Goal: Transaction & Acquisition: Purchase product/service

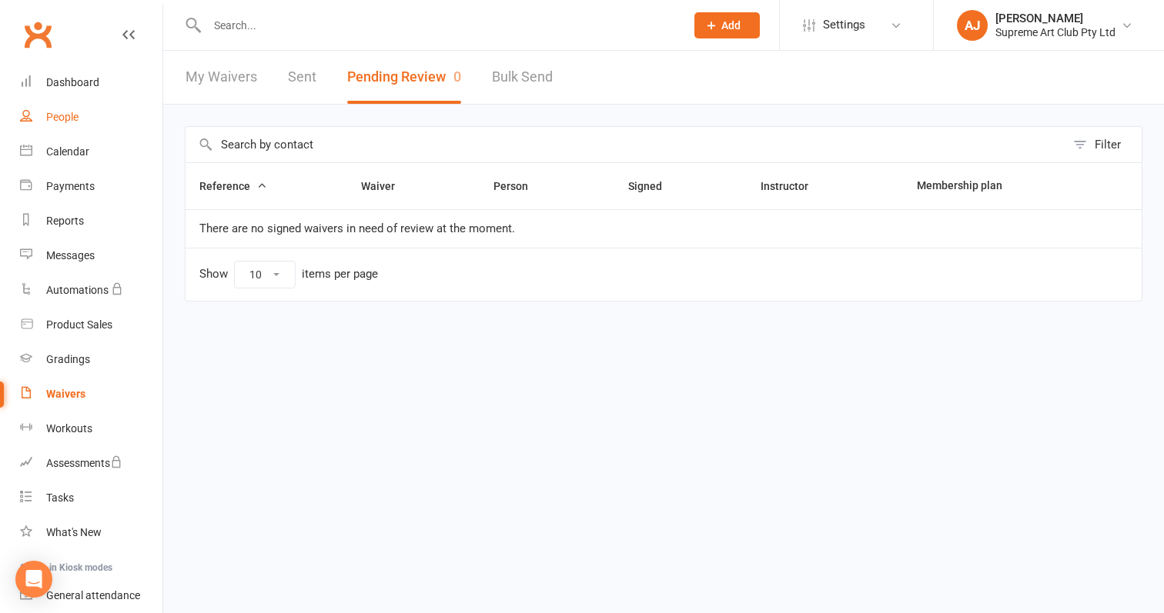
click at [75, 109] on link "People" at bounding box center [91, 117] width 142 height 35
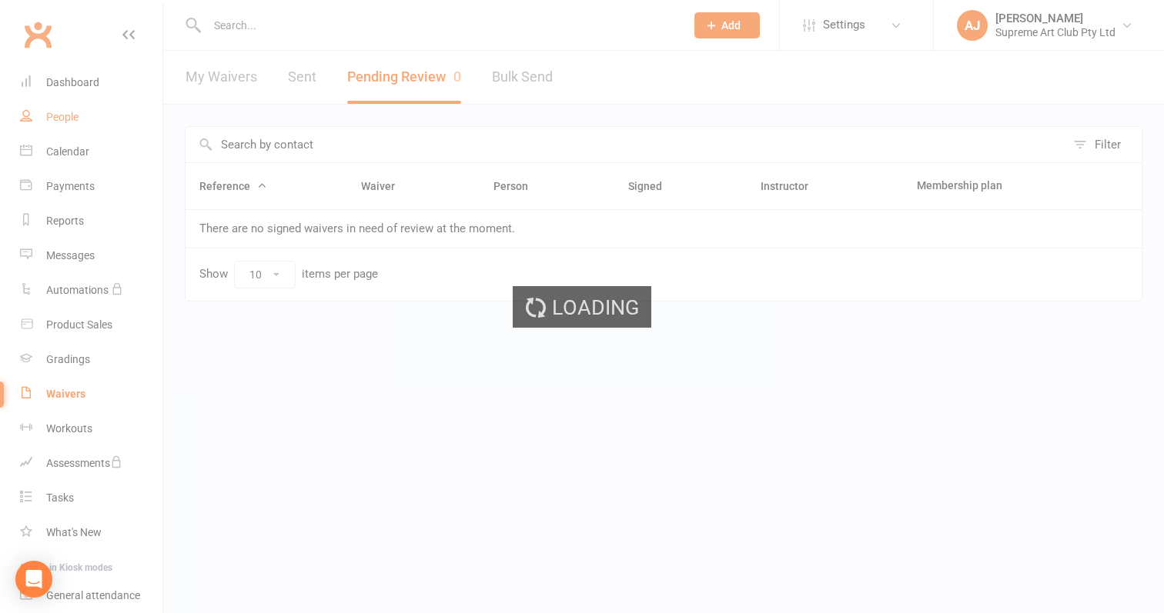
select select "100"
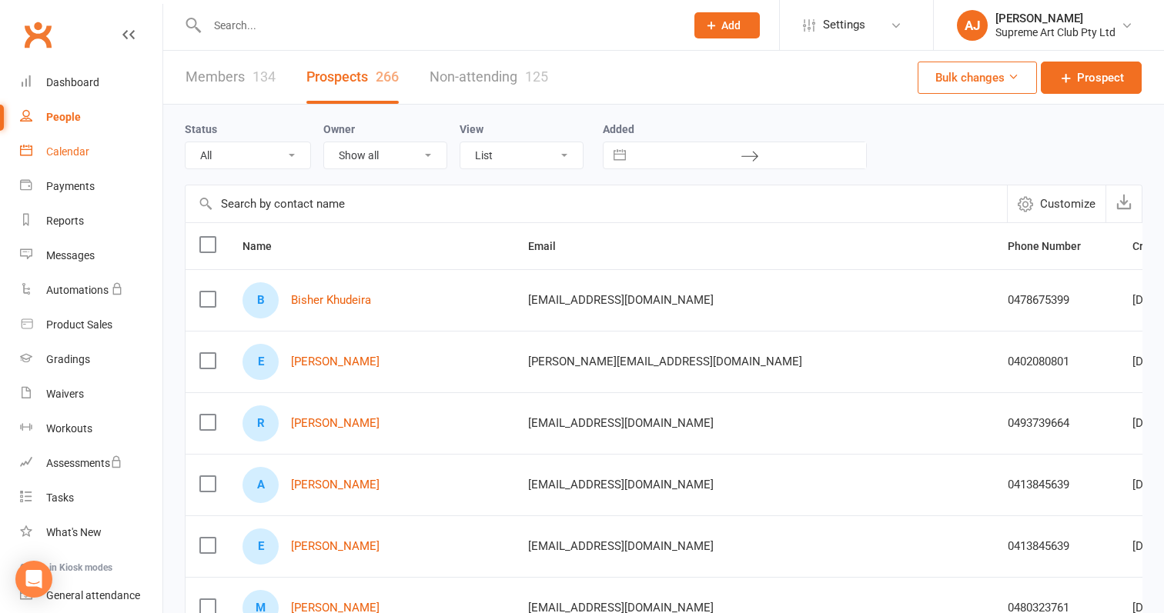
click at [56, 148] on div "Calendar" at bounding box center [67, 151] width 43 height 12
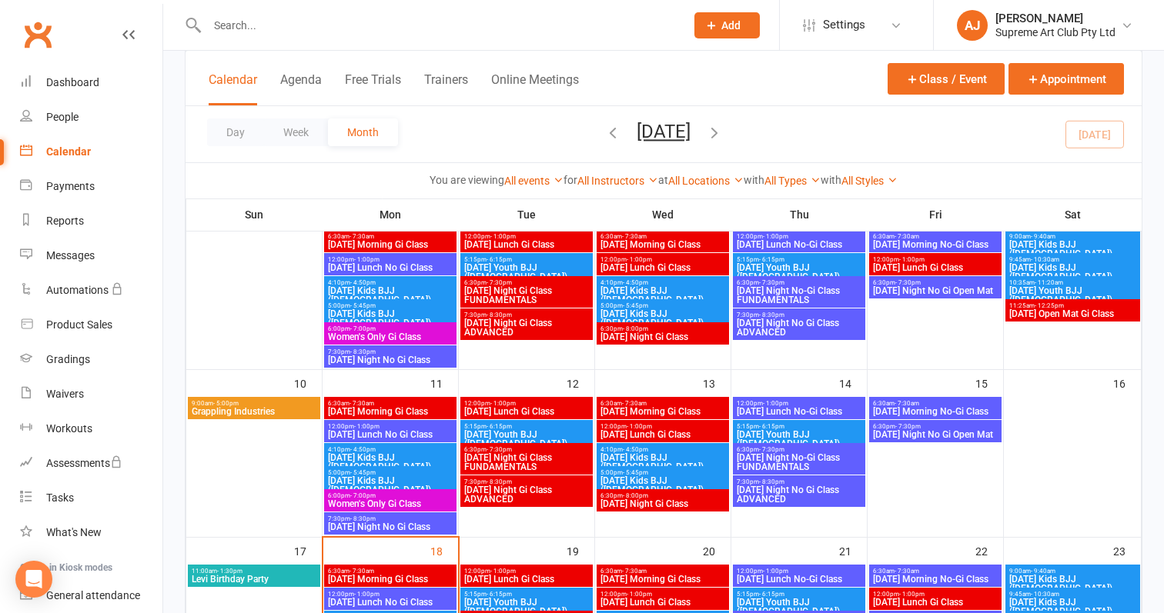
scroll to position [426, 0]
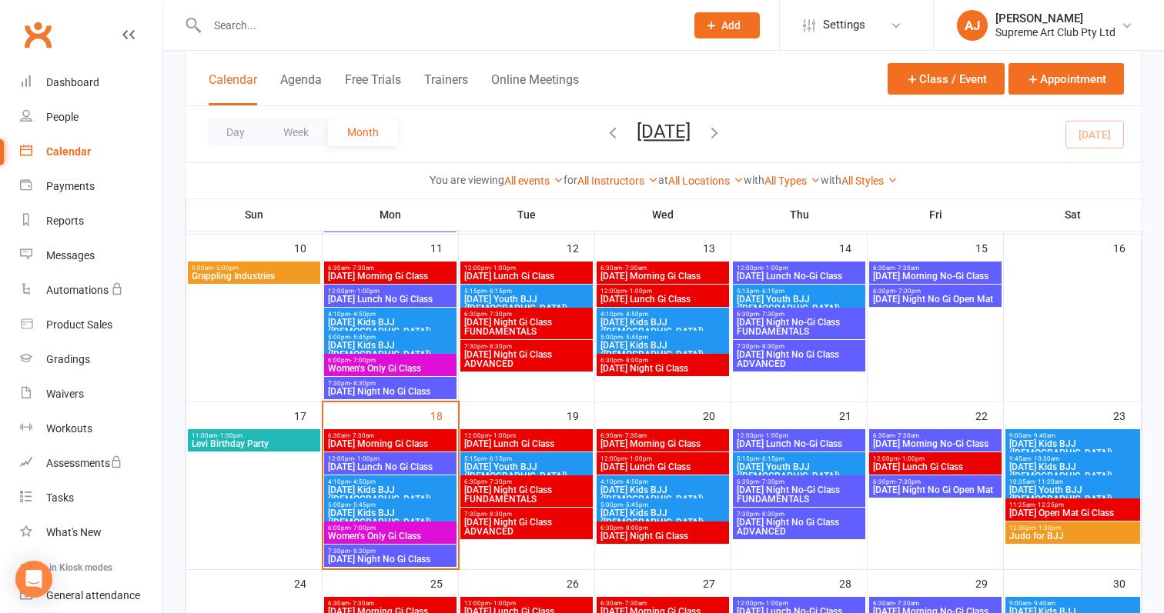
click at [1091, 430] on div "9:00am - 9:40am [DATE] Kids BJJ ([DEMOGRAPHIC_DATA])" at bounding box center [1072, 445] width 135 height 32
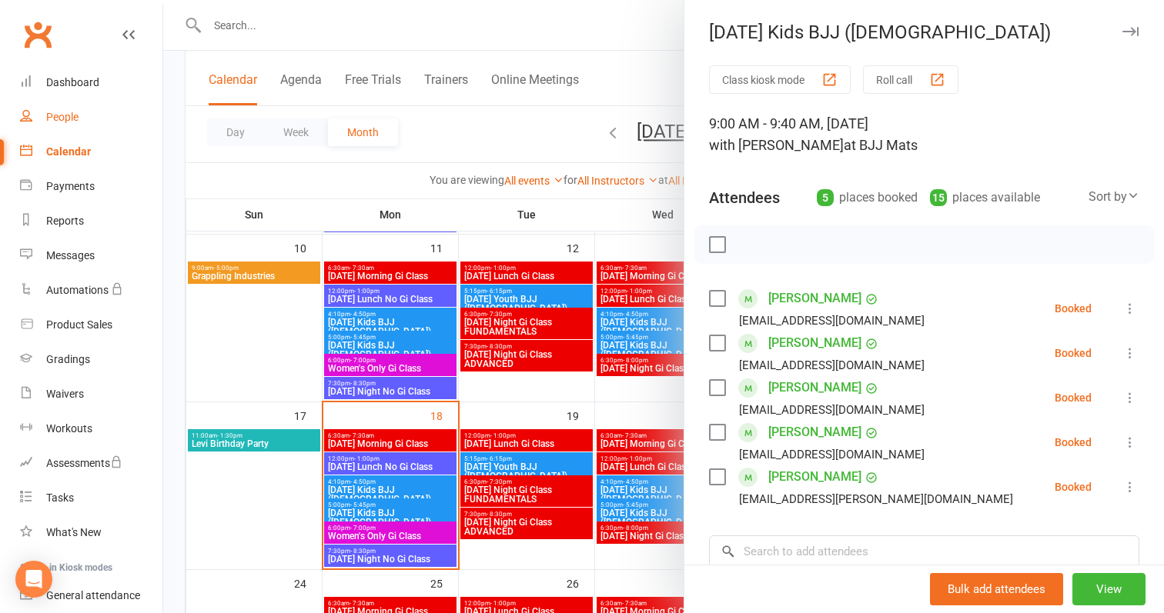
click at [60, 122] on div "People" at bounding box center [62, 117] width 32 height 12
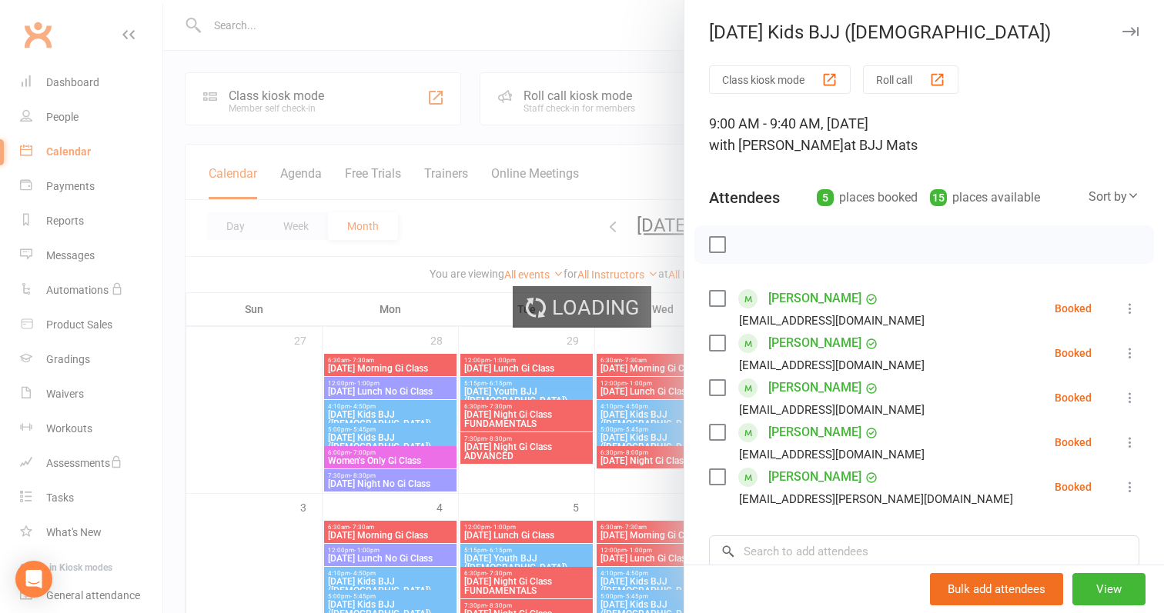
select select "100"
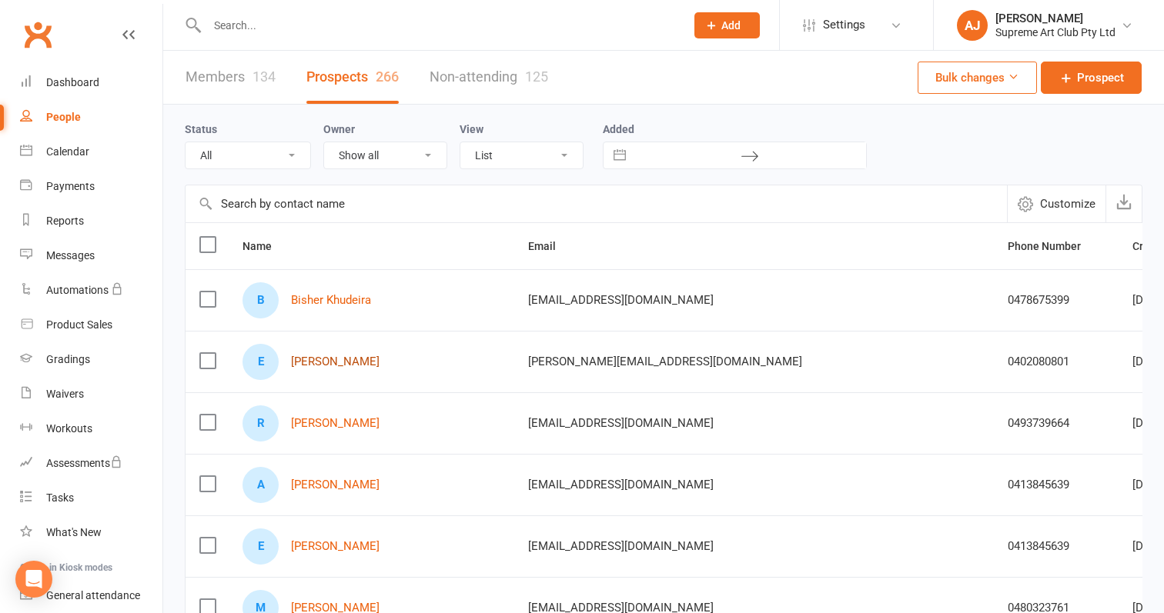
click at [315, 366] on link "Ethan Van" at bounding box center [335, 362] width 89 height 13
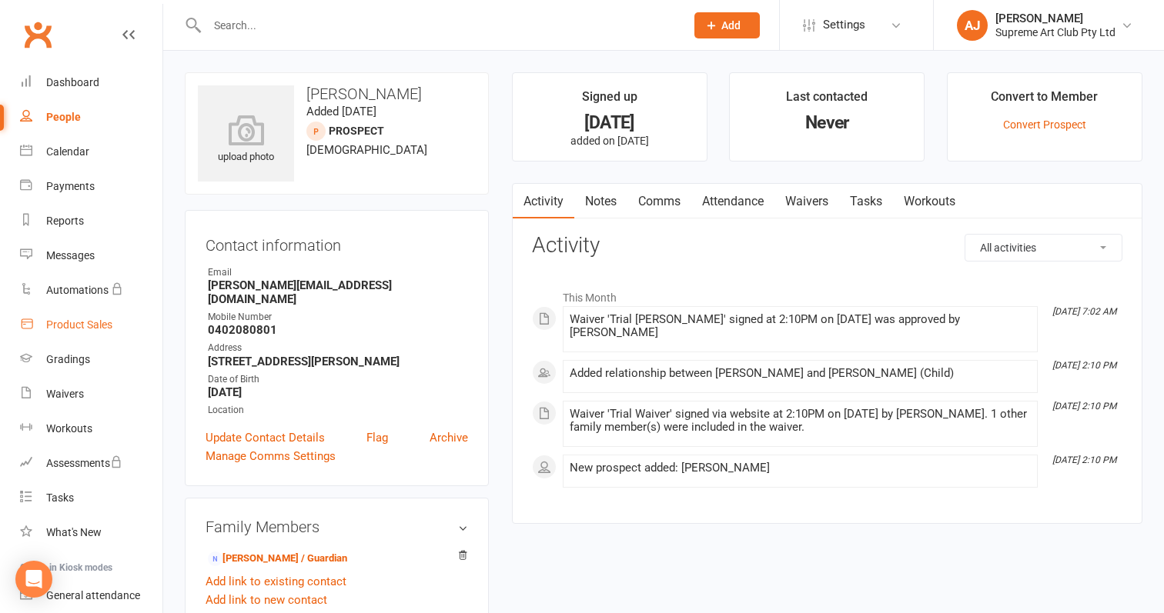
click at [95, 329] on div "Product Sales" at bounding box center [79, 325] width 66 height 12
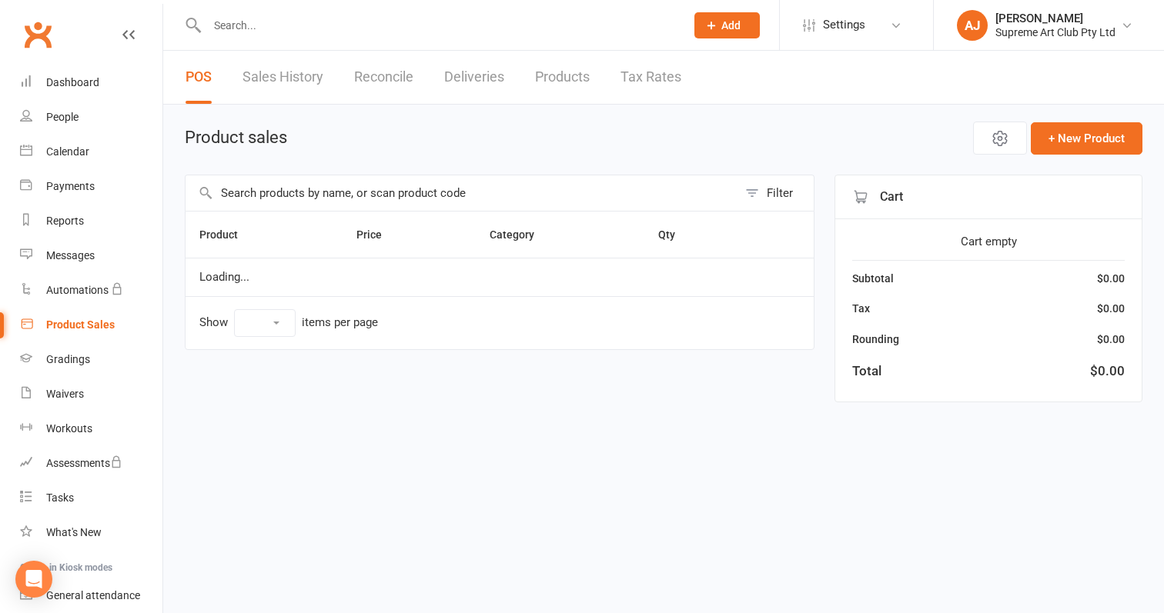
select select "100"
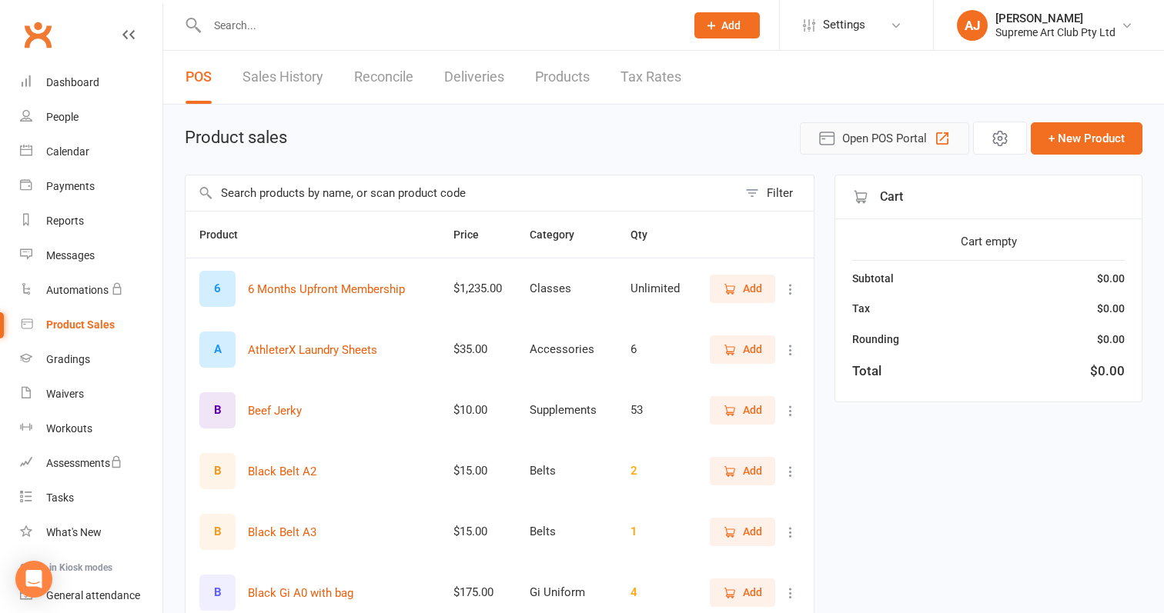
click at [938, 135] on icon "button" at bounding box center [942, 138] width 18 height 18
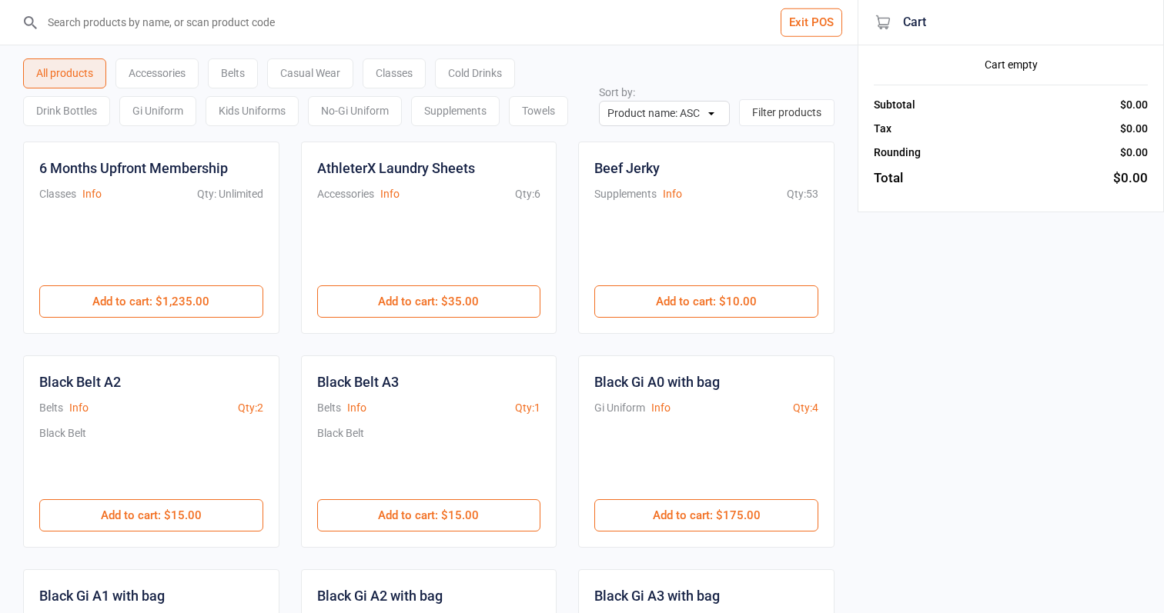
click at [346, 119] on div "No-Gi Uniform" at bounding box center [355, 111] width 94 height 30
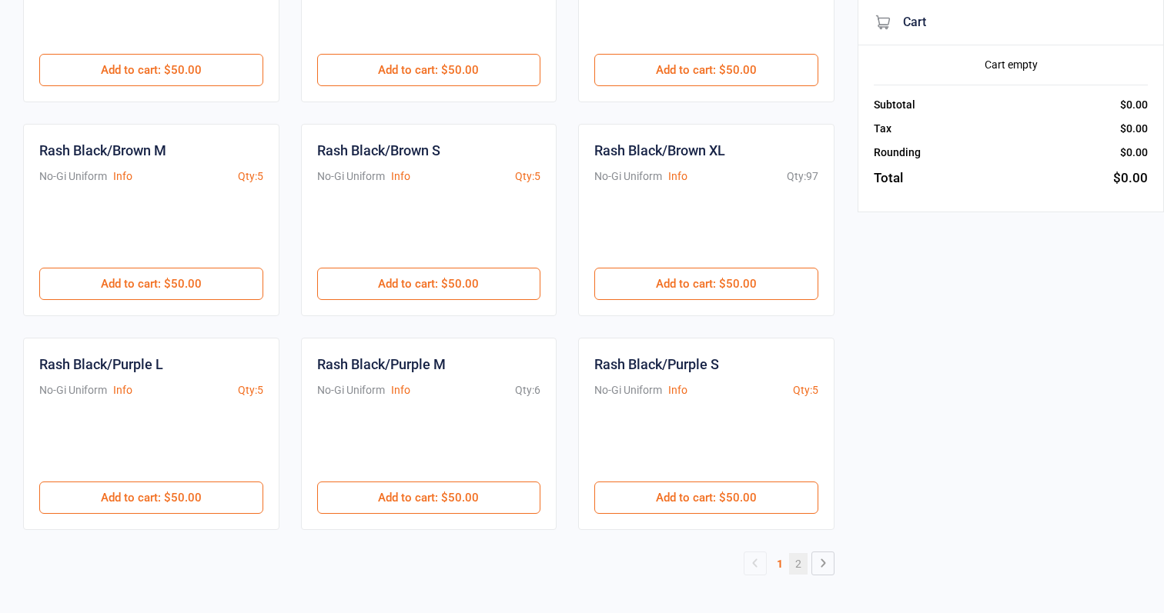
click at [806, 569] on link "2" at bounding box center [798, 564] width 18 height 22
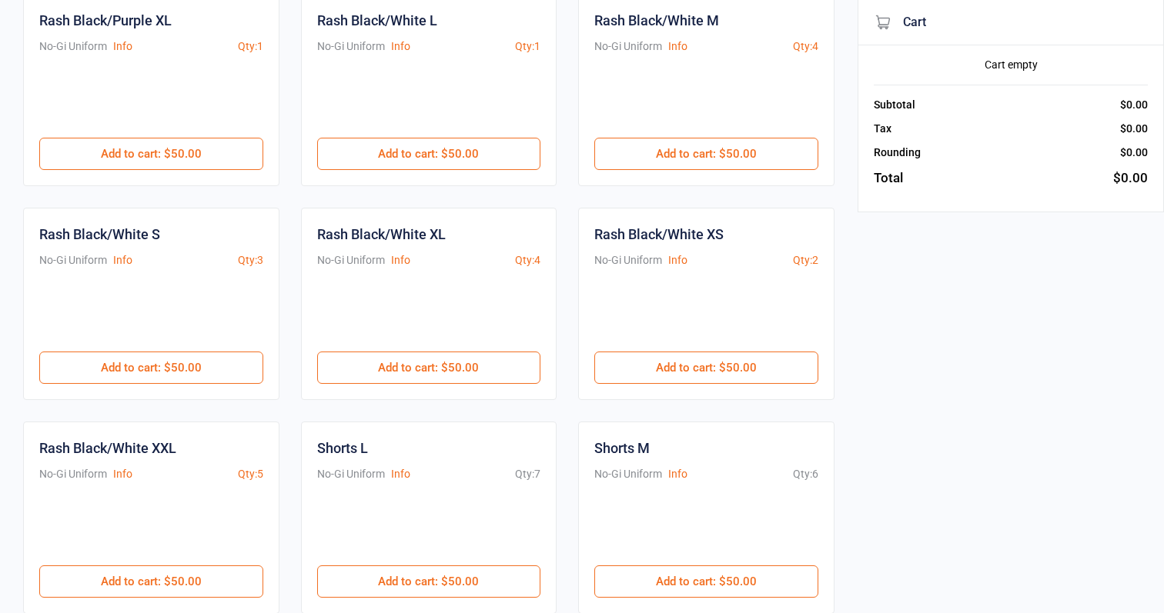
scroll to position [119, 0]
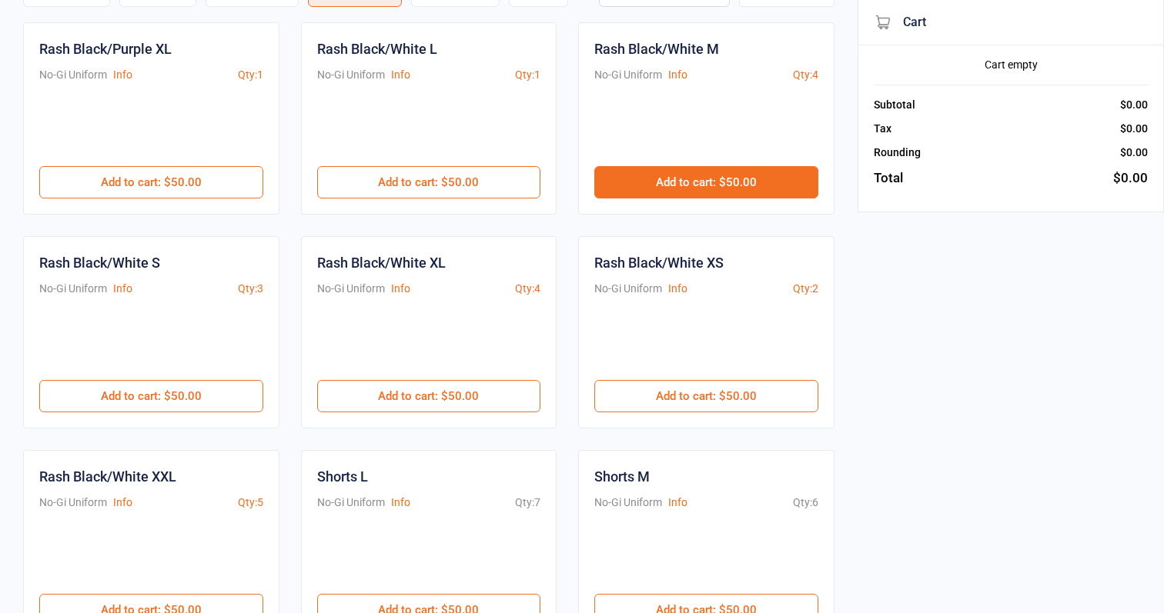
click at [681, 185] on button "Add to cart : $50.00" at bounding box center [706, 182] width 224 height 32
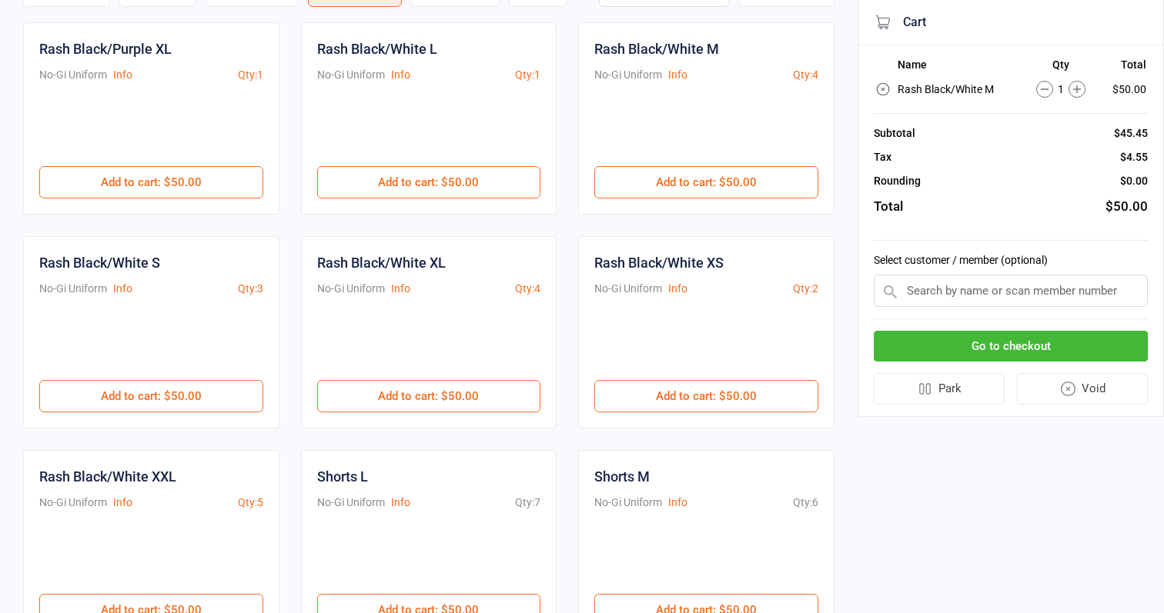
click at [1061, 338] on button "Go to checkout" at bounding box center [1010, 347] width 274 height 32
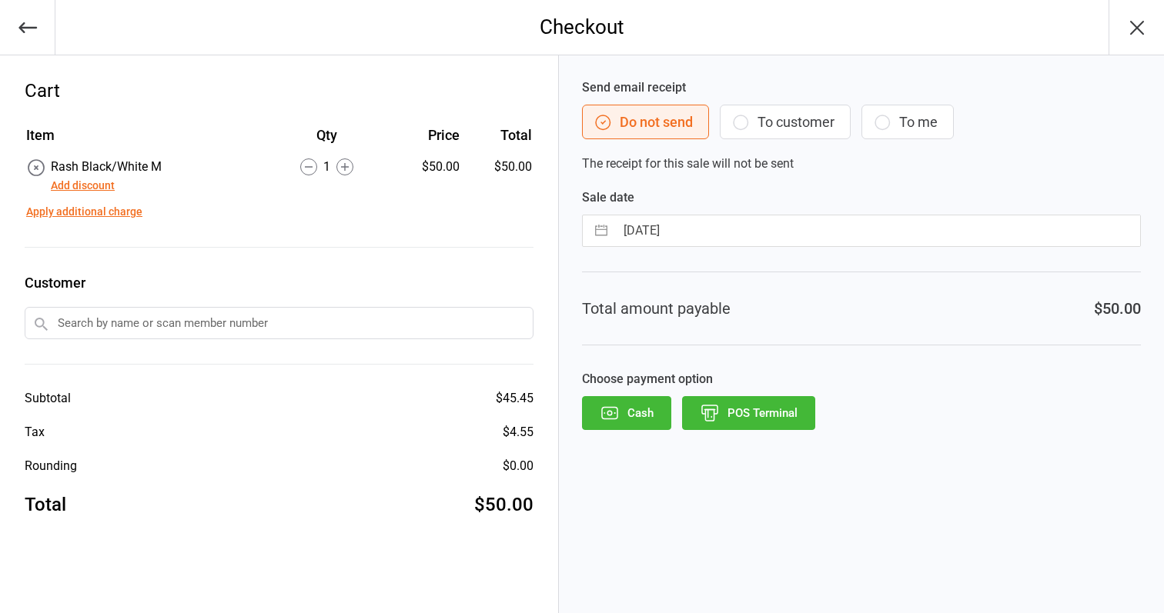
click at [794, 416] on button "POS Terminal" at bounding box center [748, 413] width 133 height 34
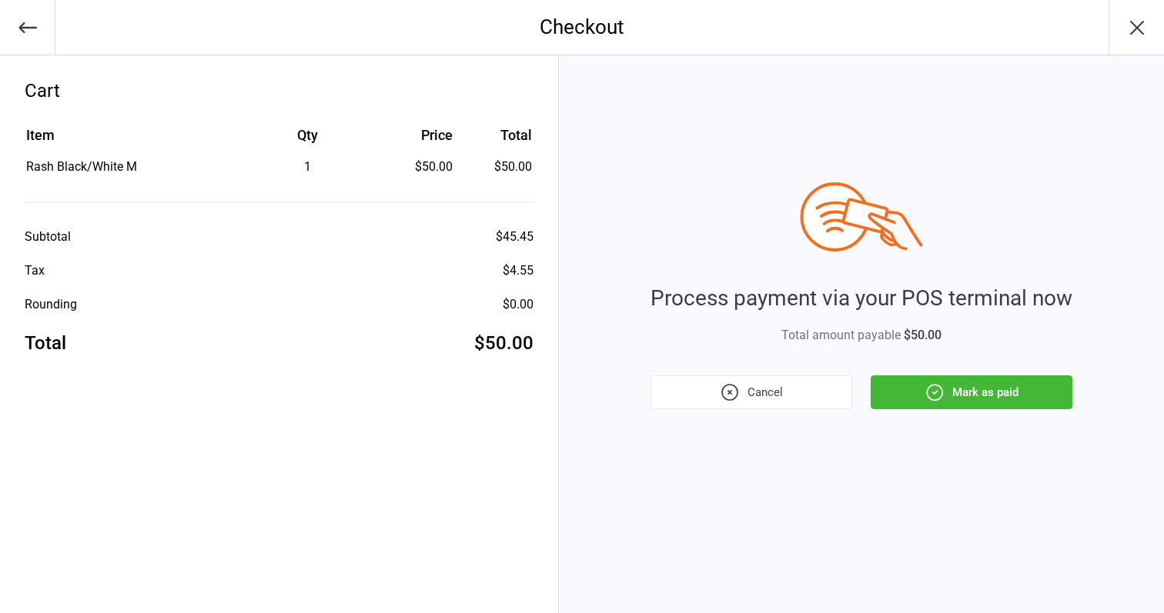
click at [1041, 394] on button "Mark as paid" at bounding box center [971, 393] width 202 height 34
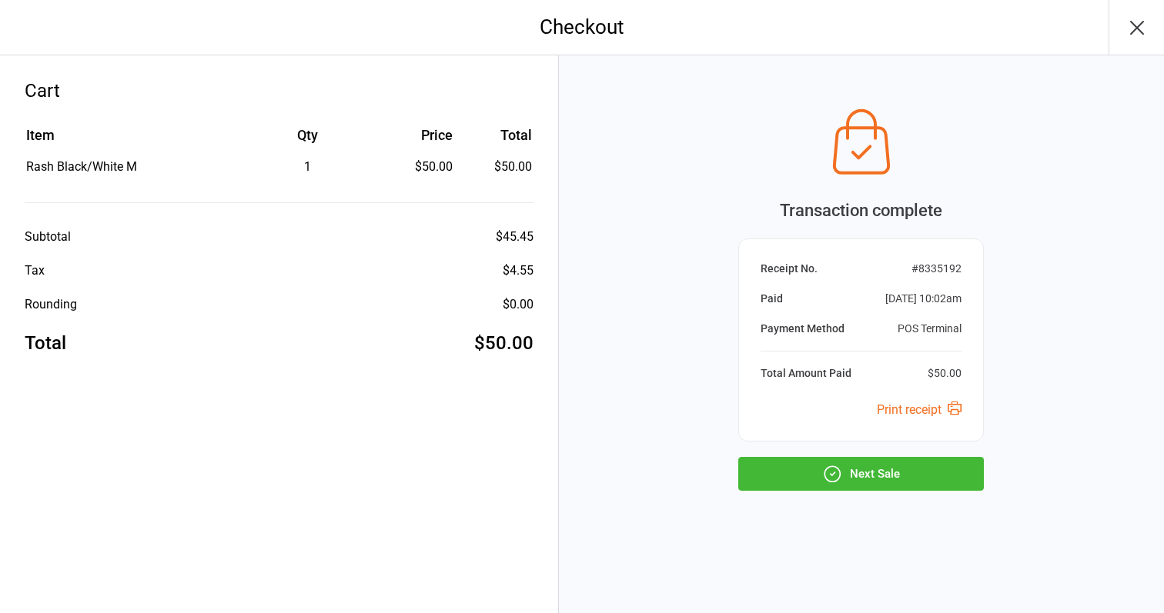
click at [967, 469] on button "Next Sale" at bounding box center [860, 474] width 245 height 34
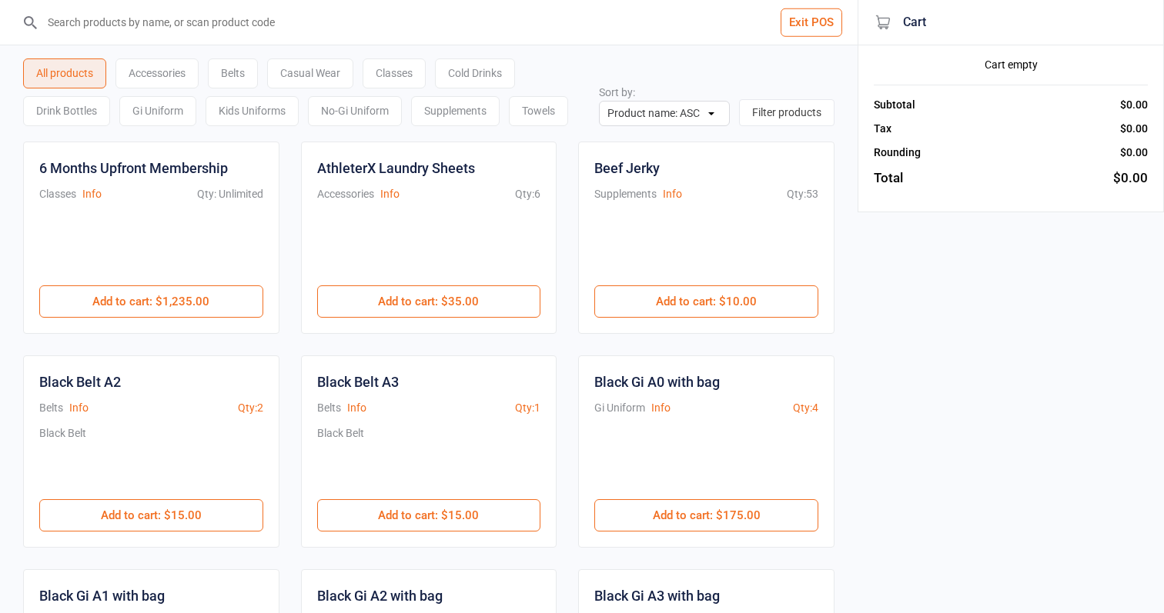
click at [474, 78] on div "Cold Drinks" at bounding box center [475, 73] width 80 height 30
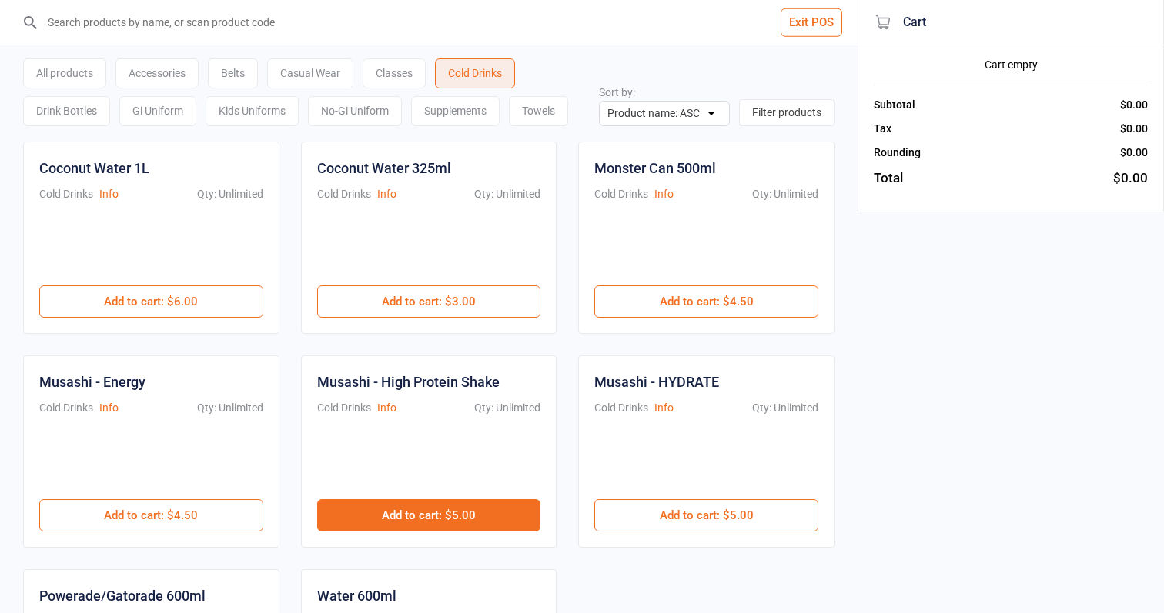
click at [493, 506] on button "Add to cart : $5.00" at bounding box center [429, 515] width 224 height 32
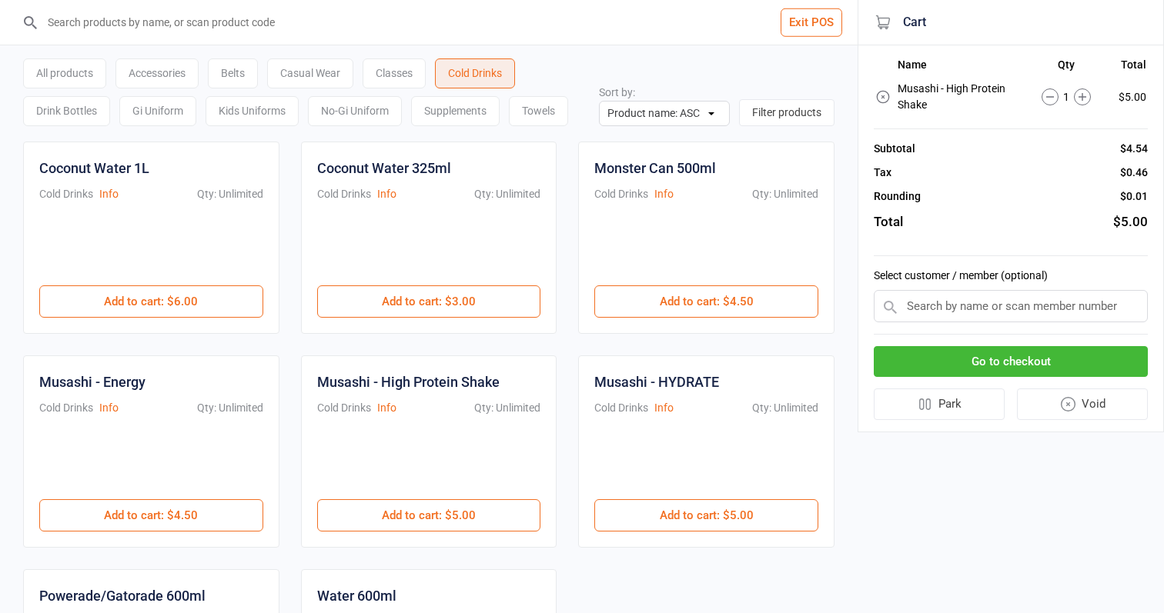
click at [959, 365] on button "Go to checkout" at bounding box center [1010, 362] width 274 height 32
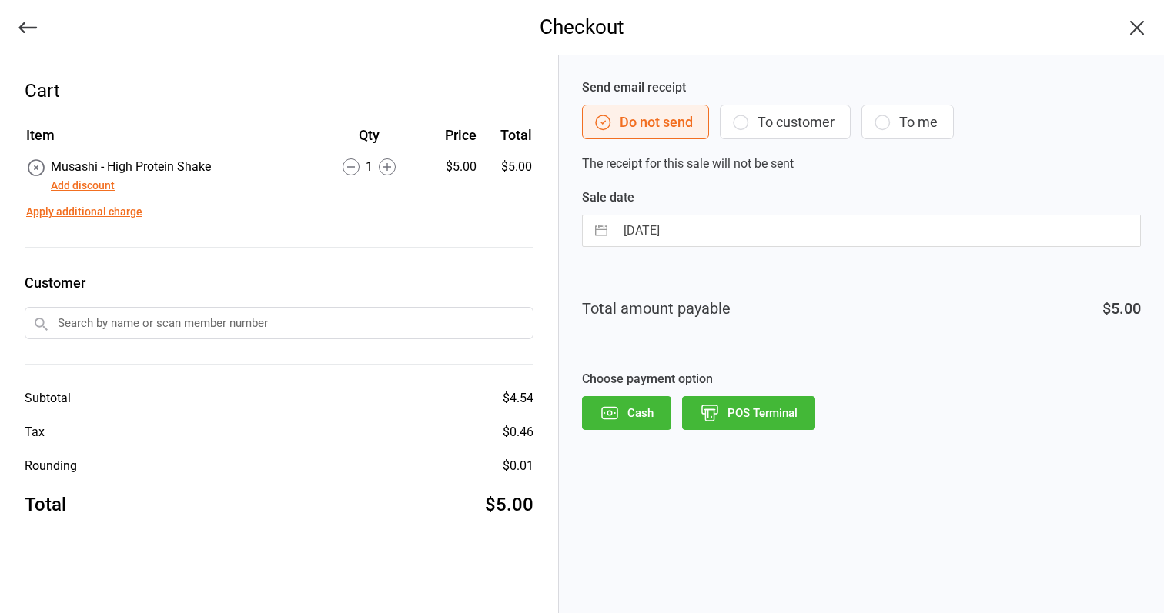
click at [785, 406] on button "POS Terminal" at bounding box center [748, 413] width 133 height 34
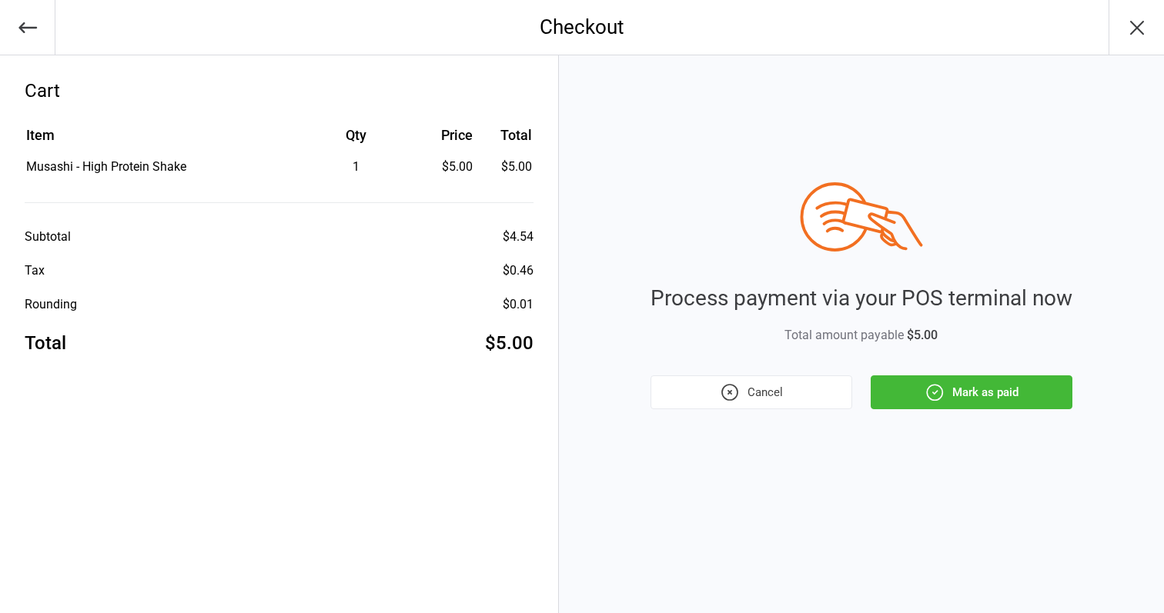
click at [934, 398] on icon "button" at bounding box center [934, 392] width 20 height 20
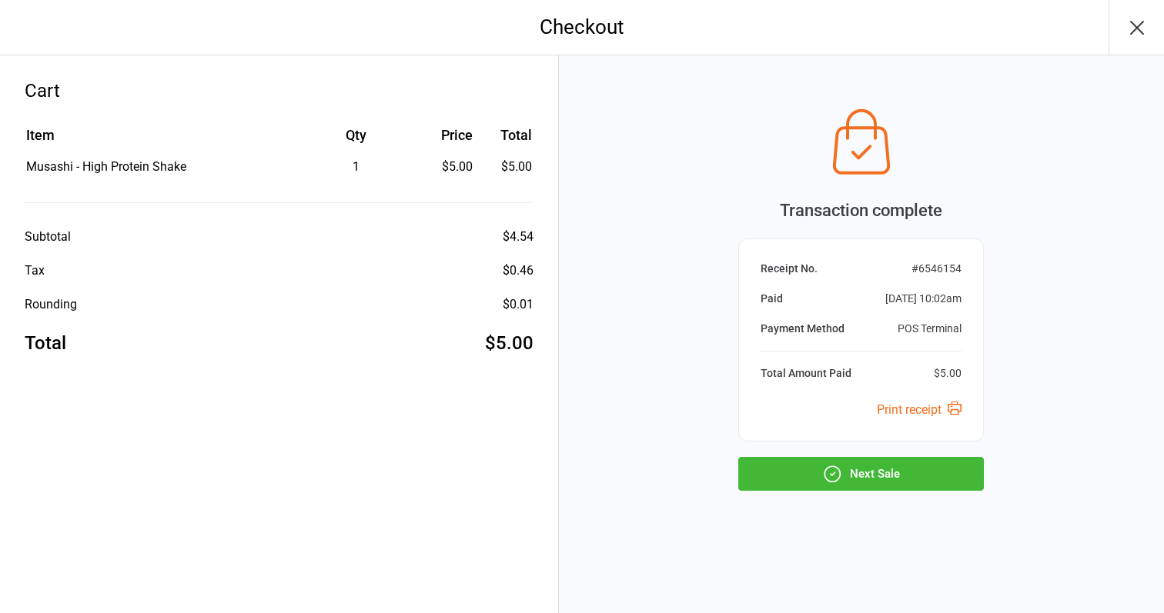
click at [906, 470] on button "Next Sale" at bounding box center [860, 474] width 245 height 34
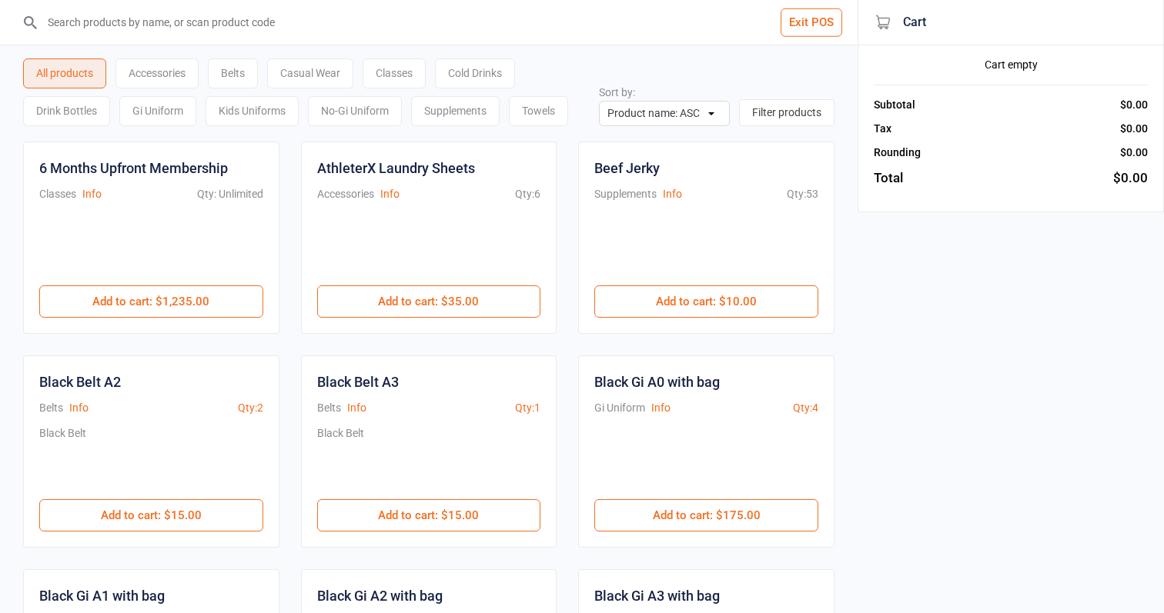
click at [405, 82] on div "Classes" at bounding box center [393, 73] width 63 height 30
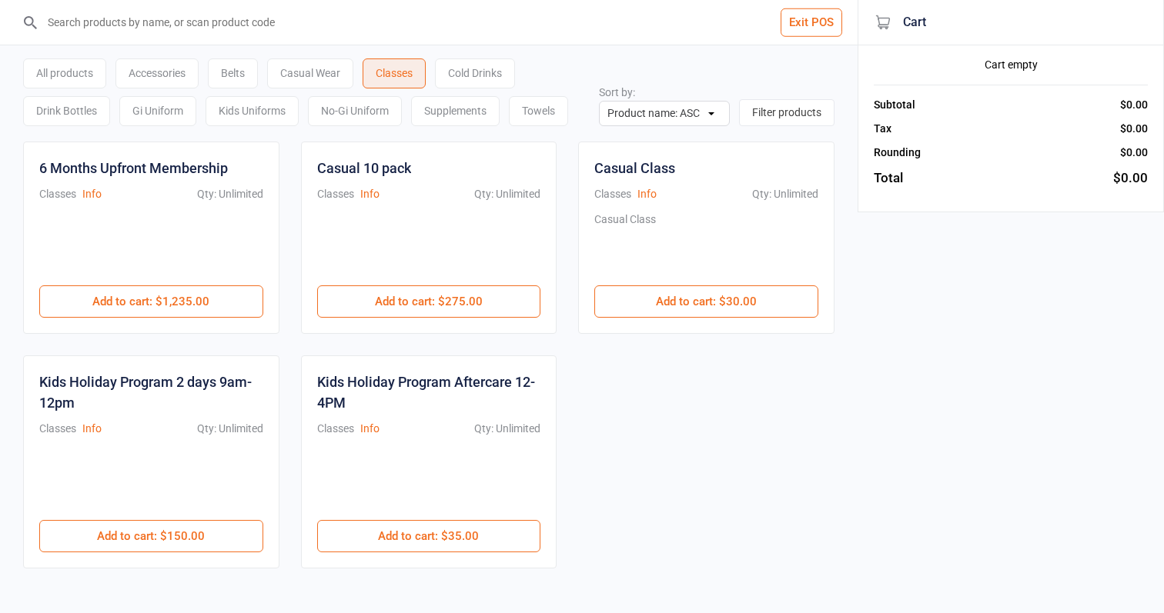
click at [822, 29] on button "Exit POS" at bounding box center [811, 22] width 62 height 28
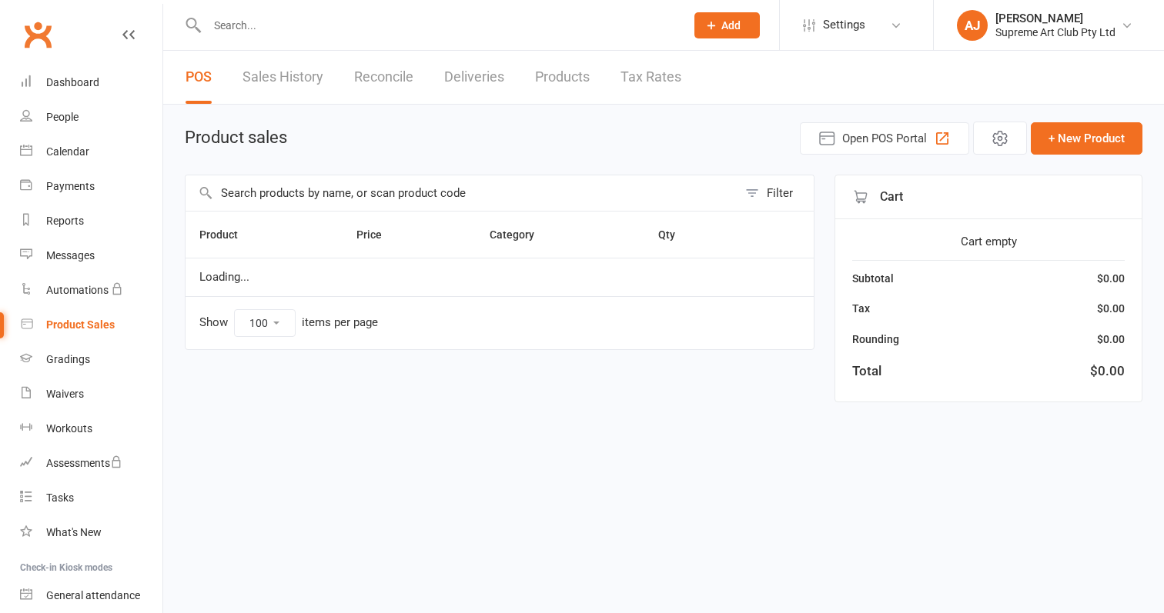
select select "100"
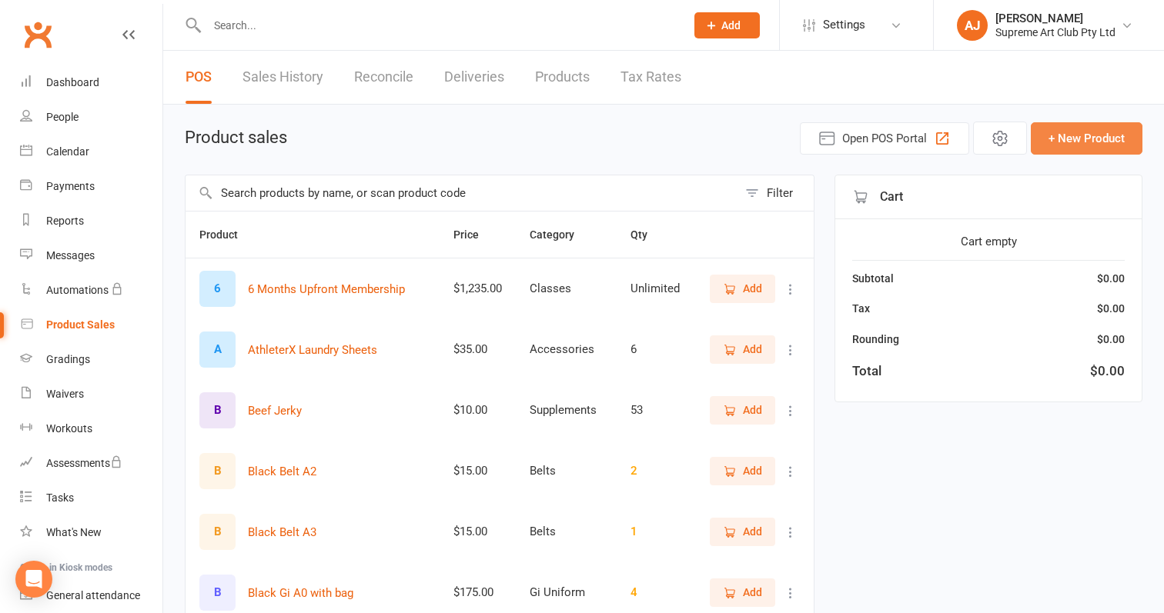
click at [1098, 149] on button "+ New Product" at bounding box center [1086, 138] width 112 height 32
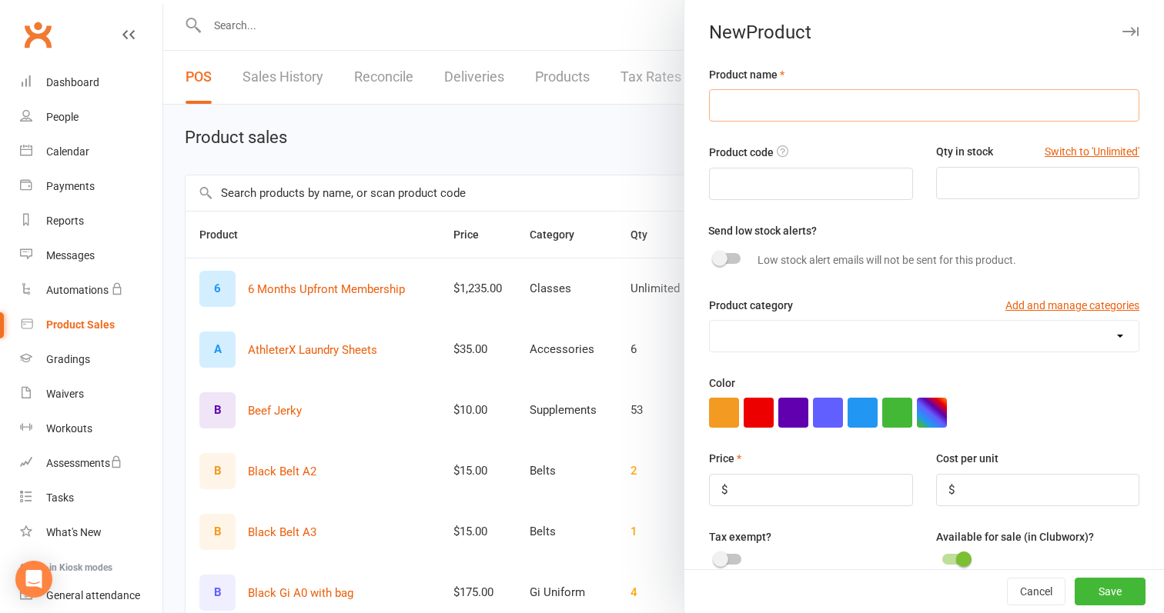
click at [910, 109] on input "text" at bounding box center [924, 105] width 430 height 32
type input "Kids Birthday Package"
click at [891, 75] on div "Product name Kids Birthday Package" at bounding box center [924, 93] width 430 height 56
click at [802, 188] on input "text" at bounding box center [811, 184] width 204 height 32
click at [958, 195] on input "number" at bounding box center [1038, 183] width 204 height 32
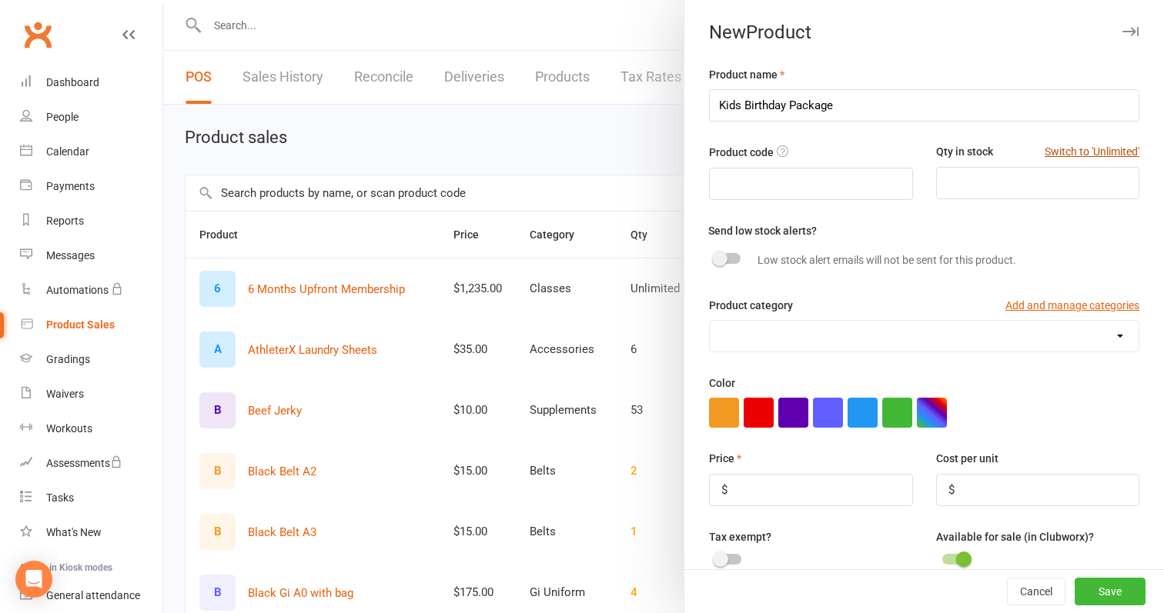
click at [1063, 154] on button "Switch to 'Unlimited'" at bounding box center [1091, 151] width 95 height 17
type input "Unlimited"
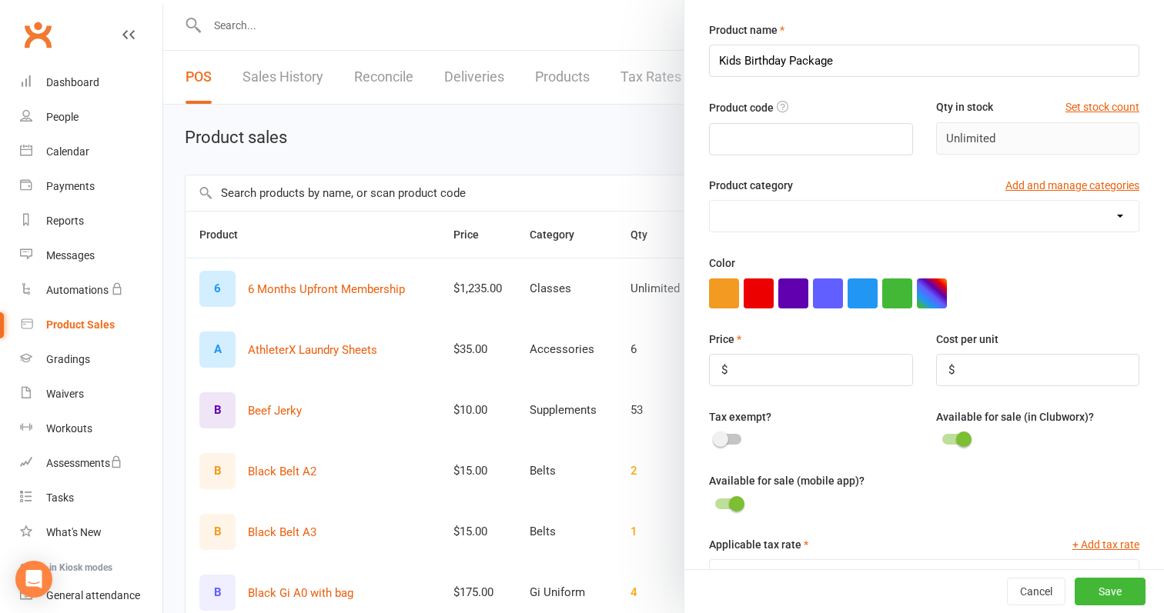
scroll to position [55, 0]
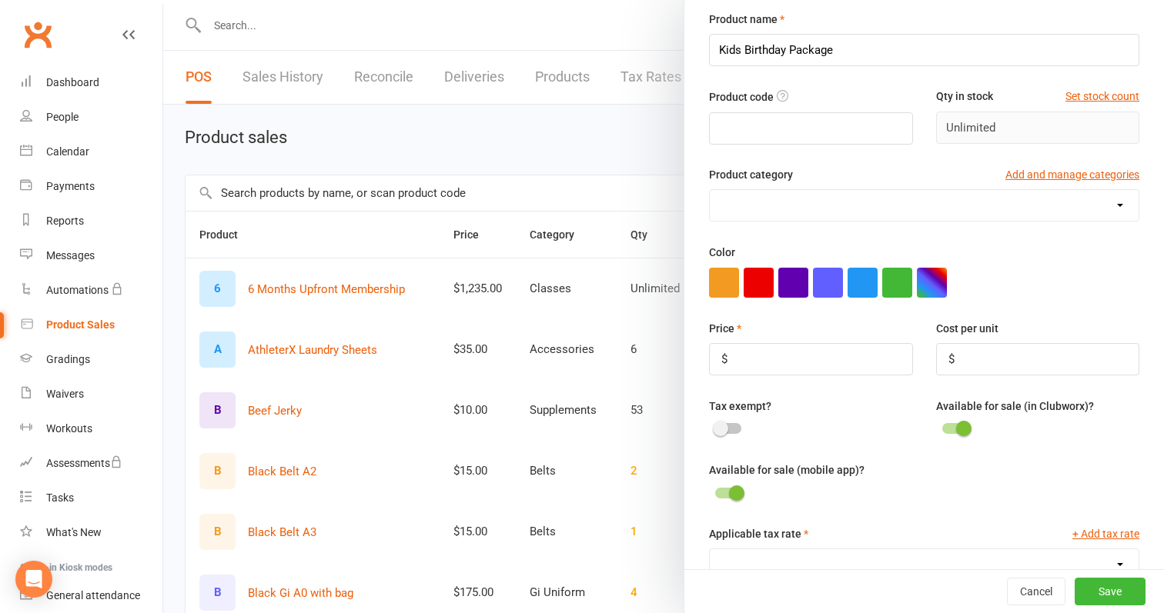
select select "3514"
click at [899, 289] on button "button" at bounding box center [897, 283] width 30 height 30
click at [773, 352] on input "number" at bounding box center [811, 359] width 204 height 32
type input "395"
click at [1008, 253] on div "Color" at bounding box center [924, 270] width 430 height 54
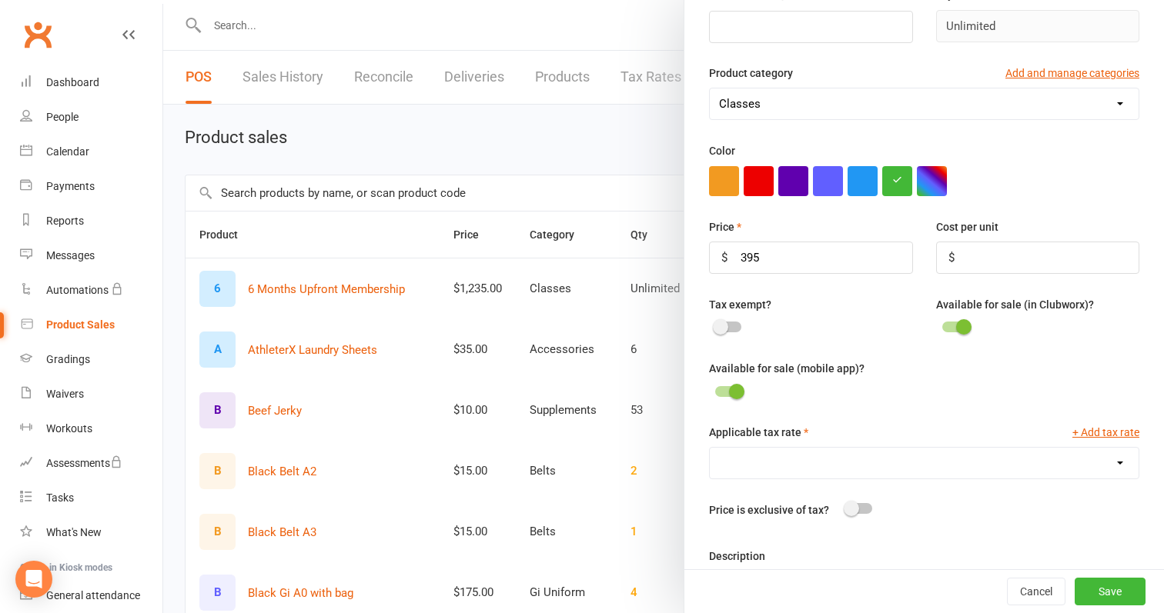
scroll to position [203, 0]
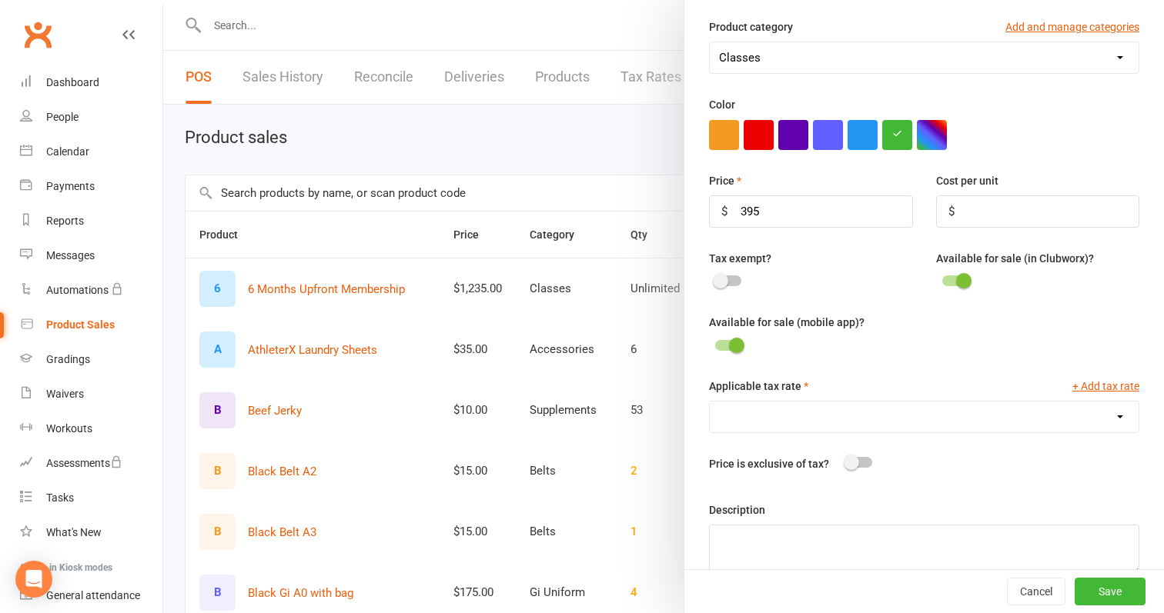
click at [969, 280] on span at bounding box center [963, 280] width 15 height 15
click at [942, 279] on input "checkbox" at bounding box center [942, 279] width 0 height 0
click at [740, 345] on span at bounding box center [736, 345] width 15 height 15
click at [715, 343] on input "checkbox" at bounding box center [715, 343] width 0 height 0
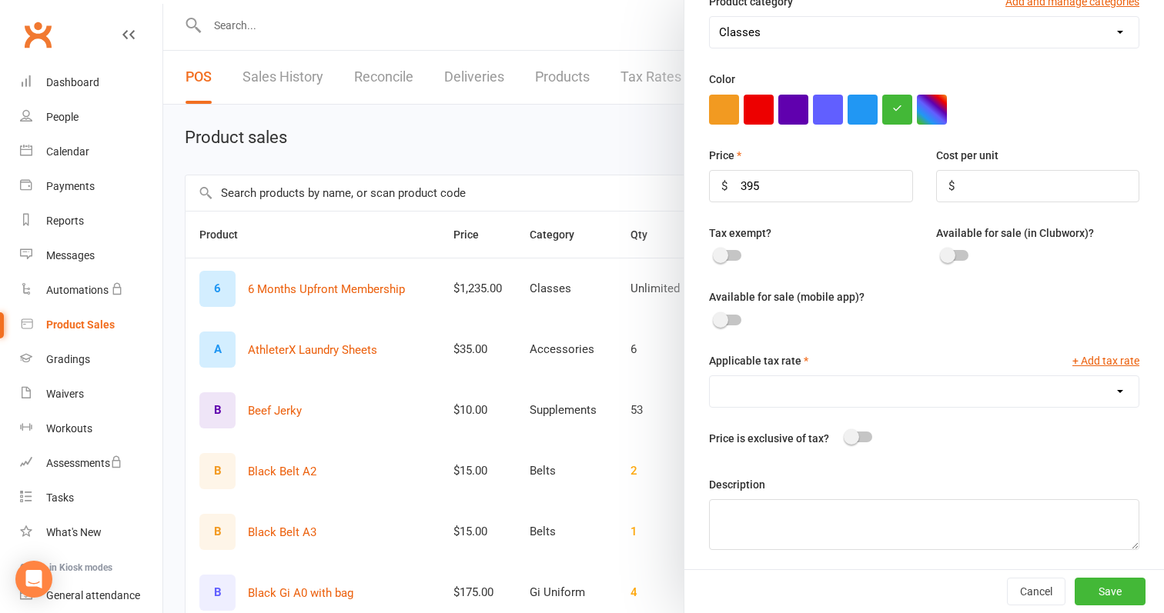
click at [1022, 369] on div "Applicable tax rate + Add tax rate" at bounding box center [924, 363] width 430 height 23
select select "1447"
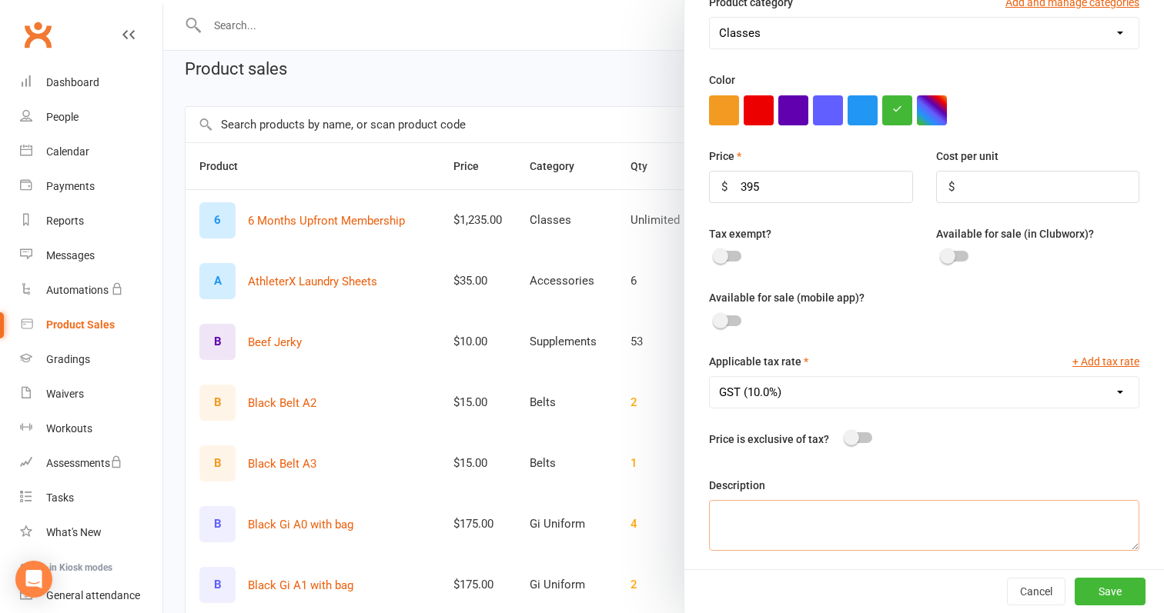
click at [880, 523] on textarea at bounding box center [924, 525] width 430 height 51
click at [726, 537] on textarea "Kids Party 20Pax unto 3 hours +15 for each child over 20pax" at bounding box center [924, 525] width 430 height 51
click at [767, 523] on textarea "Kids Party 20Pax unto 3 hours +$15 for each child over 20pax" at bounding box center [924, 525] width 430 height 51
type textarea "Kids Party 20Pax upto 3 hours +$15 for each child over 20pax"
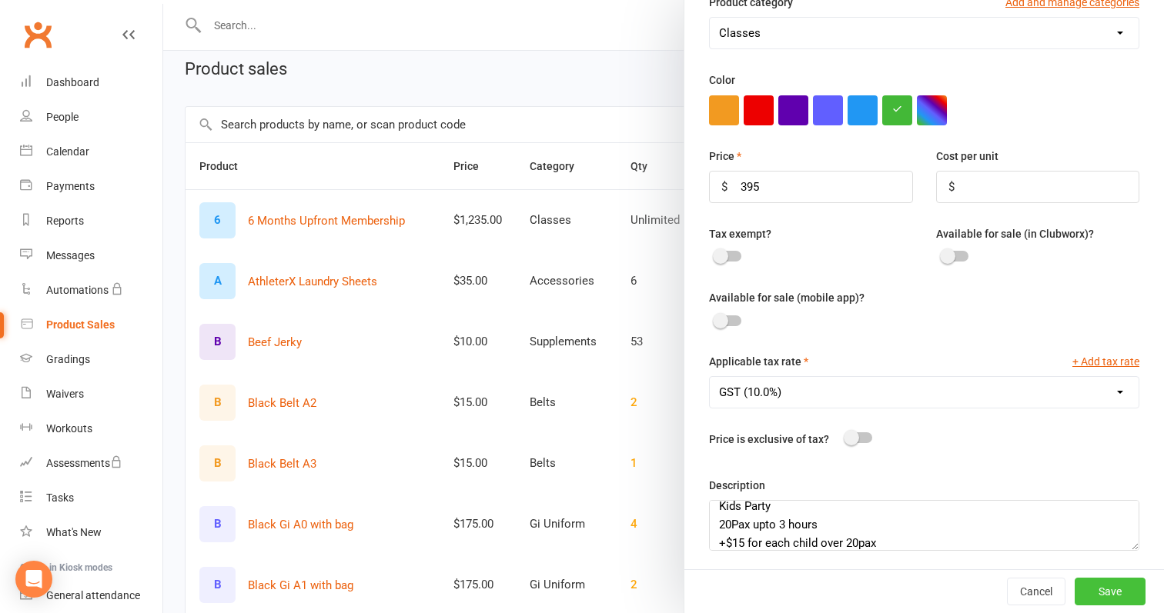
click at [1101, 591] on button "Save" at bounding box center [1109, 592] width 71 height 28
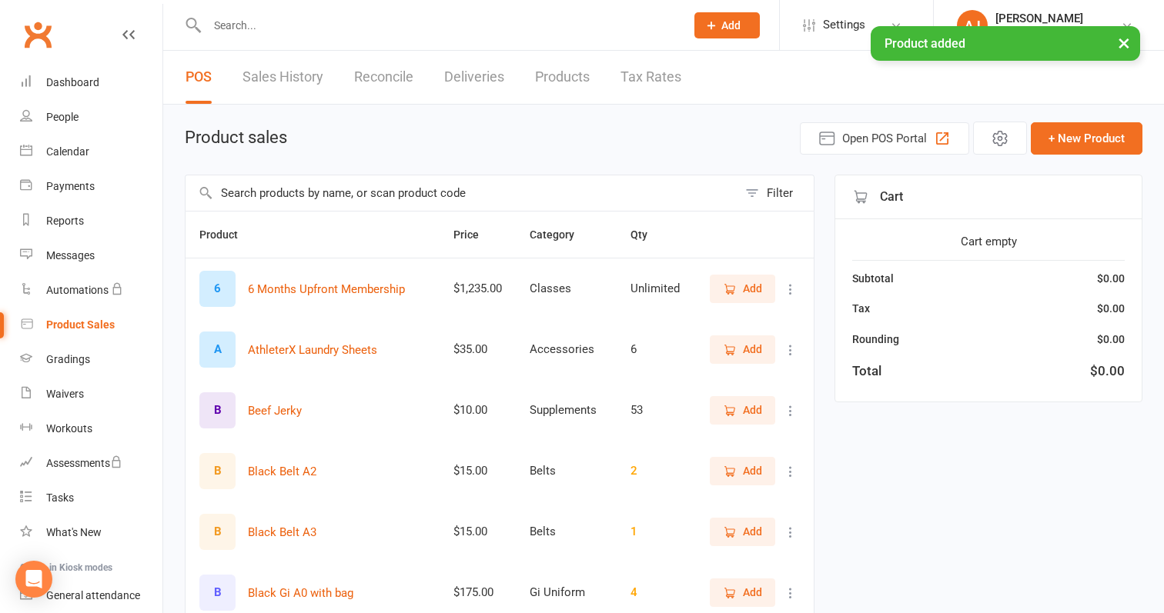
scroll to position [0, 0]
click at [286, 77] on link "Sales History" at bounding box center [282, 77] width 81 height 53
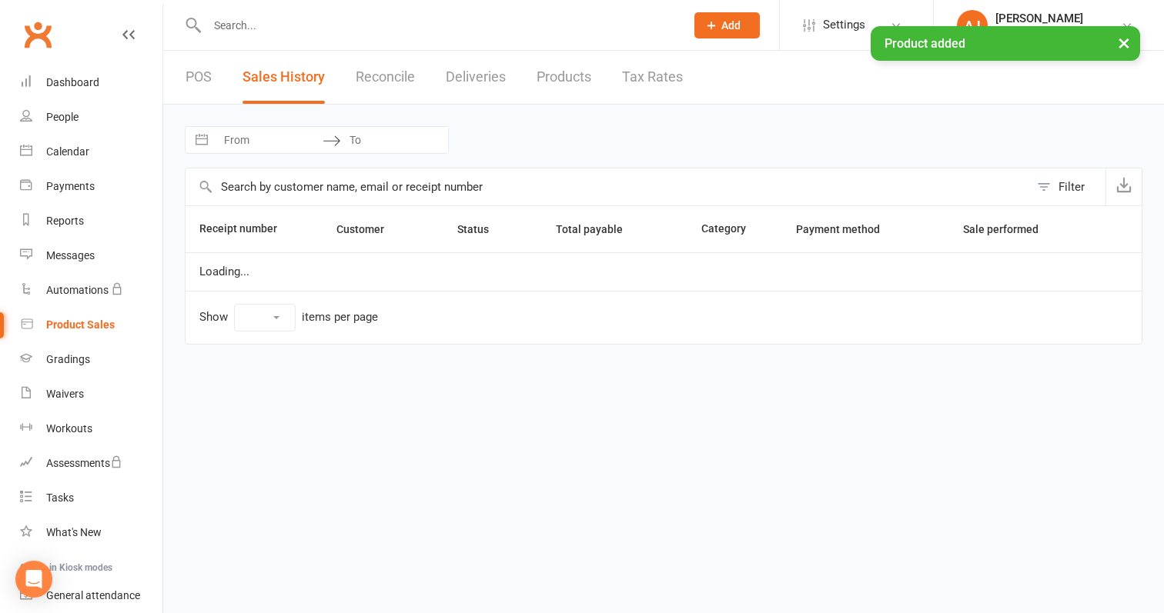
select select "100"
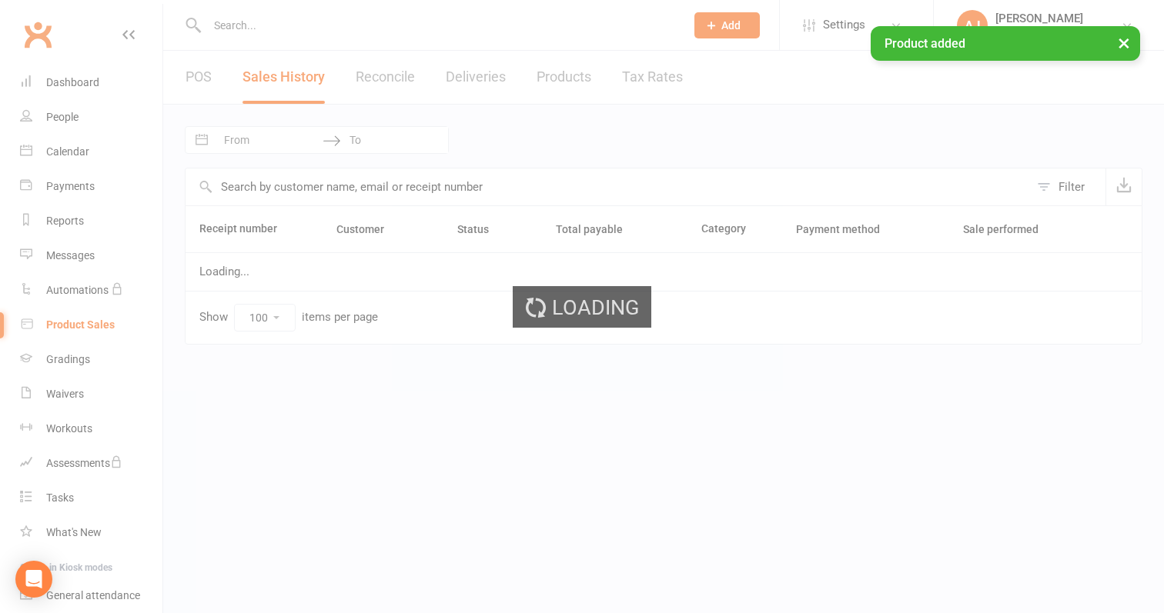
click at [567, 75] on div "Loading" at bounding box center [582, 306] width 1164 height 613
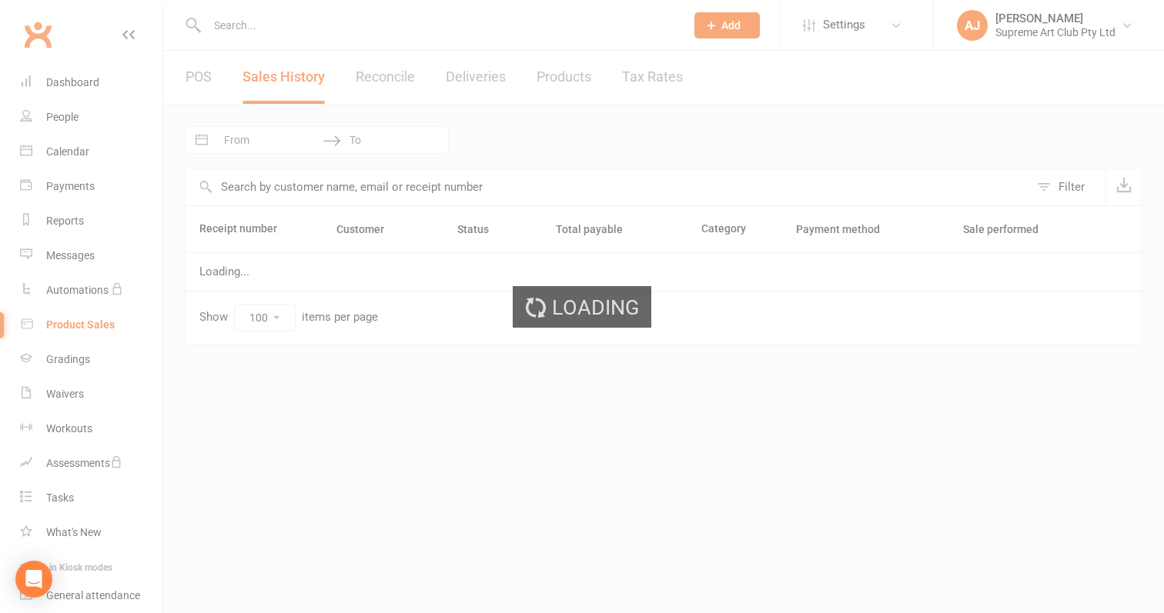
click at [205, 82] on div "Loading" at bounding box center [582, 306] width 1164 height 613
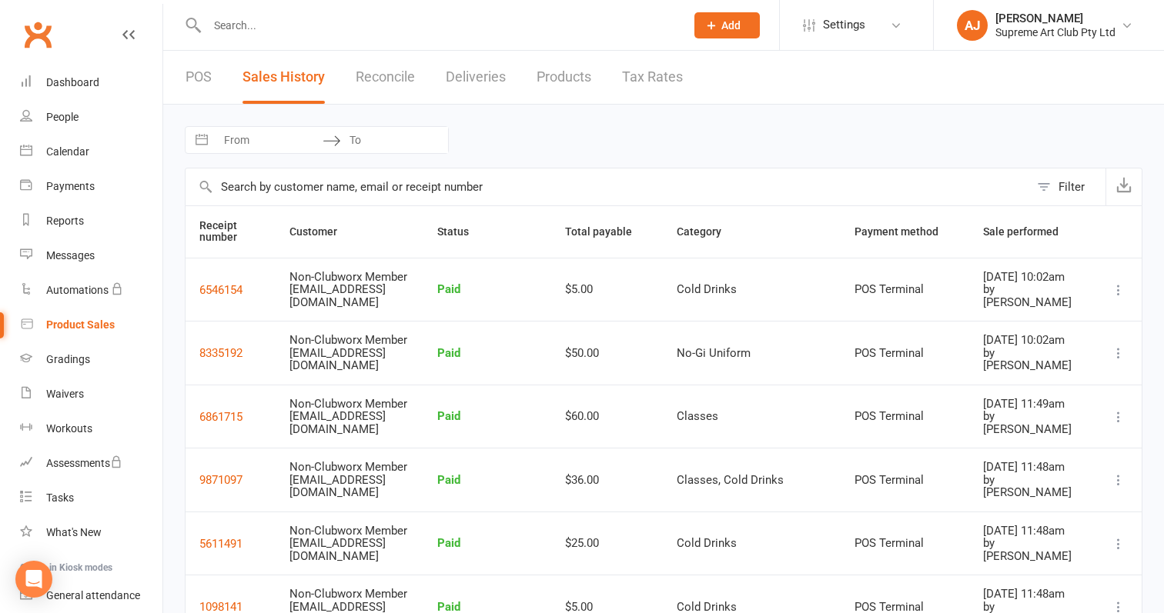
click at [195, 75] on link "POS" at bounding box center [198, 77] width 26 height 53
select select "100"
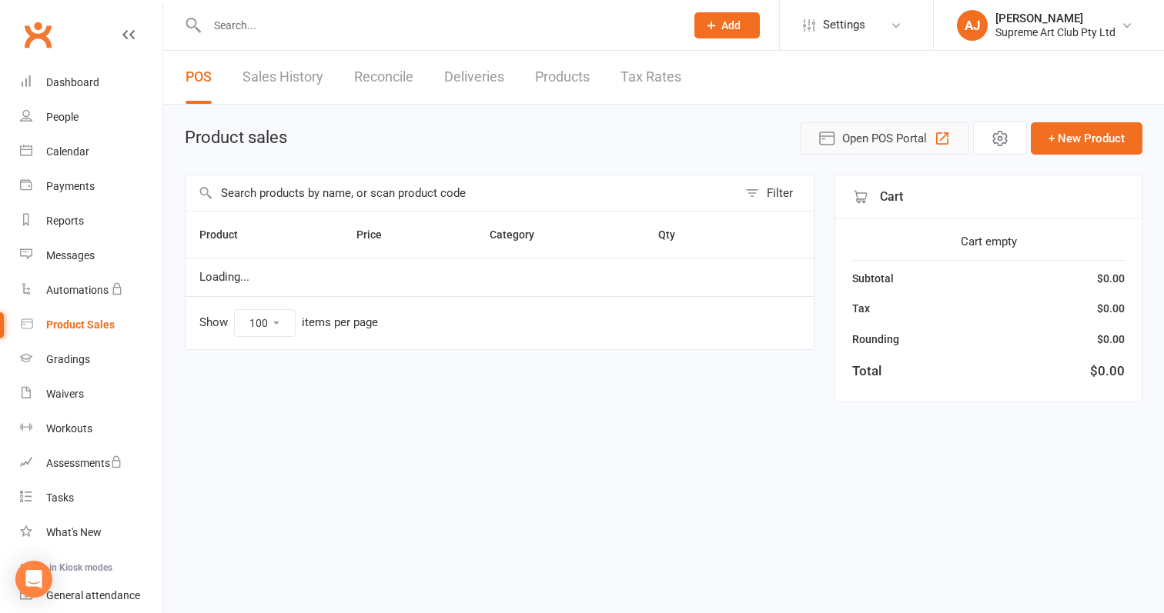
click at [884, 148] on button "Open POS Portal" at bounding box center [884, 138] width 169 height 32
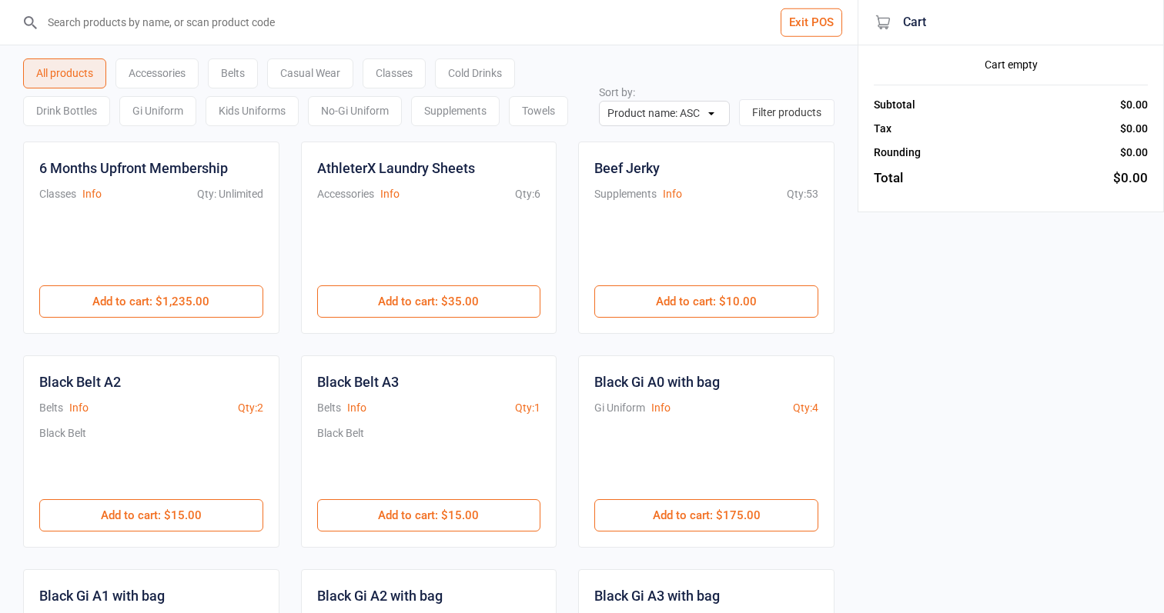
click at [397, 75] on div "Classes" at bounding box center [393, 73] width 63 height 30
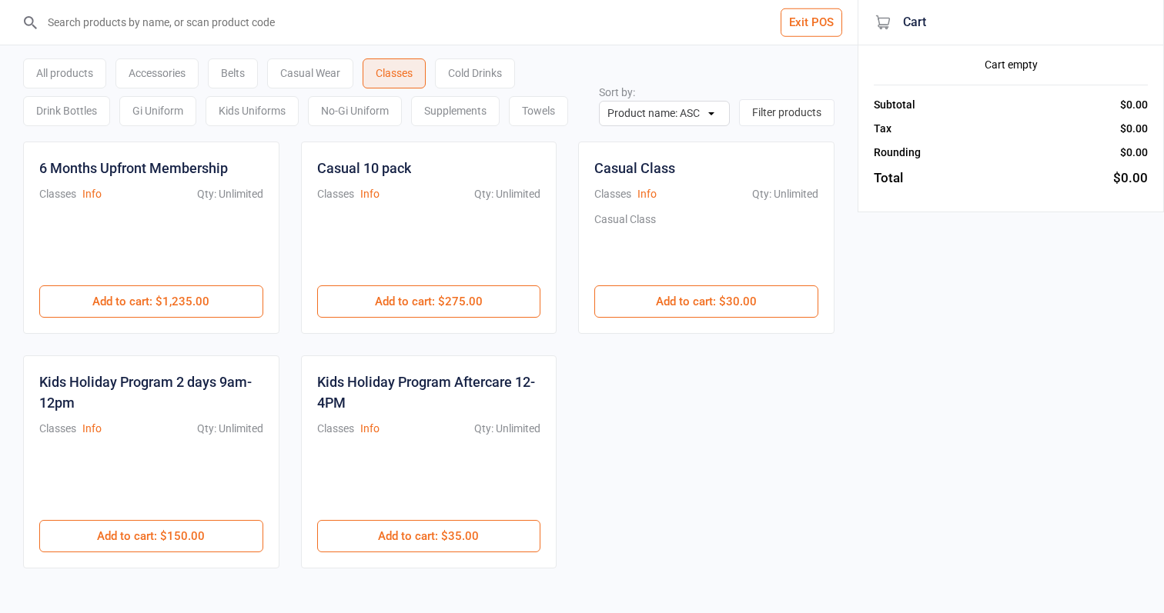
click at [828, 25] on button "Exit POS" at bounding box center [811, 22] width 62 height 28
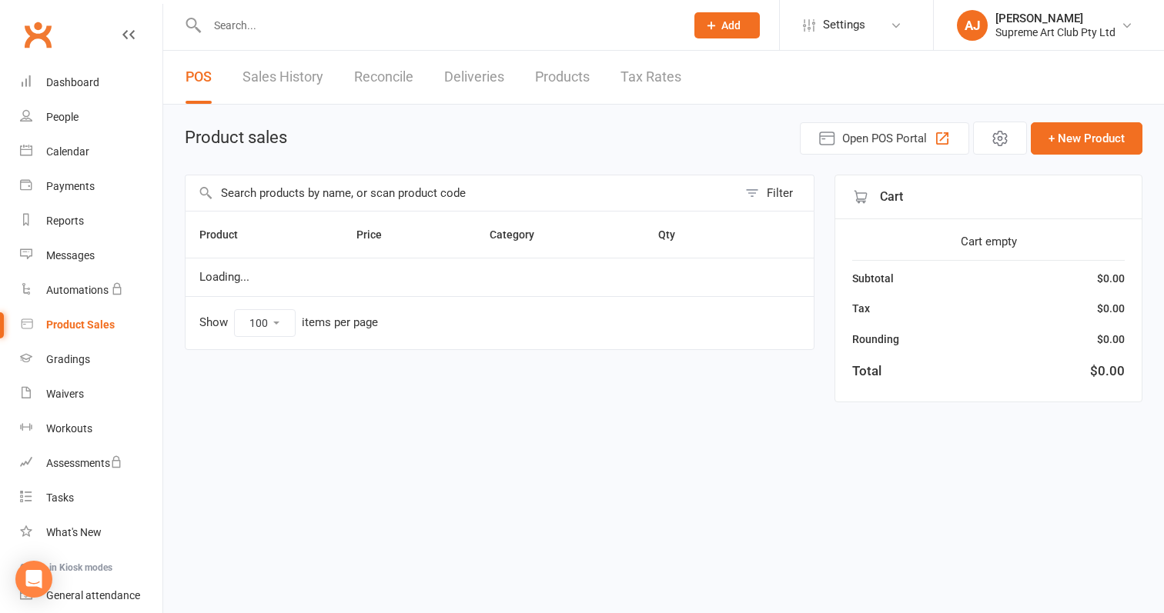
drag, startPoint x: 0, startPoint y: 0, endPoint x: 566, endPoint y: 82, distance: 571.6
click at [566, 82] on link "Products" at bounding box center [562, 77] width 55 height 53
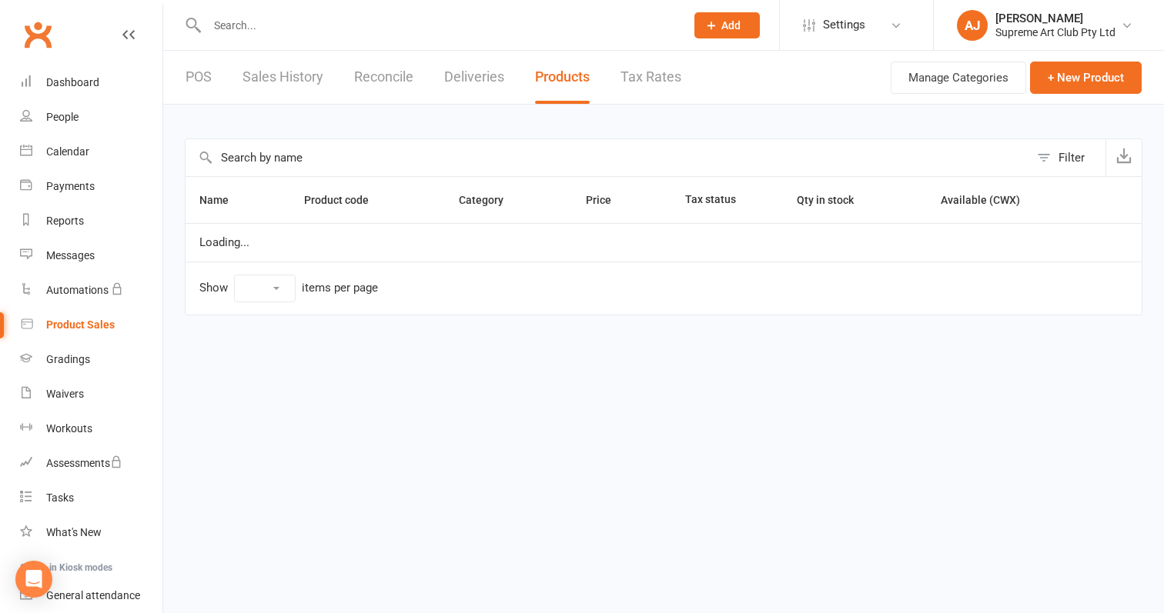
select select "100"
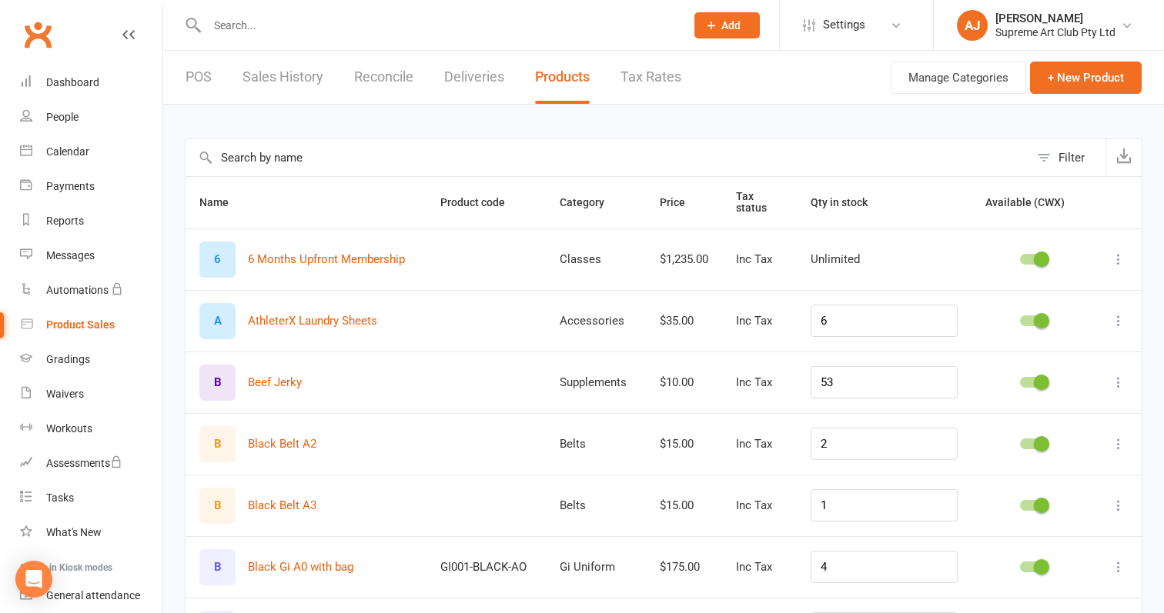
click at [281, 159] on input "text" at bounding box center [606, 157] width 843 height 37
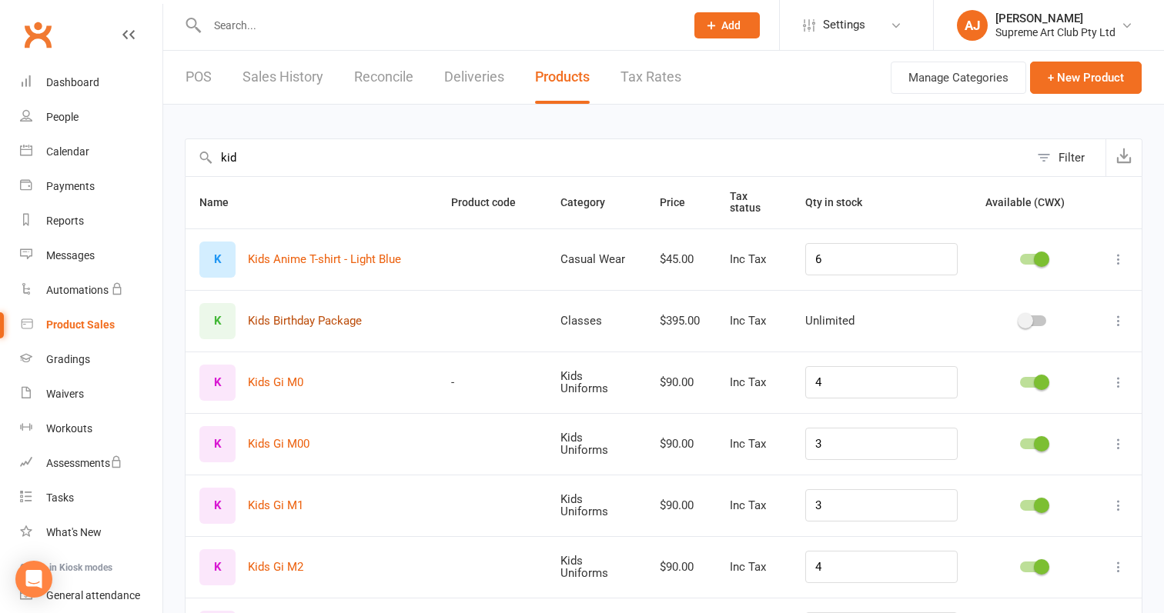
type input "kid"
click at [300, 317] on button "Kids Birthday Package" at bounding box center [305, 321] width 114 height 18
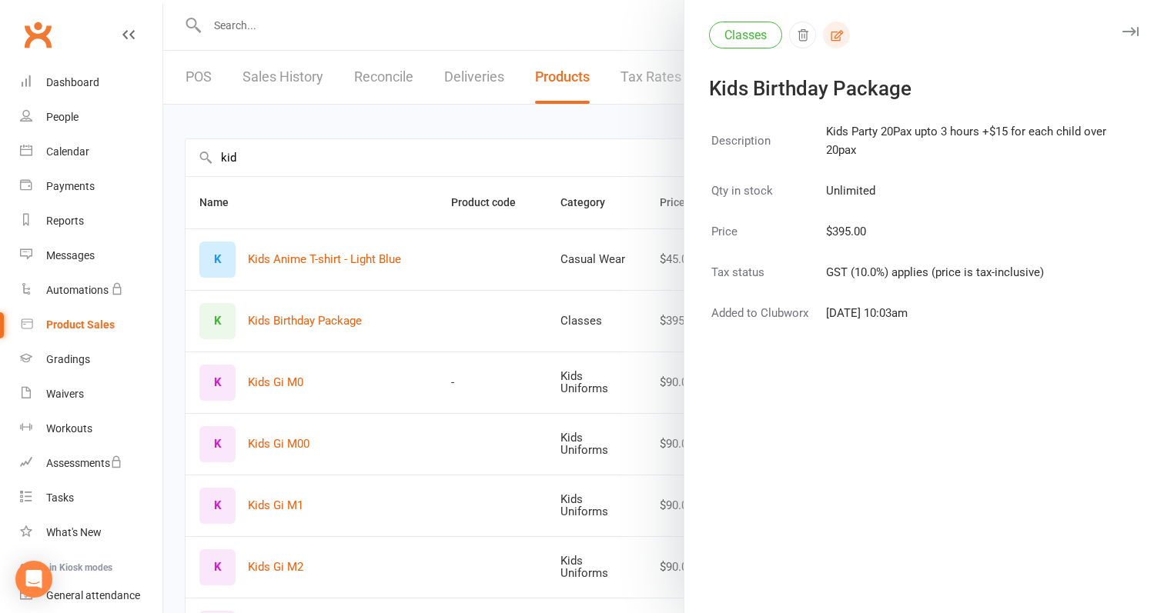
click at [840, 32] on icon "button" at bounding box center [837, 35] width 14 height 14
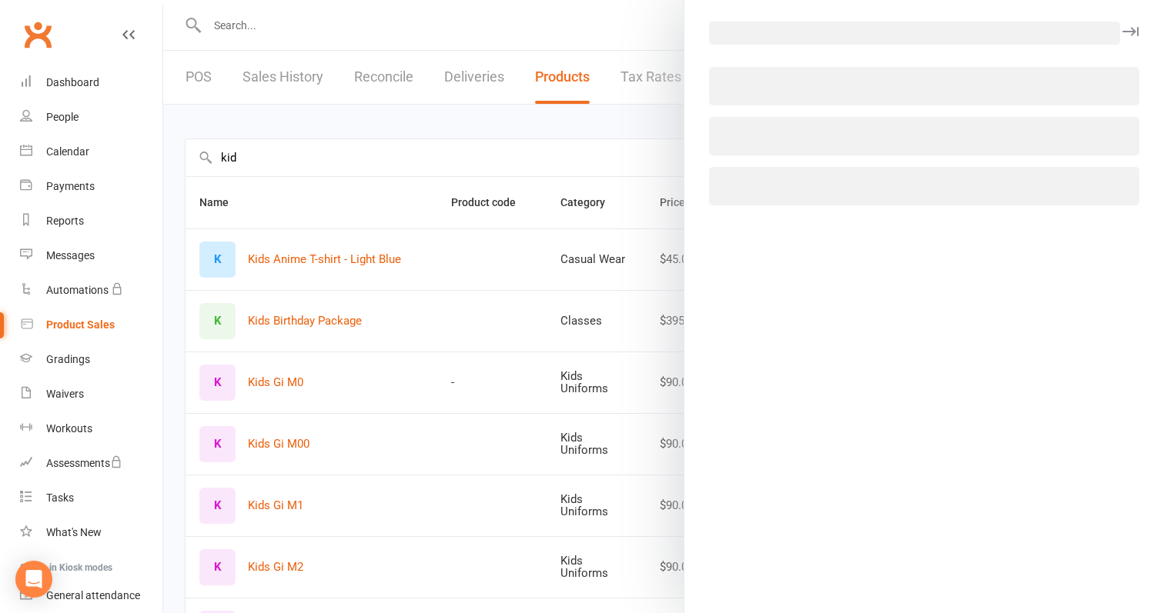
select select "3514"
select select "1447"
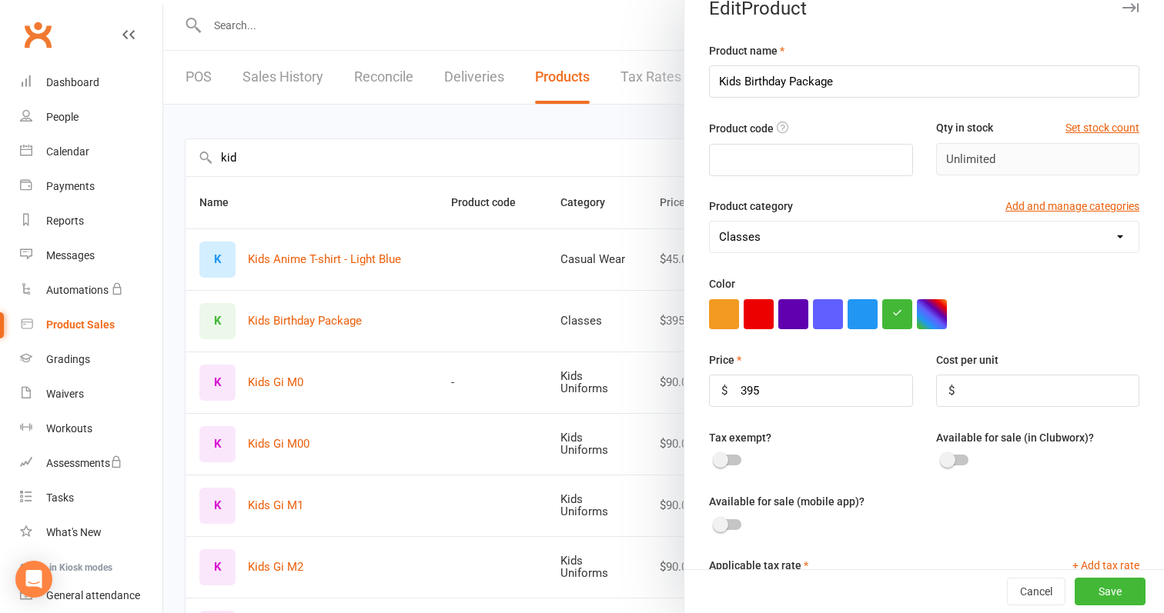
scroll to position [35, 0]
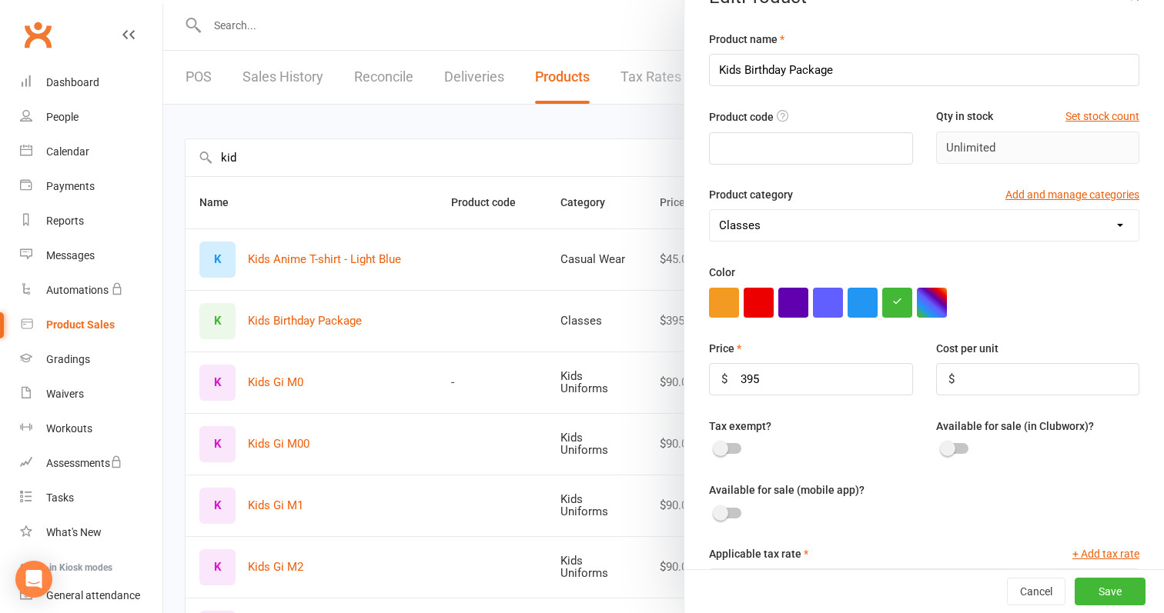
click at [970, 240] on div "Accessories Belts Casual Wear Classes Cold Drinks Drink Bottles Gi Uniform Kids…" at bounding box center [924, 225] width 430 height 32
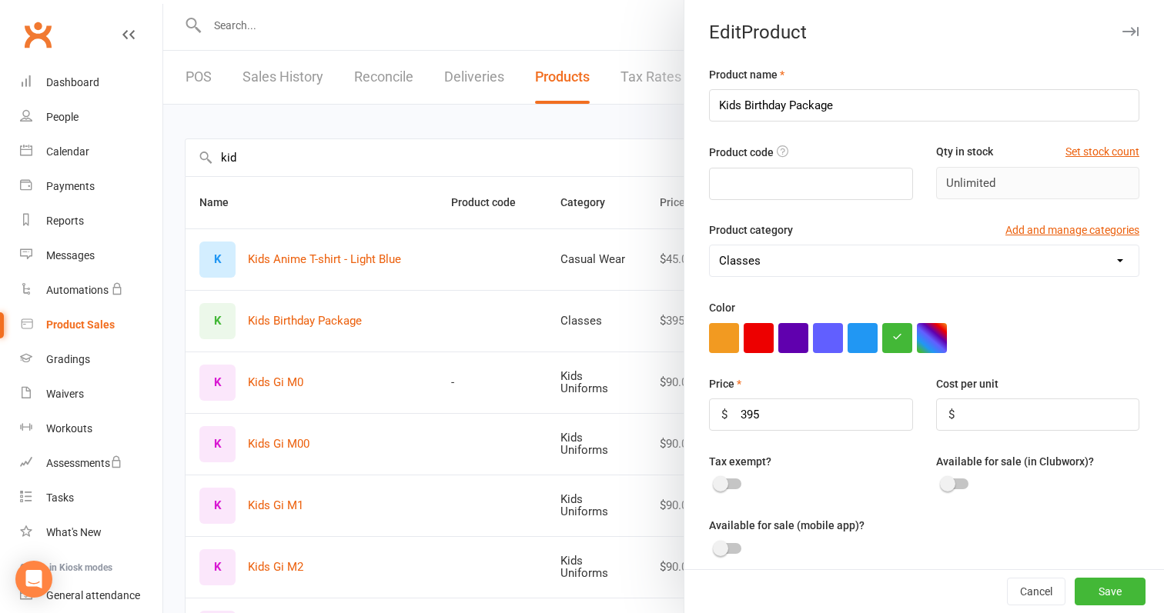
scroll to position [0, 0]
click at [1104, 592] on button "Save" at bounding box center [1109, 592] width 71 height 28
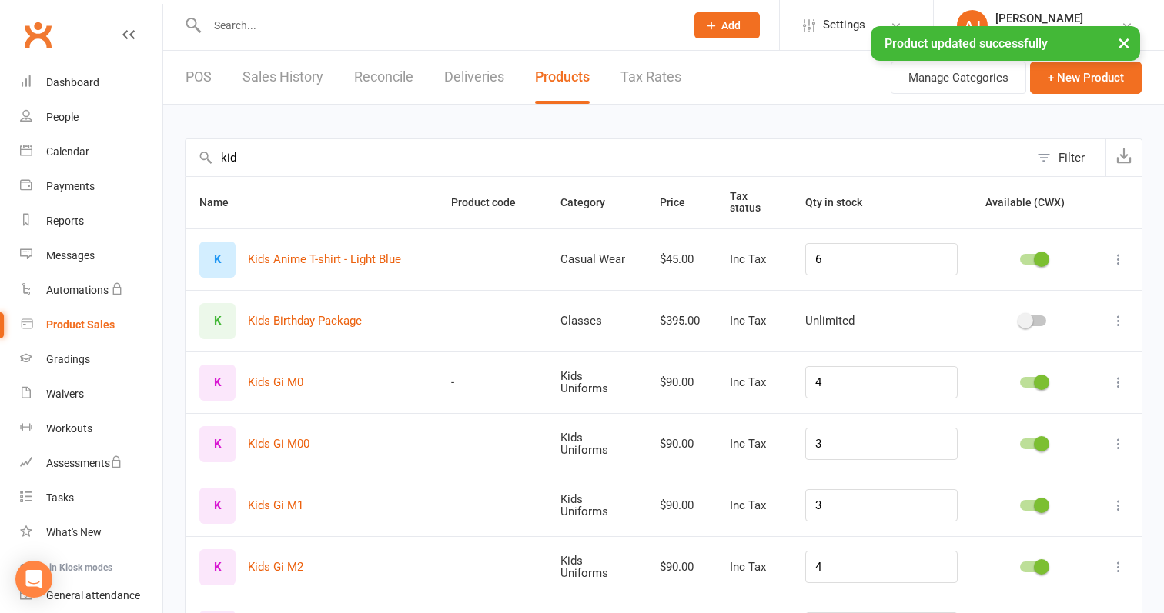
click at [185, 77] on link "POS" at bounding box center [198, 77] width 26 height 53
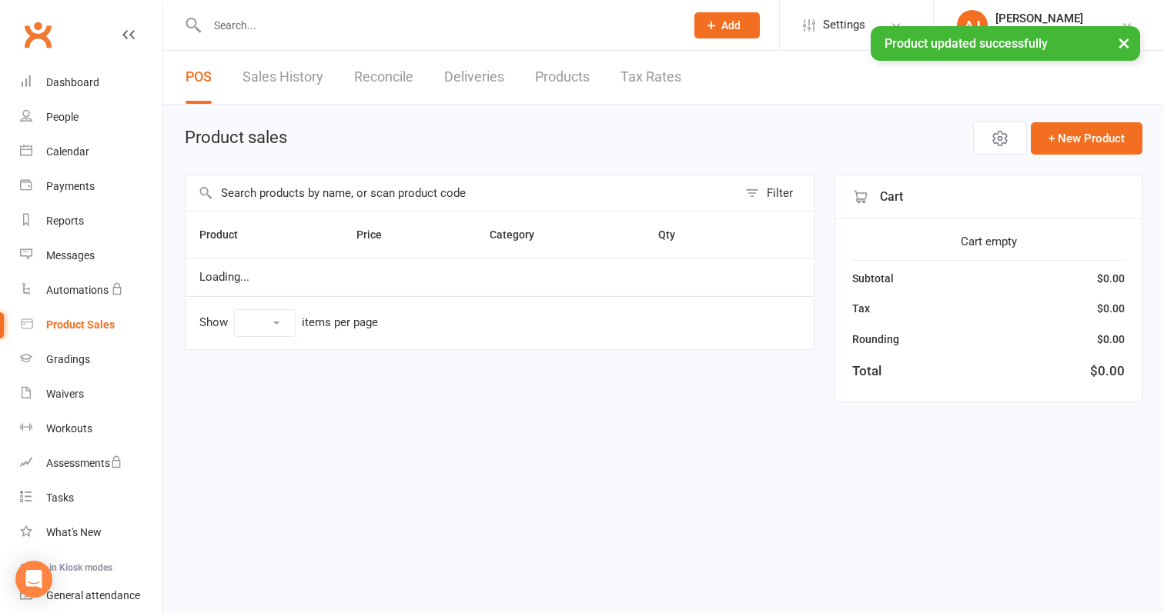
select select "100"
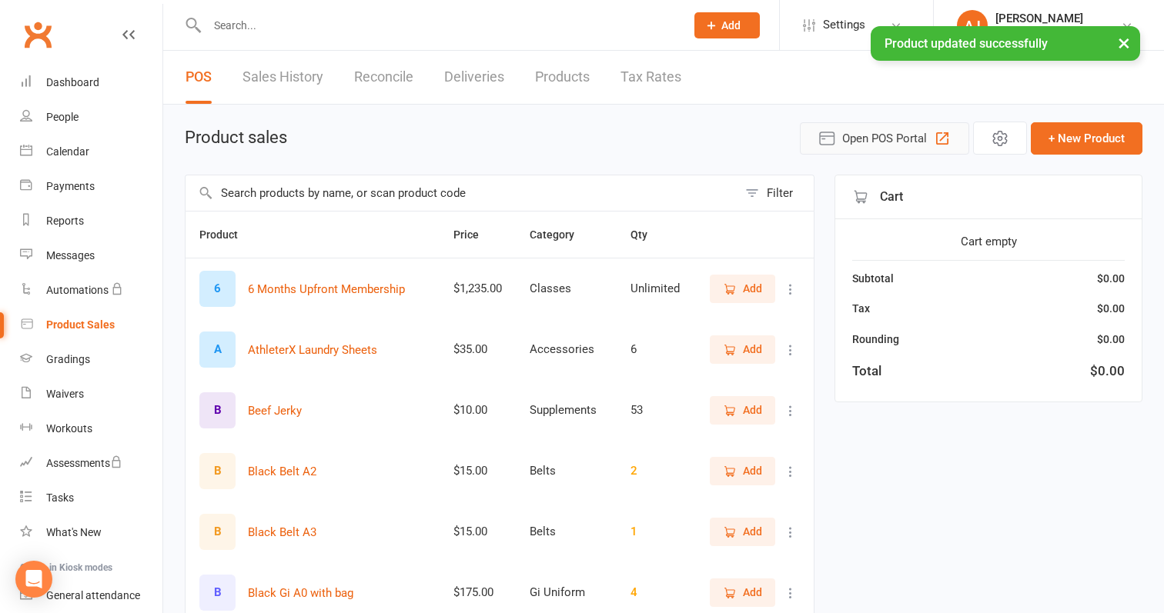
click at [943, 142] on icon "button" at bounding box center [942, 138] width 18 height 18
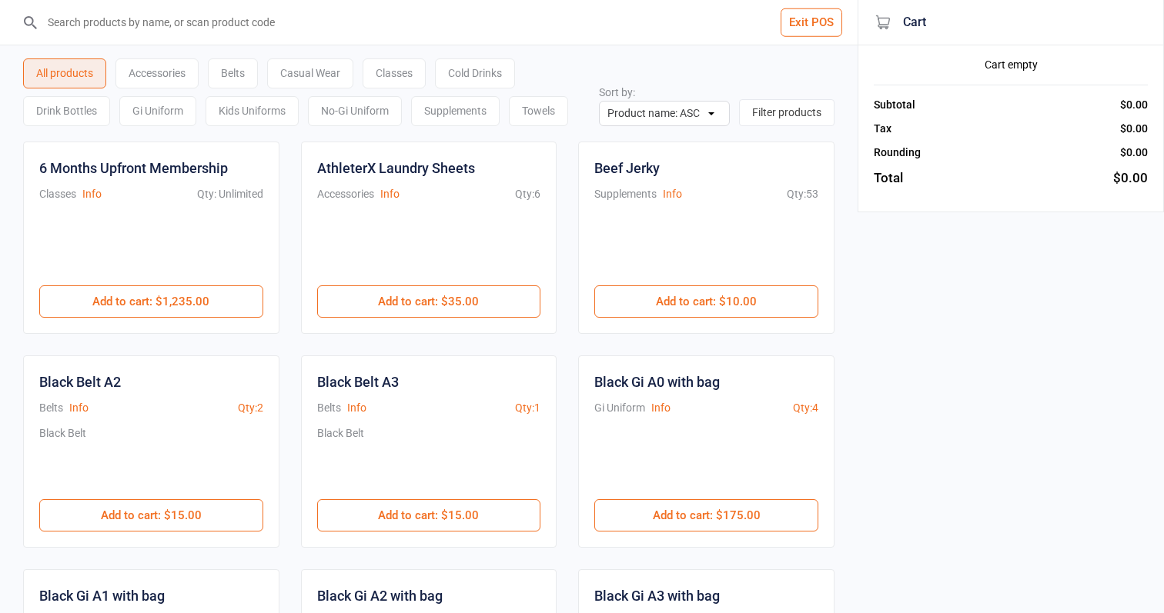
click at [374, 79] on div "Classes" at bounding box center [393, 73] width 63 height 30
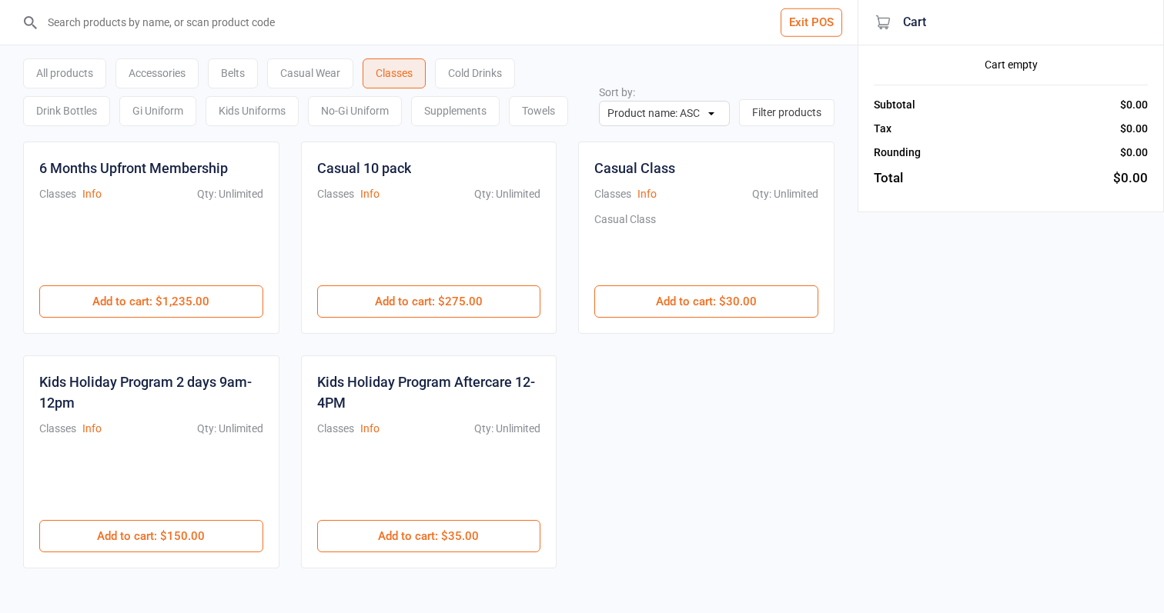
click at [81, 63] on div "All products" at bounding box center [64, 73] width 83 height 30
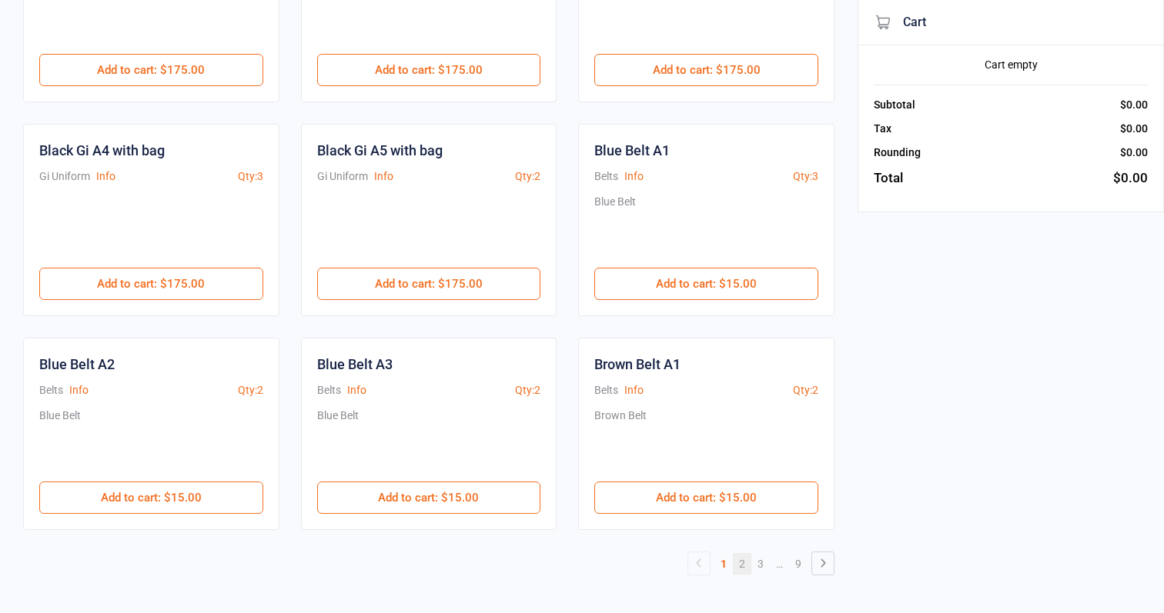
scroll to position [660, 0]
click at [746, 566] on link "2" at bounding box center [742, 564] width 18 height 22
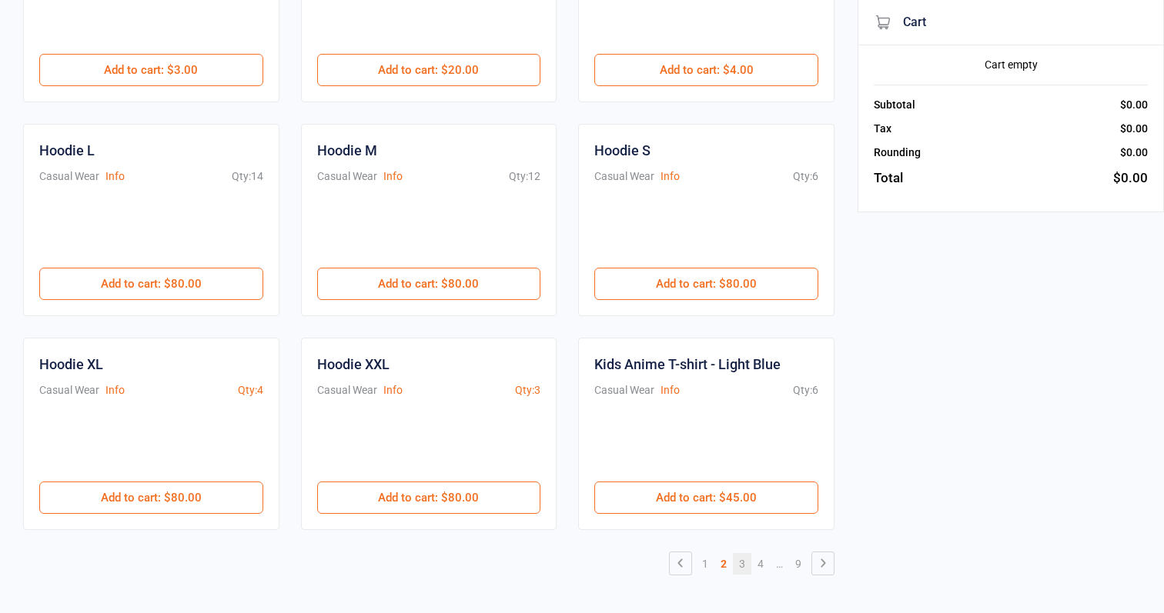
click at [739, 565] on link "3" at bounding box center [742, 564] width 18 height 22
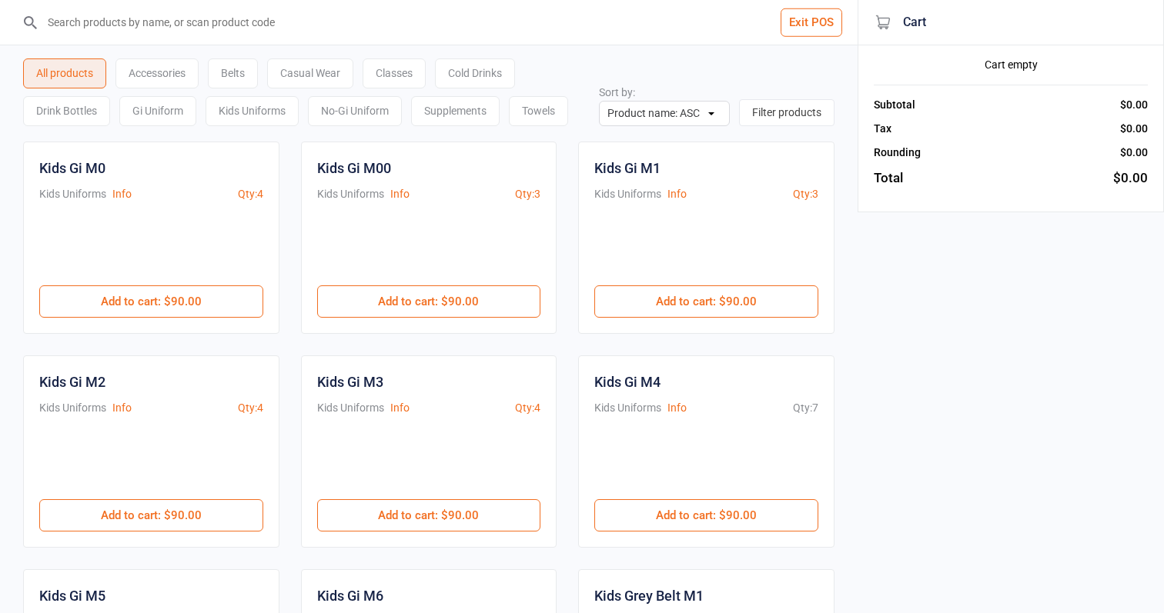
scroll to position [0, 0]
click at [817, 23] on button "Exit POS" at bounding box center [811, 22] width 62 height 28
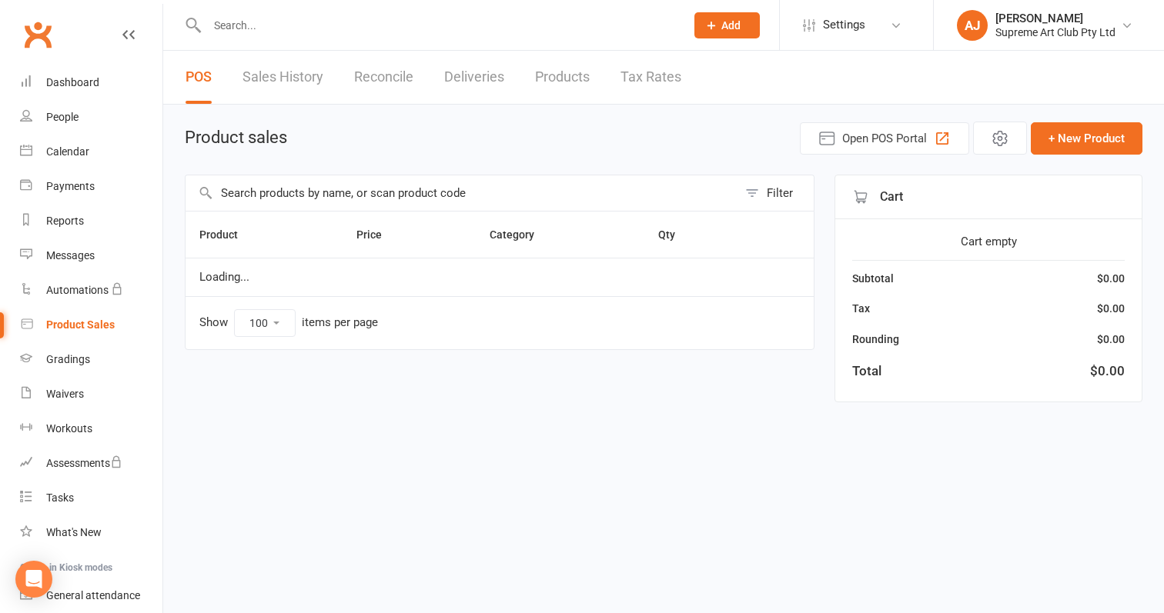
select select "100"
click at [568, 71] on link "Products" at bounding box center [562, 77] width 55 height 53
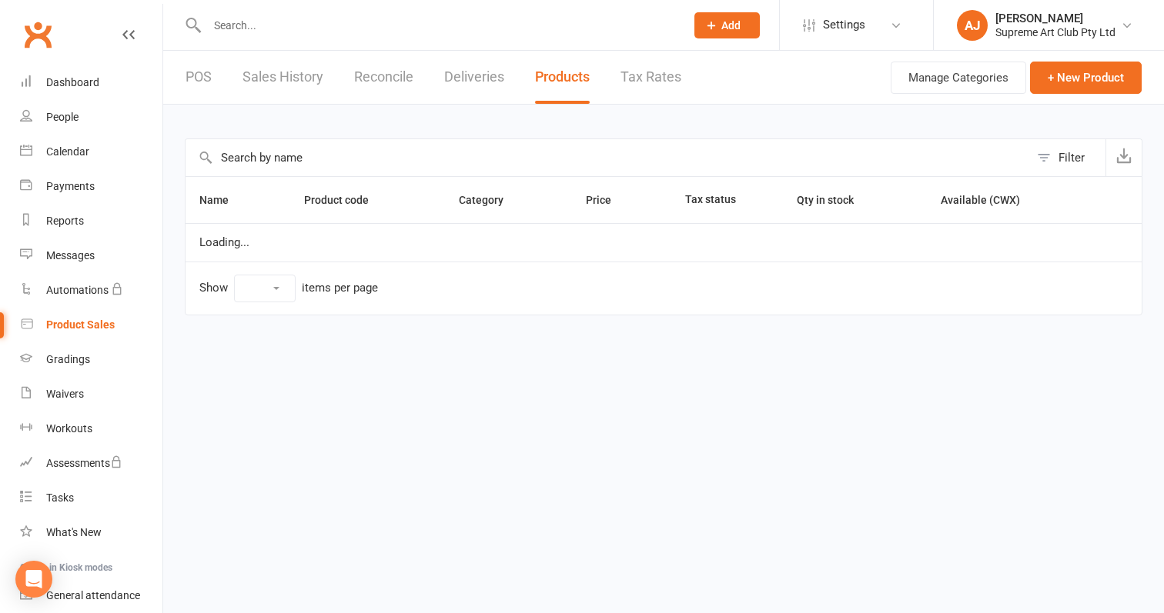
select select "100"
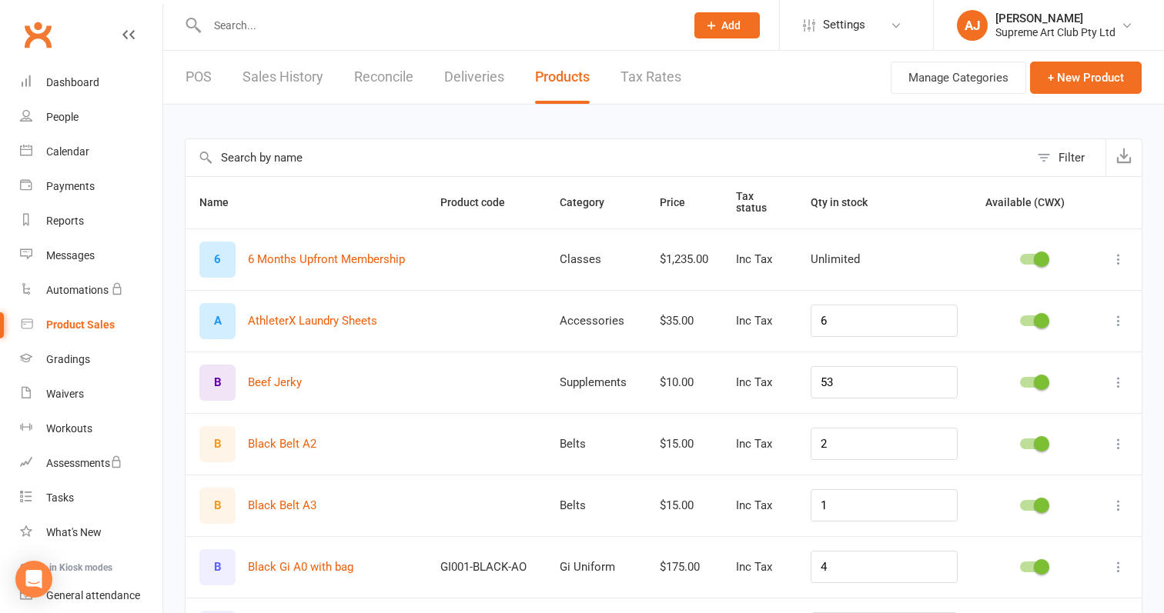
click at [249, 173] on input "text" at bounding box center [606, 157] width 843 height 37
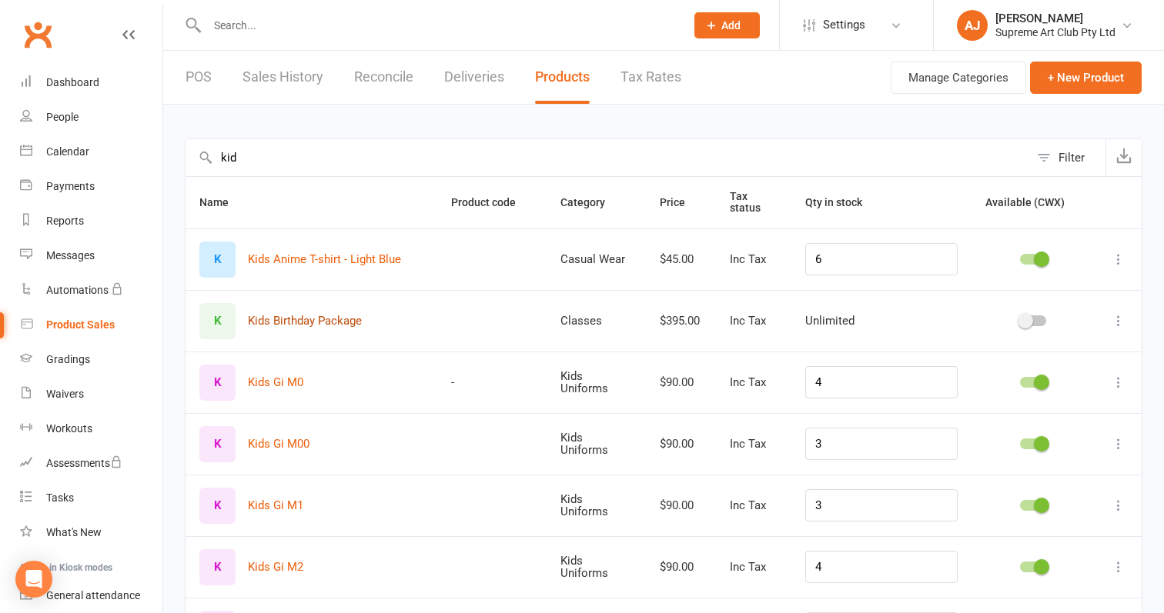
type input "kid"
click at [300, 317] on button "Kids Birthday Package" at bounding box center [305, 321] width 114 height 18
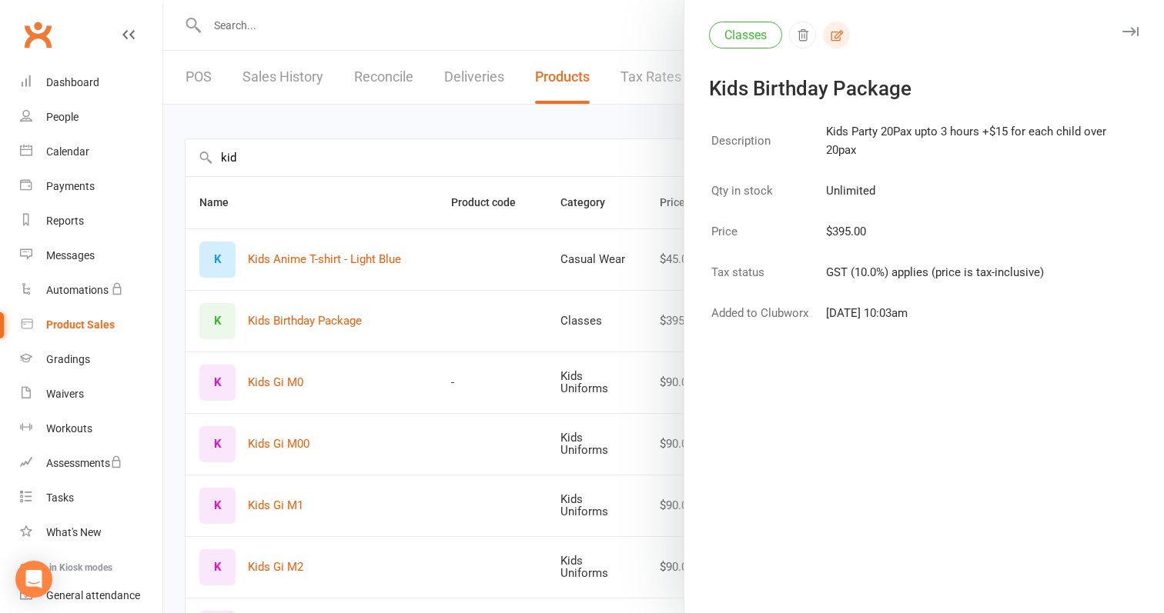
click at [841, 30] on icon "button" at bounding box center [837, 35] width 14 height 14
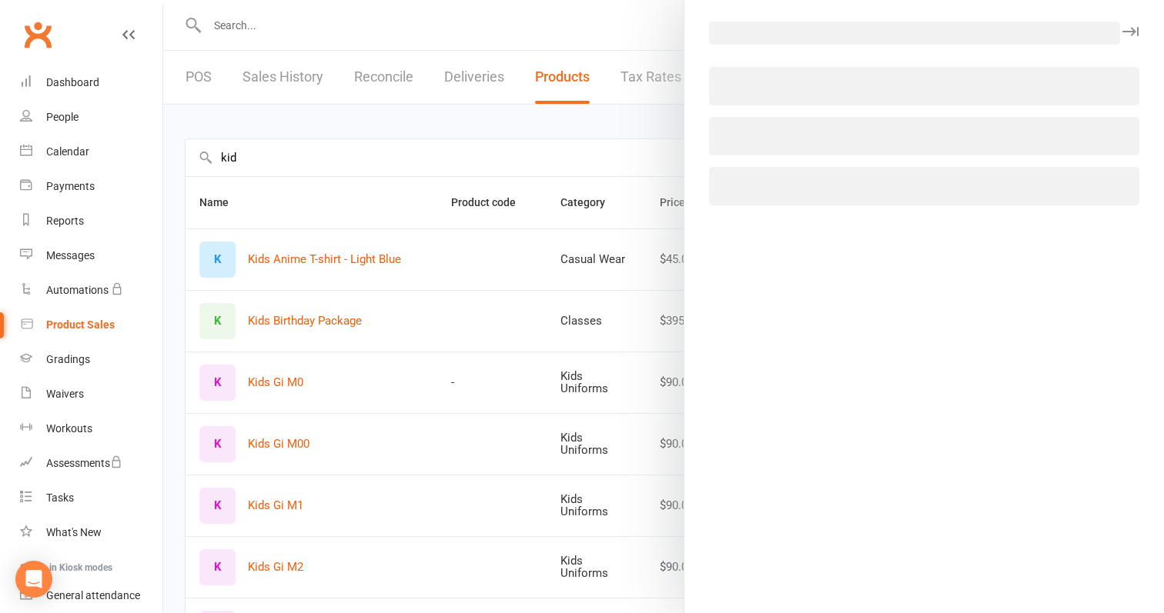
select select "3514"
select select "1447"
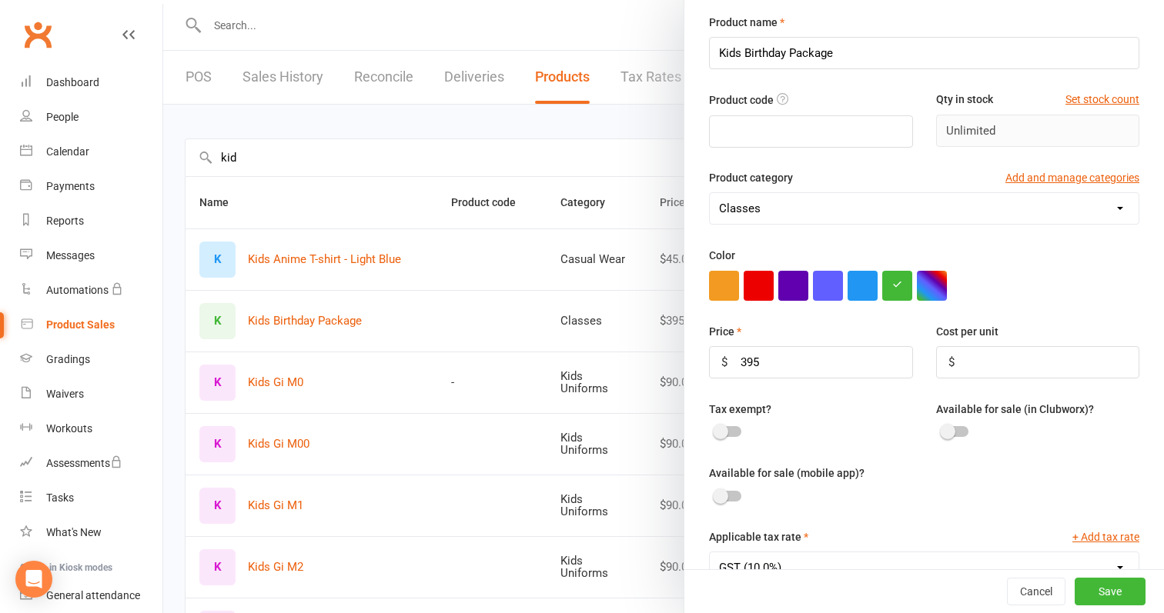
scroll to position [53, 0]
click at [958, 426] on div at bounding box center [955, 431] width 26 height 11
click at [942, 429] on input "checkbox" at bounding box center [942, 429] width 0 height 0
click at [1119, 600] on button "Save" at bounding box center [1109, 592] width 71 height 28
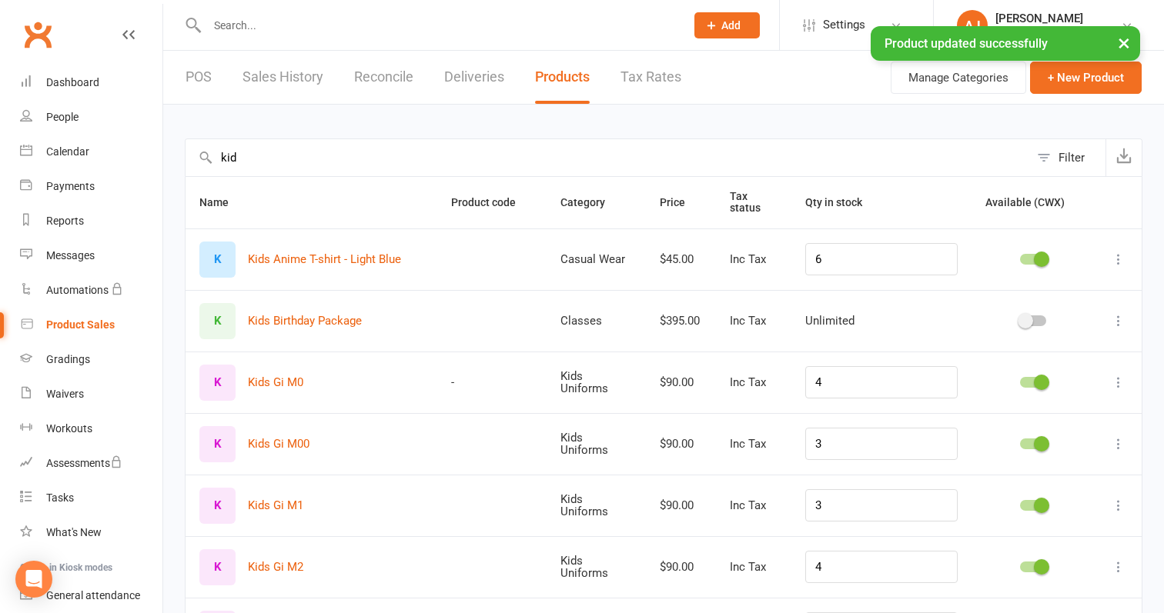
click at [205, 68] on link "POS" at bounding box center [198, 77] width 26 height 53
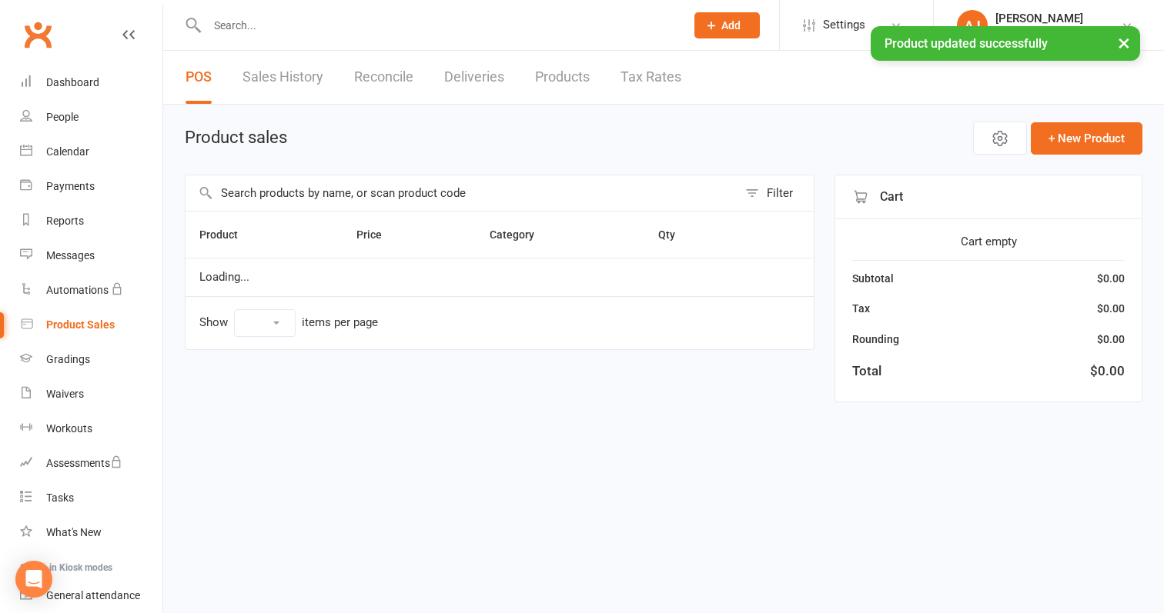
select select "100"
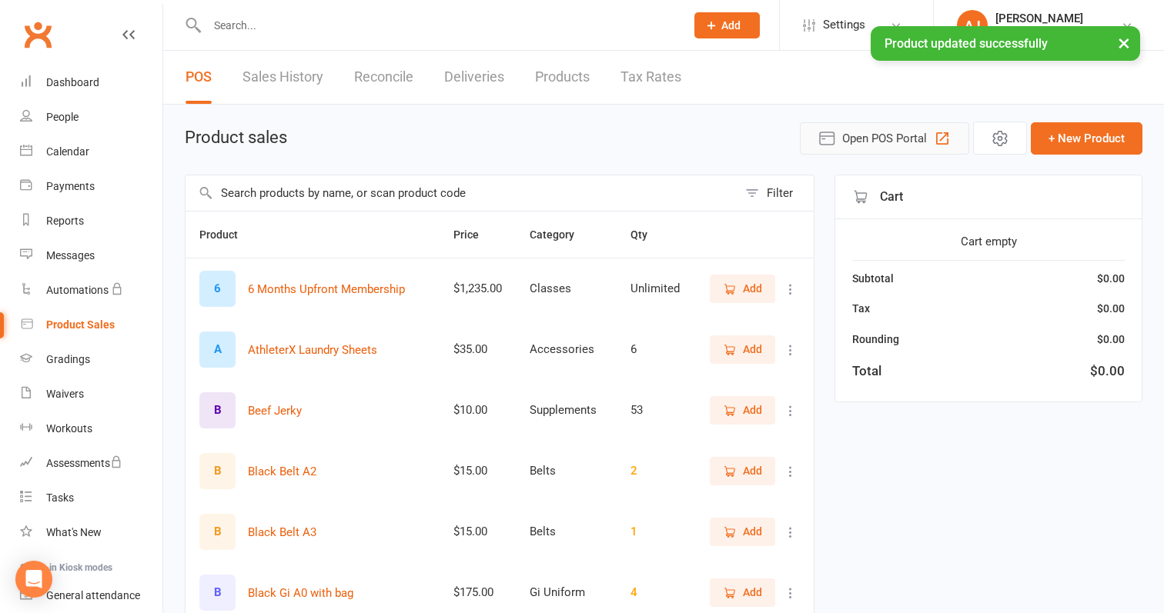
click at [870, 135] on span "Open POS Portal" at bounding box center [884, 138] width 85 height 18
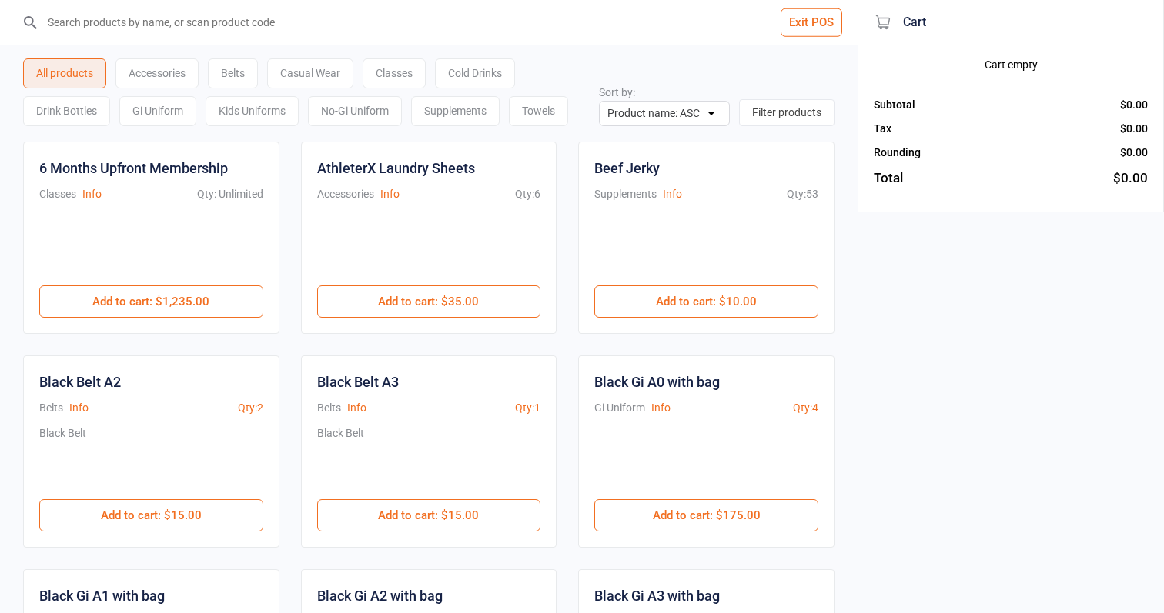
click at [409, 80] on div "Classes" at bounding box center [393, 73] width 63 height 30
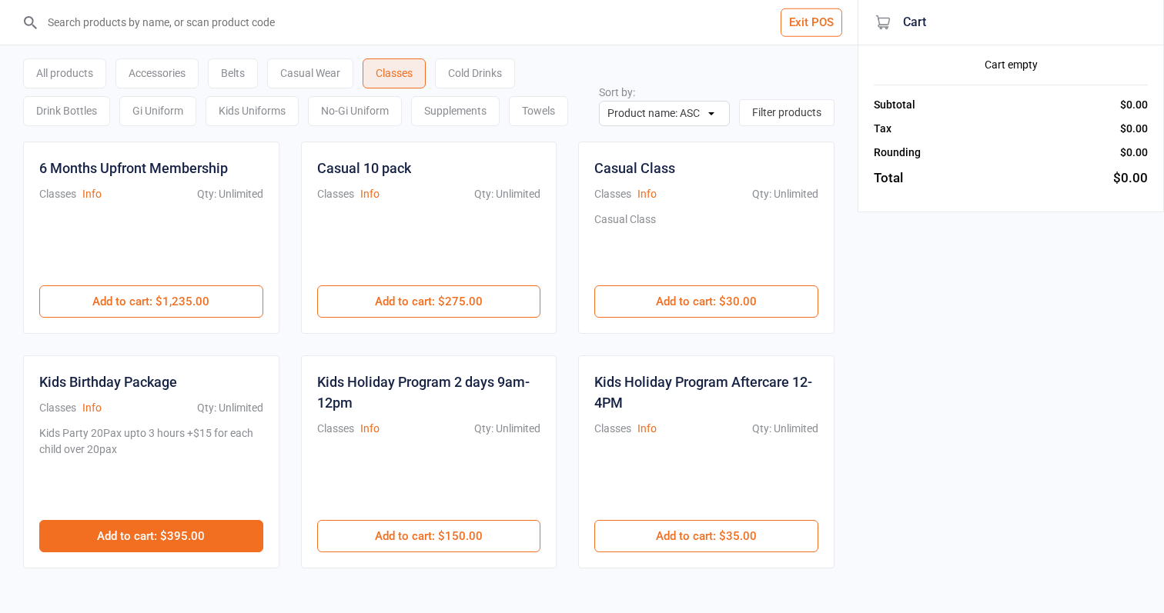
click at [198, 540] on button "Add to cart : $395.00" at bounding box center [151, 536] width 224 height 32
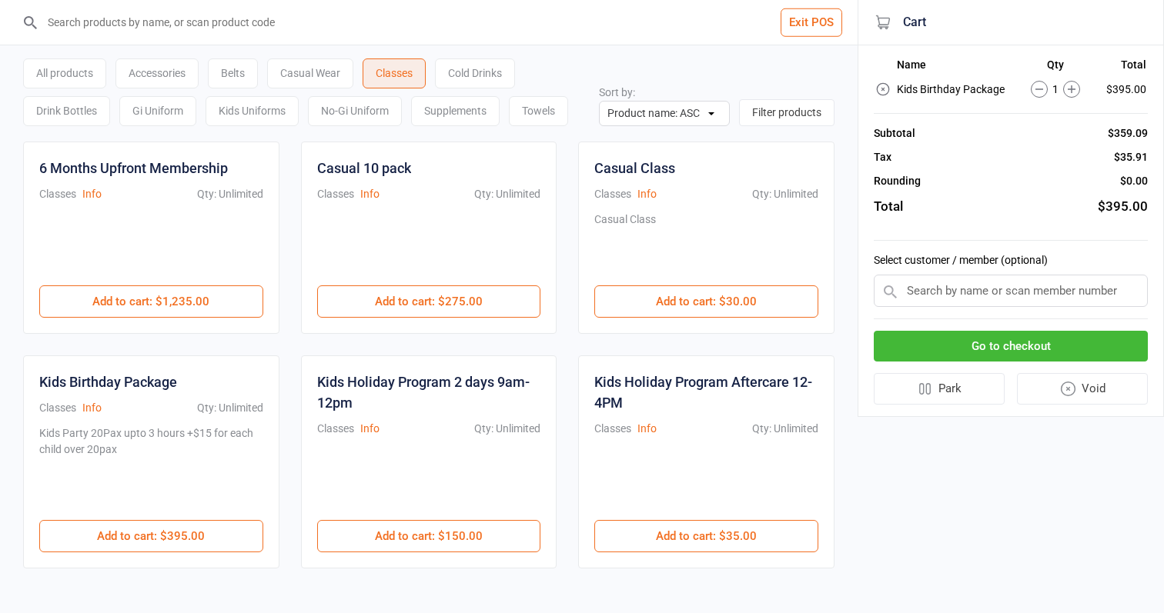
click at [1004, 290] on input "text" at bounding box center [1010, 291] width 274 height 32
click at [1030, 337] on button "Go to checkout" at bounding box center [1010, 347] width 274 height 32
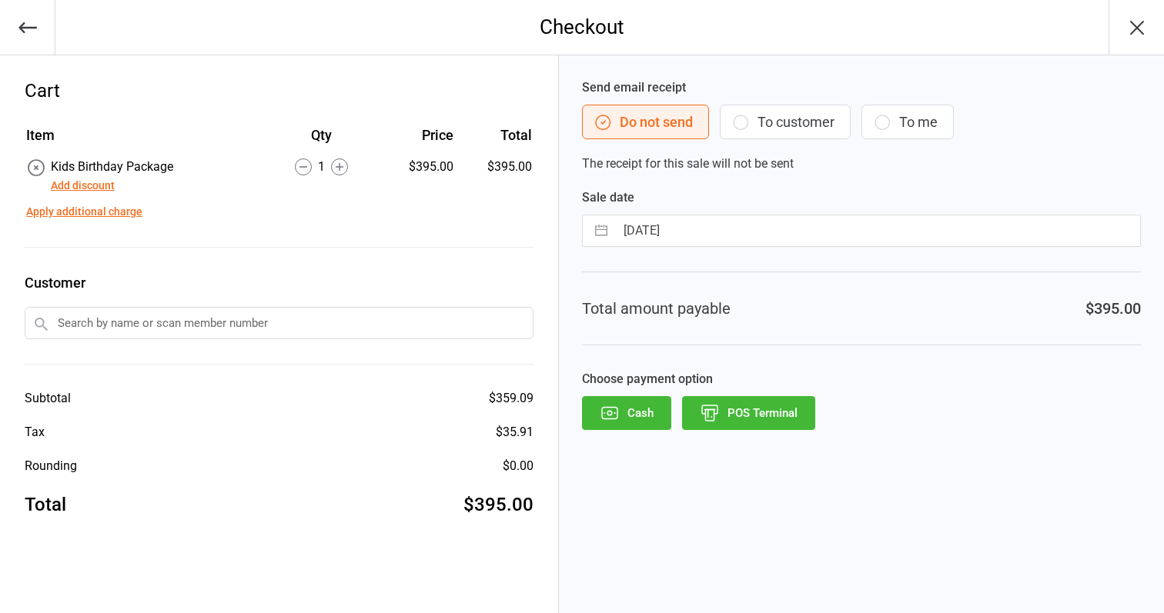
select select "6"
select select "2025"
select select "7"
select select "2025"
select select "8"
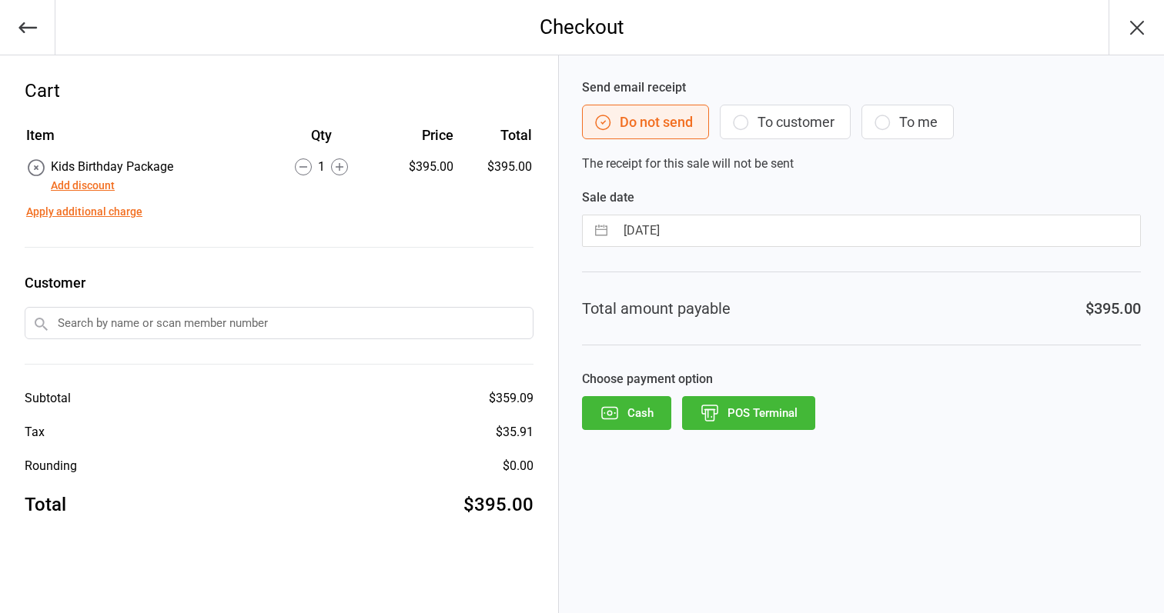
select select "2025"
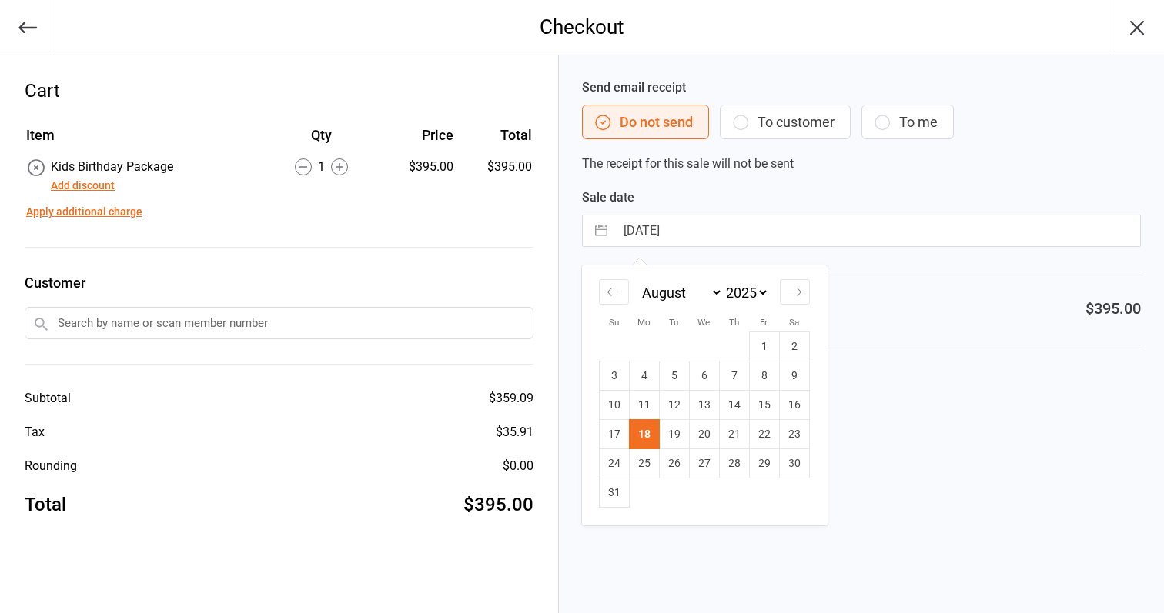
click at [735, 233] on input "[DATE]" at bounding box center [877, 230] width 525 height 31
click at [616, 435] on td "17" at bounding box center [614, 434] width 30 height 29
type input "[DATE]"
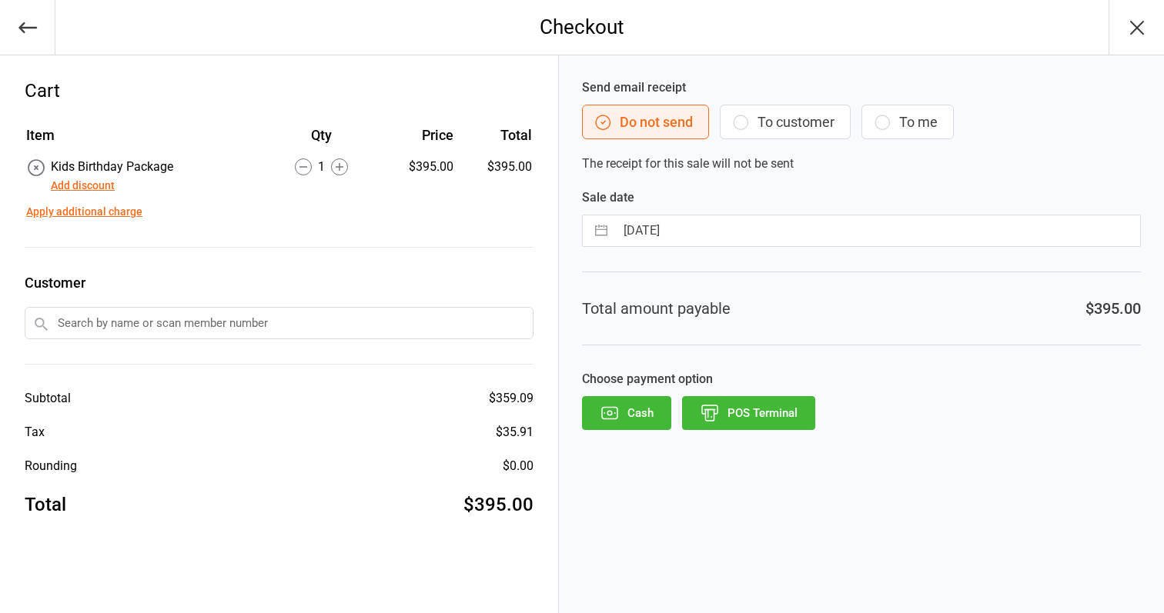
click at [736, 426] on button "POS Terminal" at bounding box center [748, 413] width 133 height 34
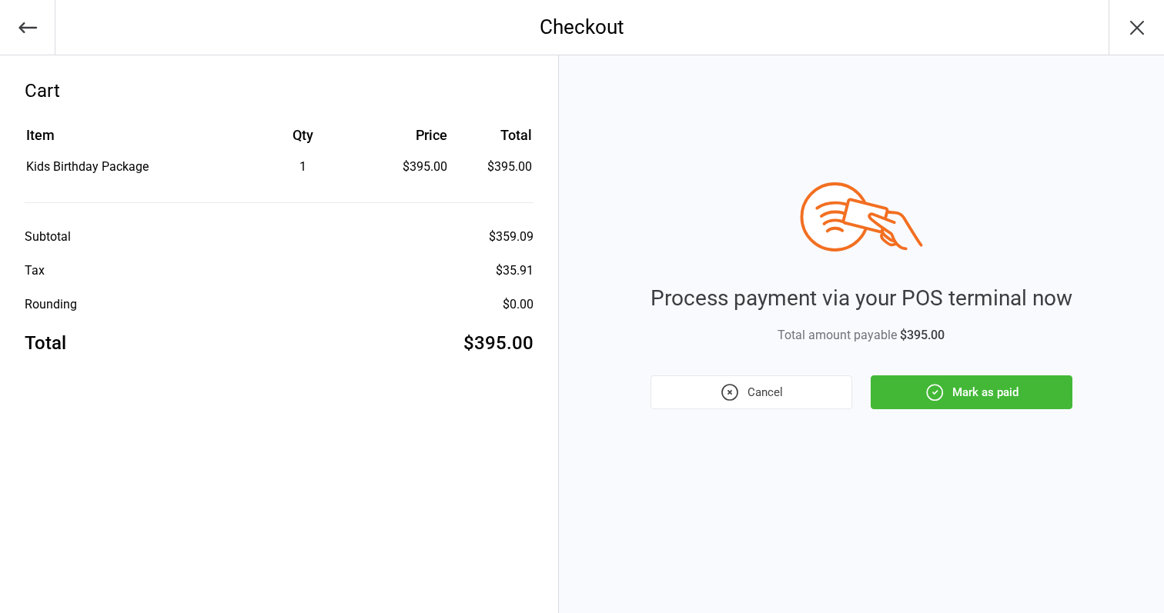
click at [970, 395] on button "Mark as paid" at bounding box center [971, 393] width 202 height 34
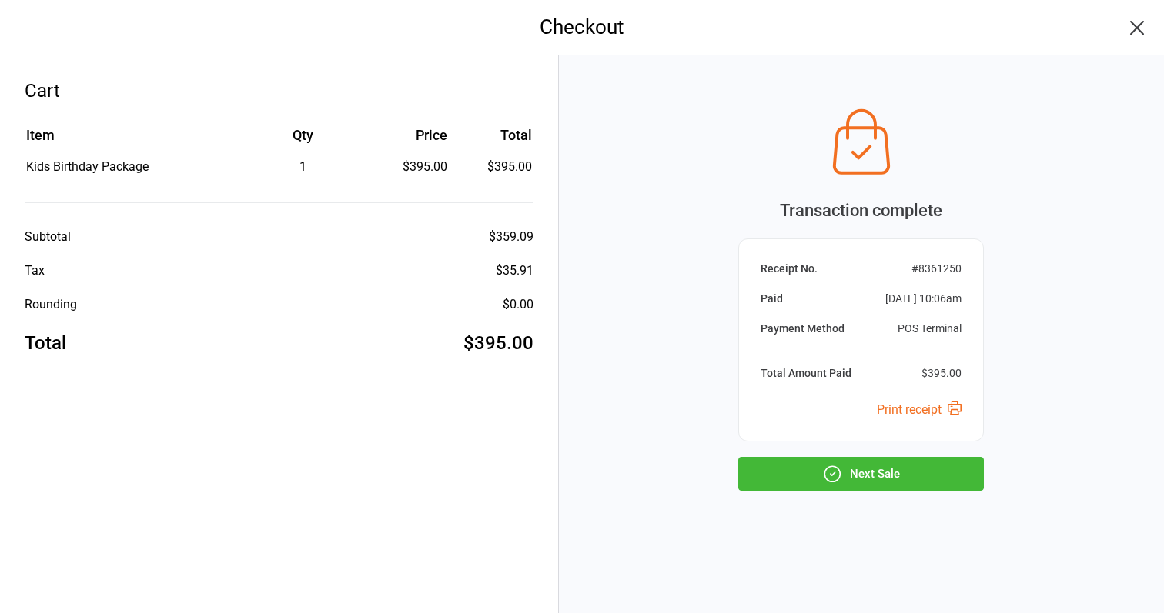
click at [924, 479] on button "Next Sale" at bounding box center [860, 474] width 245 height 34
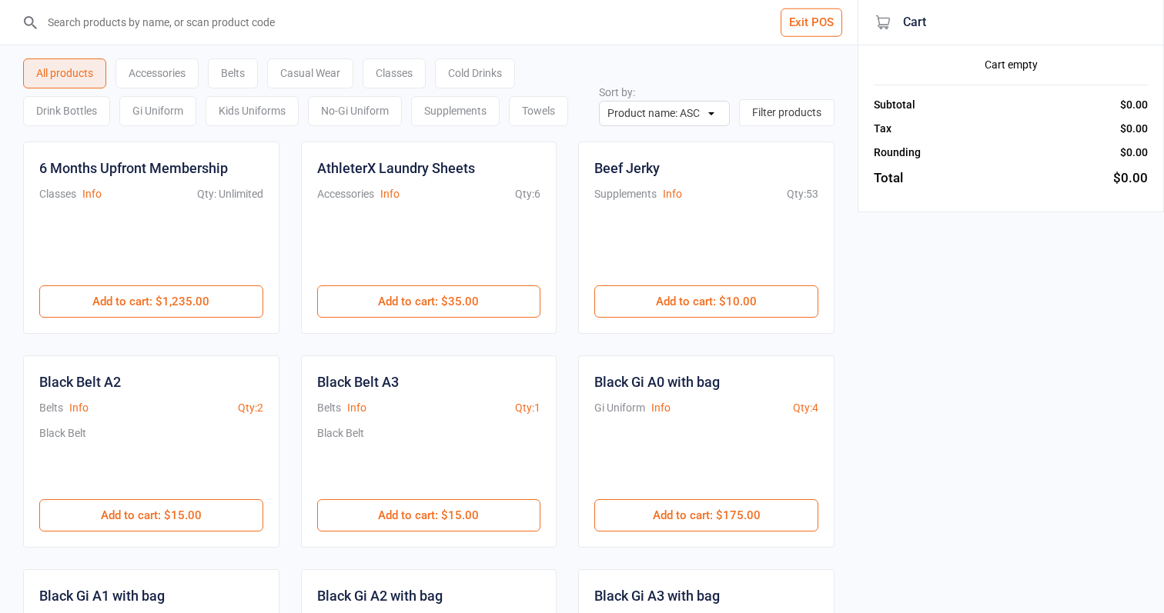
click at [469, 68] on div "Cold Drinks" at bounding box center [475, 73] width 80 height 30
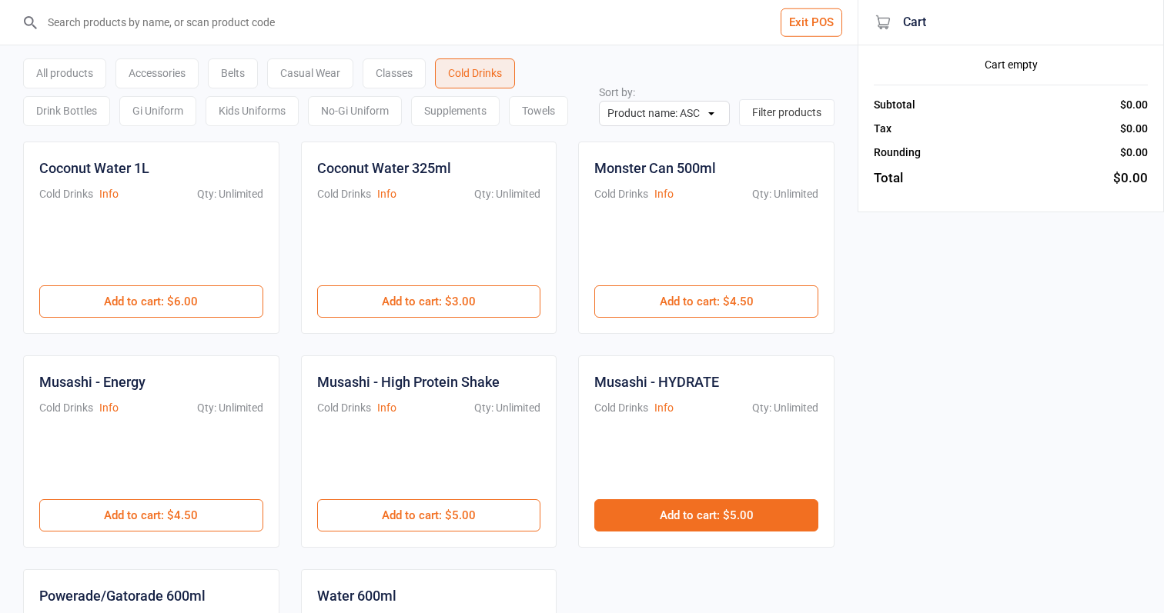
click at [759, 521] on button "Add to cart : $5.00" at bounding box center [706, 515] width 224 height 32
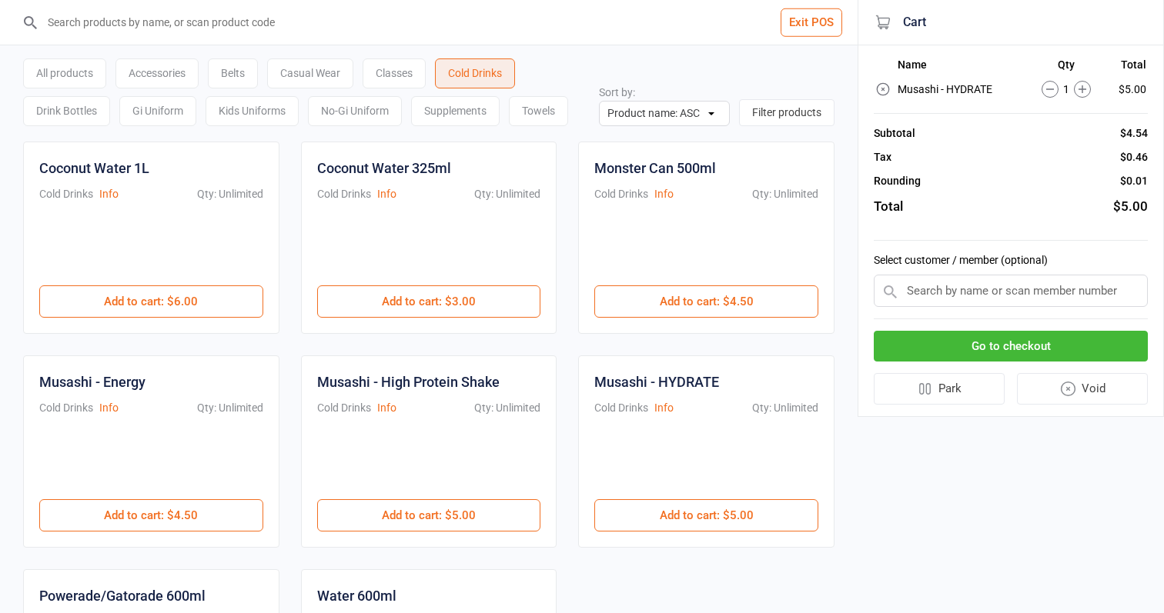
click at [932, 339] on button "Go to checkout" at bounding box center [1010, 347] width 274 height 32
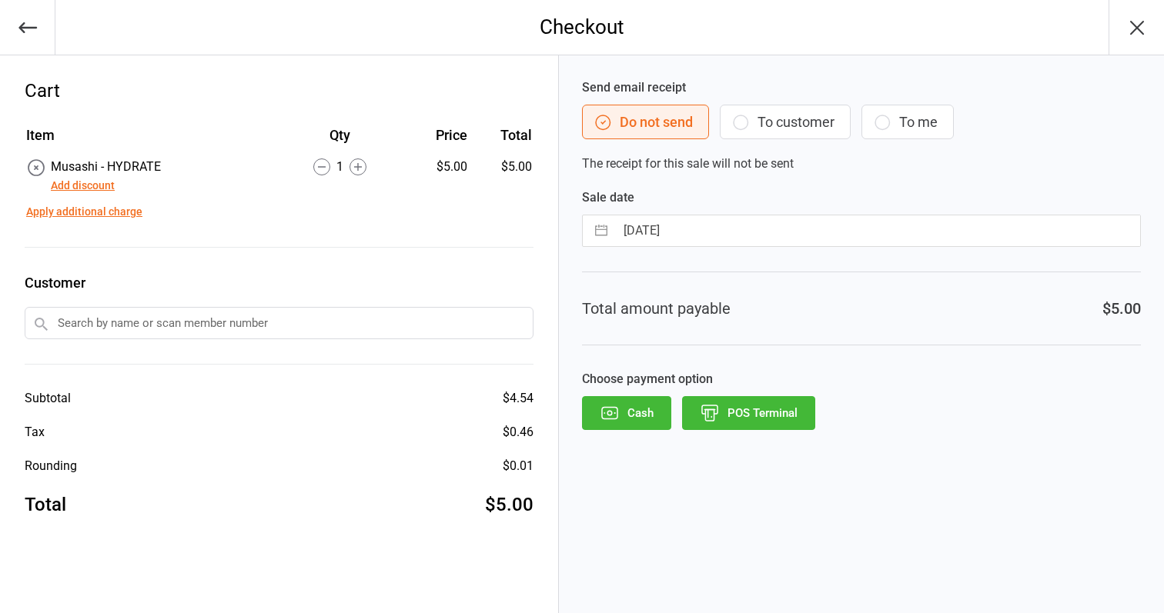
click at [768, 406] on button "POS Terminal" at bounding box center [748, 413] width 133 height 34
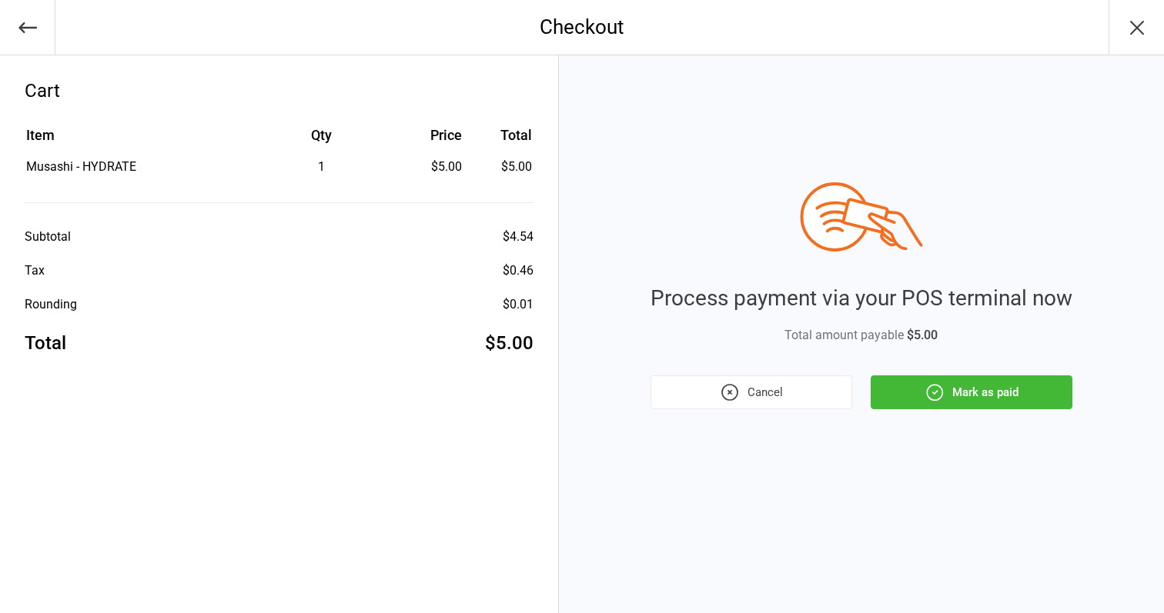
click at [768, 405] on button "Cancel" at bounding box center [751, 393] width 202 height 34
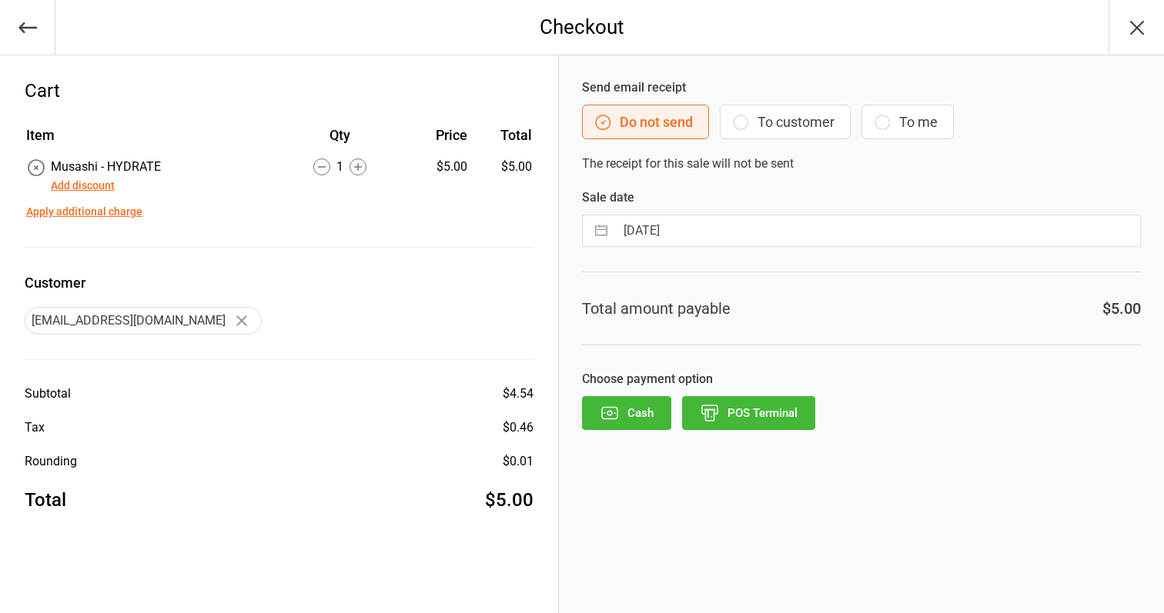
click at [760, 238] on input "[DATE]" at bounding box center [877, 230] width 525 height 31
select select "6"
select select "2025"
select select "7"
select select "2025"
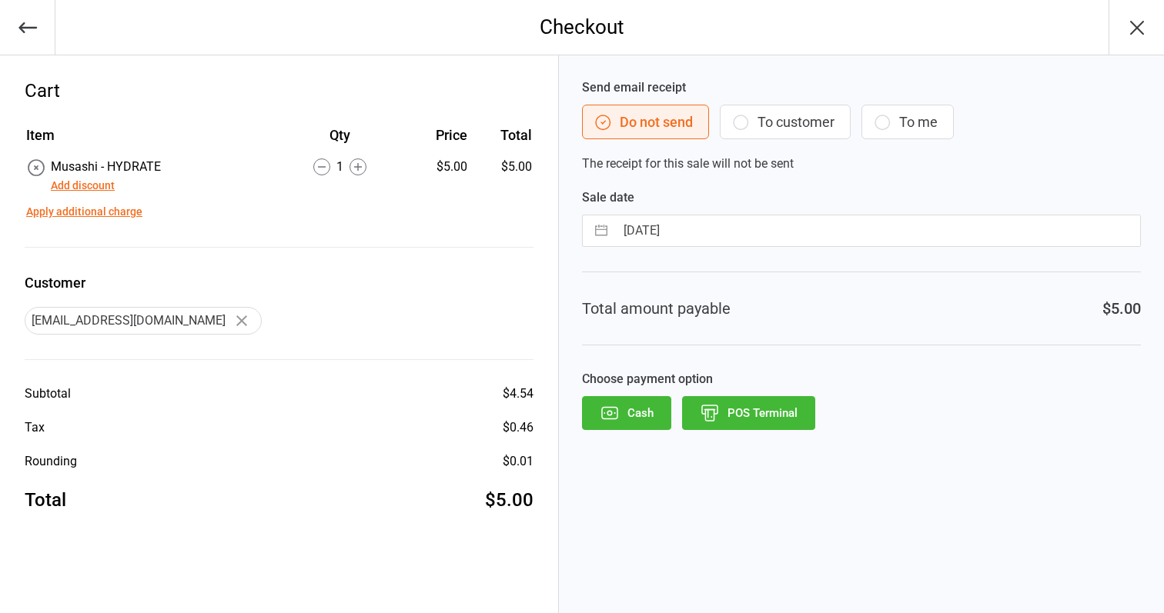
select select "8"
select select "2025"
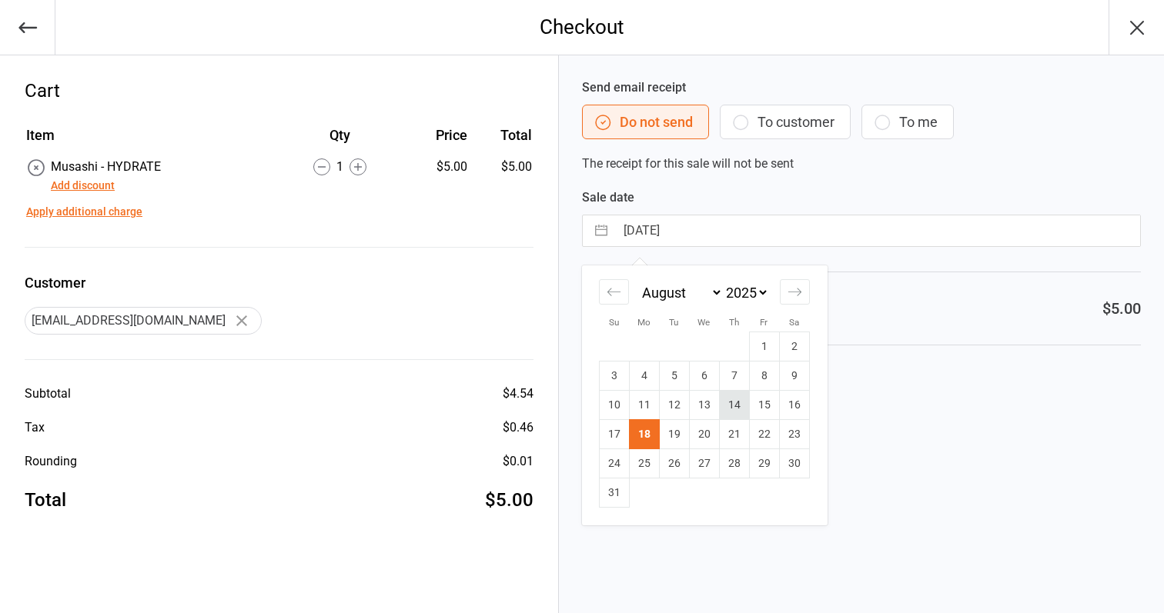
click at [734, 403] on td "14" at bounding box center [734, 405] width 30 height 29
type input "[DATE]"
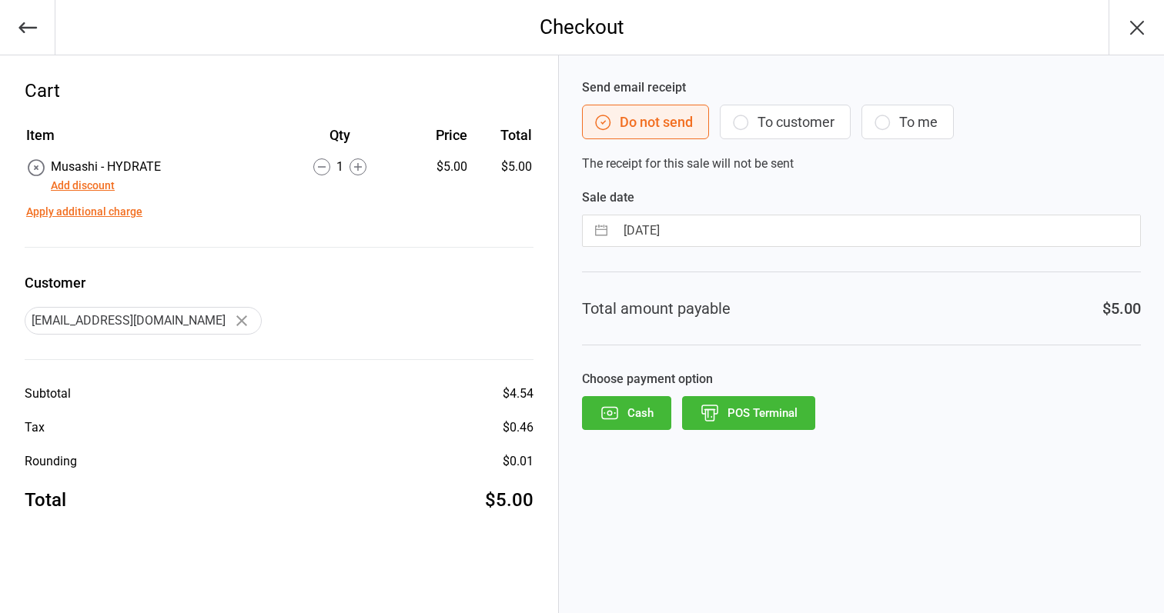
click at [748, 425] on button "POS Terminal" at bounding box center [748, 413] width 133 height 34
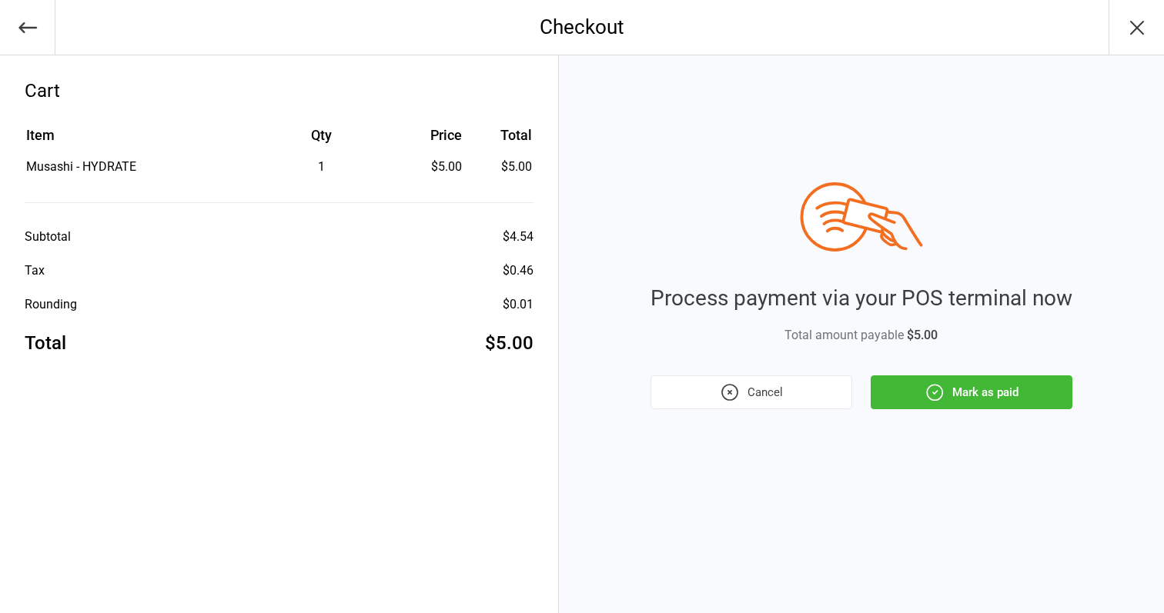
click at [886, 385] on button "Mark as paid" at bounding box center [971, 393] width 202 height 34
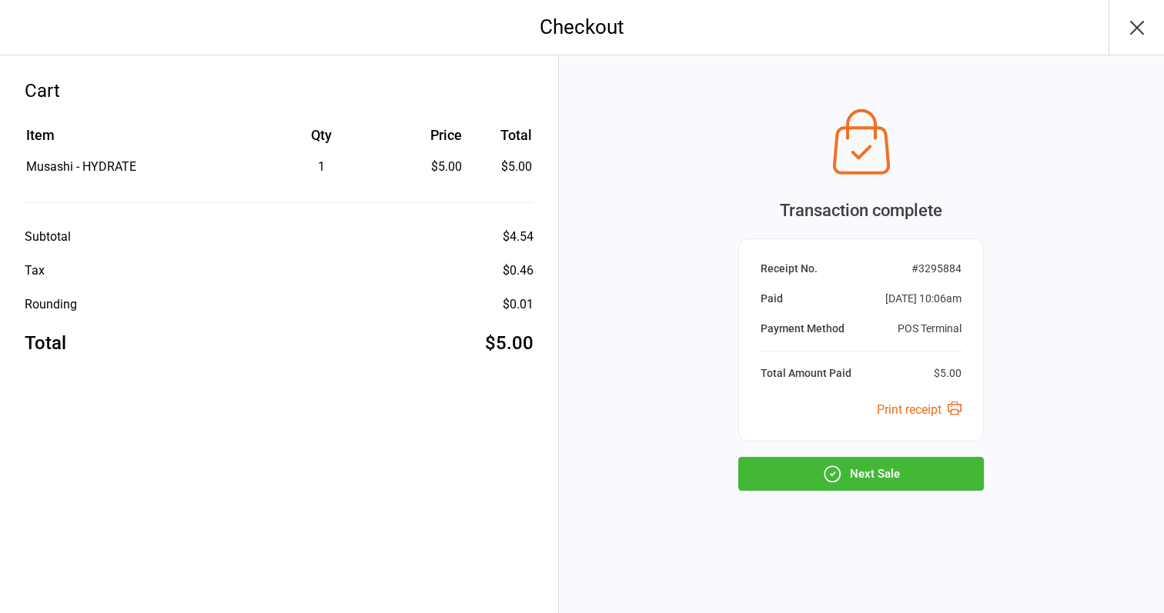
click at [874, 465] on button "Next Sale" at bounding box center [860, 474] width 245 height 34
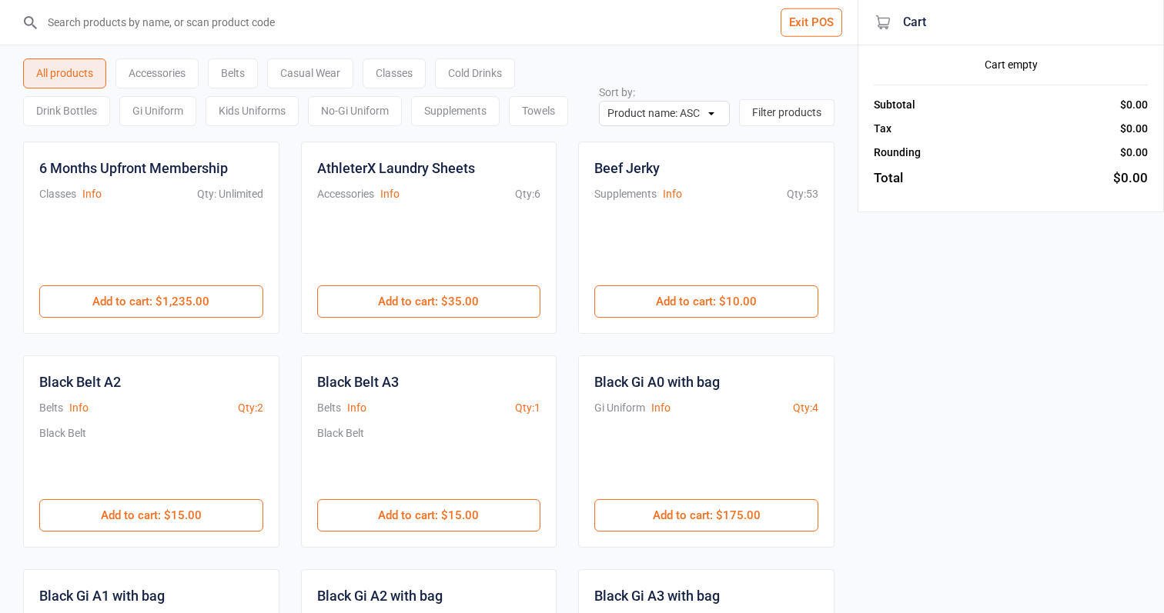
click at [501, 78] on div "Cold Drinks" at bounding box center [475, 73] width 80 height 30
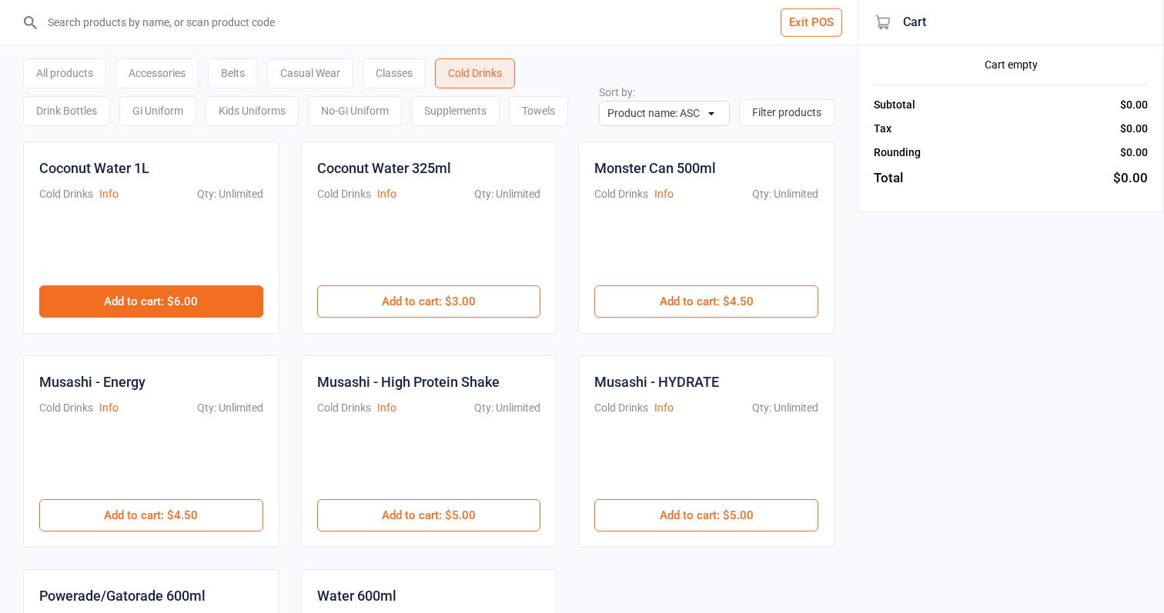
click at [172, 312] on button "Add to cart : $6.00" at bounding box center [151, 302] width 224 height 32
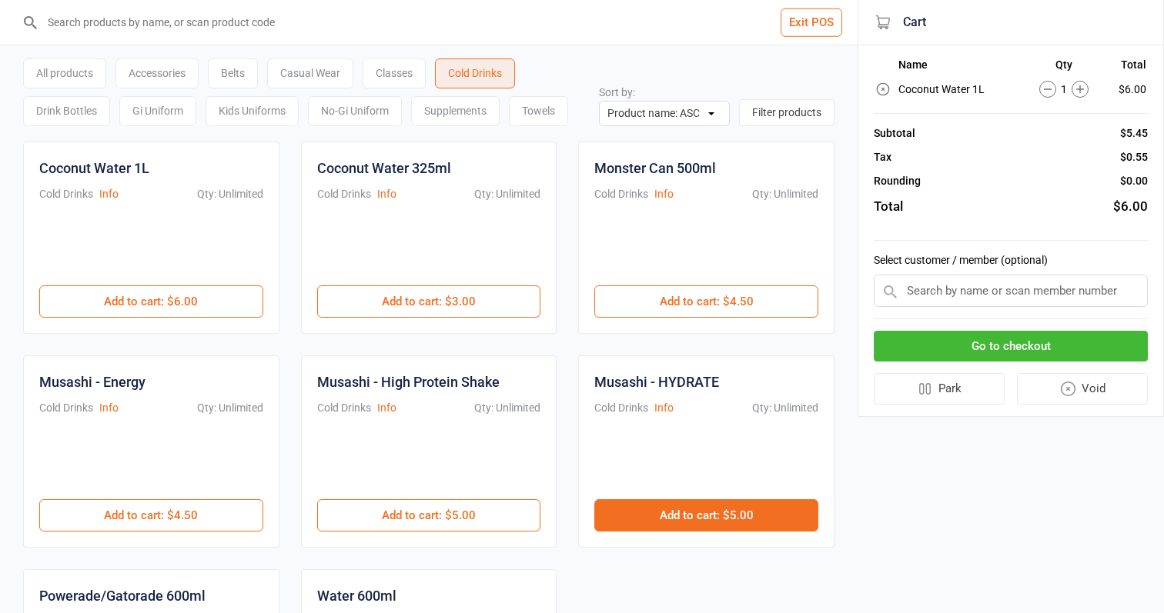
click at [656, 517] on button "Add to cart : $5.00" at bounding box center [706, 515] width 224 height 32
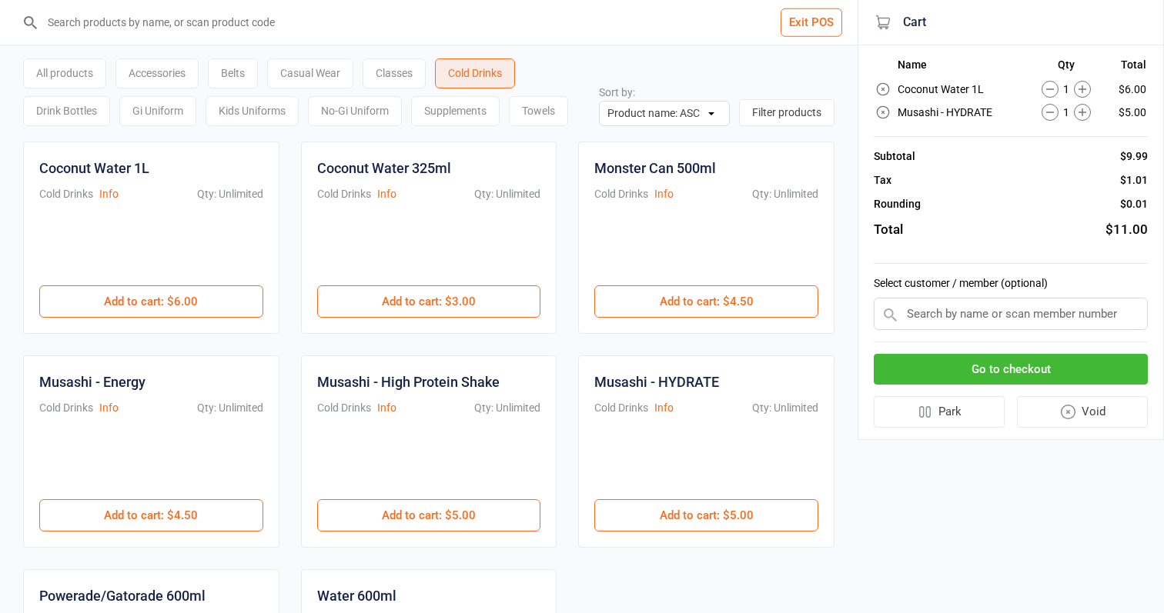
click at [1083, 374] on button "Go to checkout" at bounding box center [1010, 370] width 274 height 32
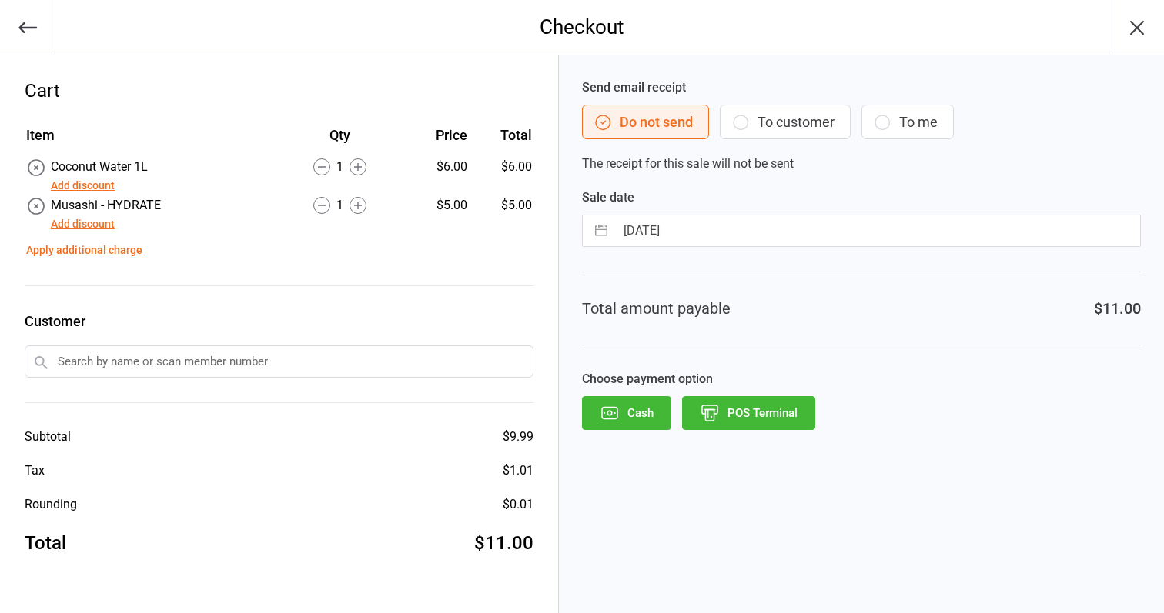
click at [755, 247] on div "Send email receipt Do not send To customer To me The receipt for this sale will…" at bounding box center [861, 334] width 605 height 558
select select "6"
select select "2025"
select select "7"
select select "2025"
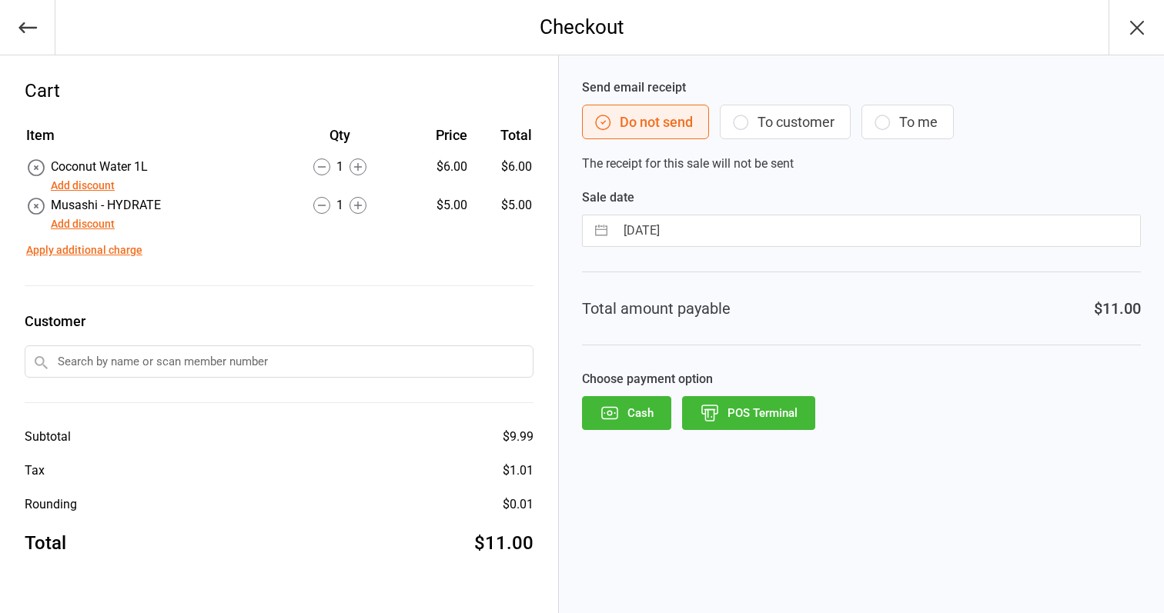
select select "8"
select select "2025"
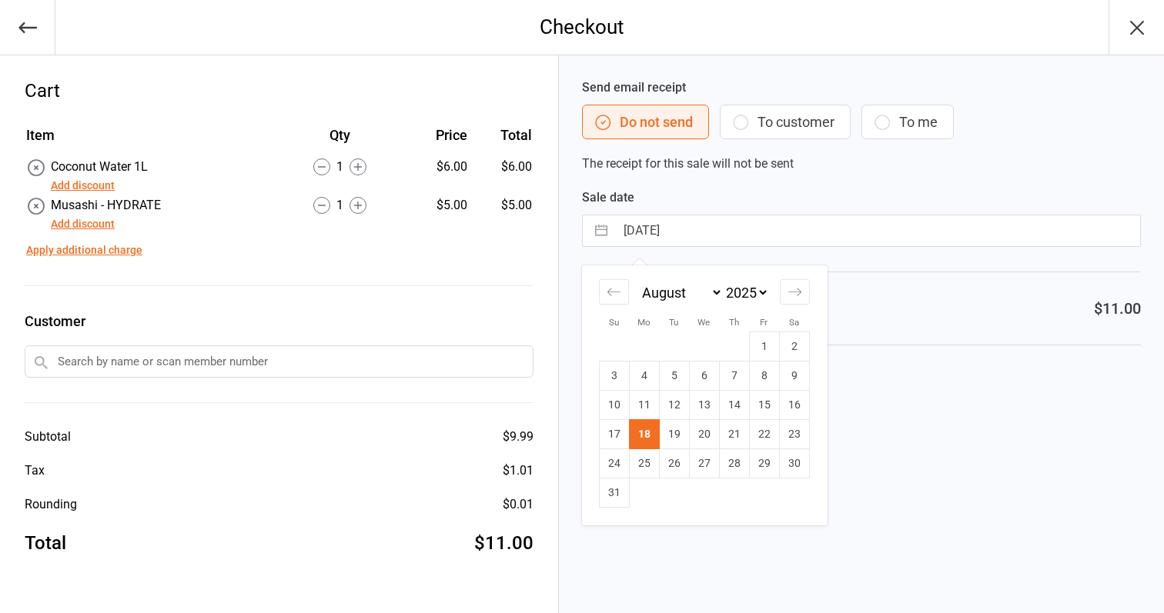
click at [756, 231] on input "[DATE]" at bounding box center [877, 230] width 525 height 31
click at [713, 405] on td "13" at bounding box center [704, 405] width 30 height 29
type input "[DATE]"
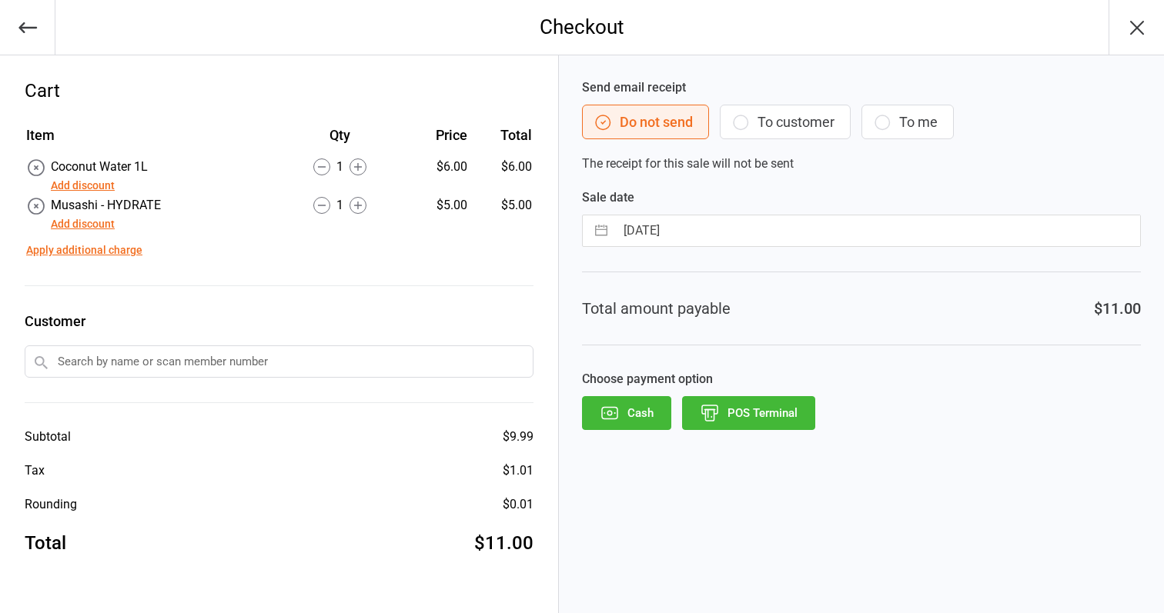
click at [791, 412] on button "POS Terminal" at bounding box center [748, 413] width 133 height 34
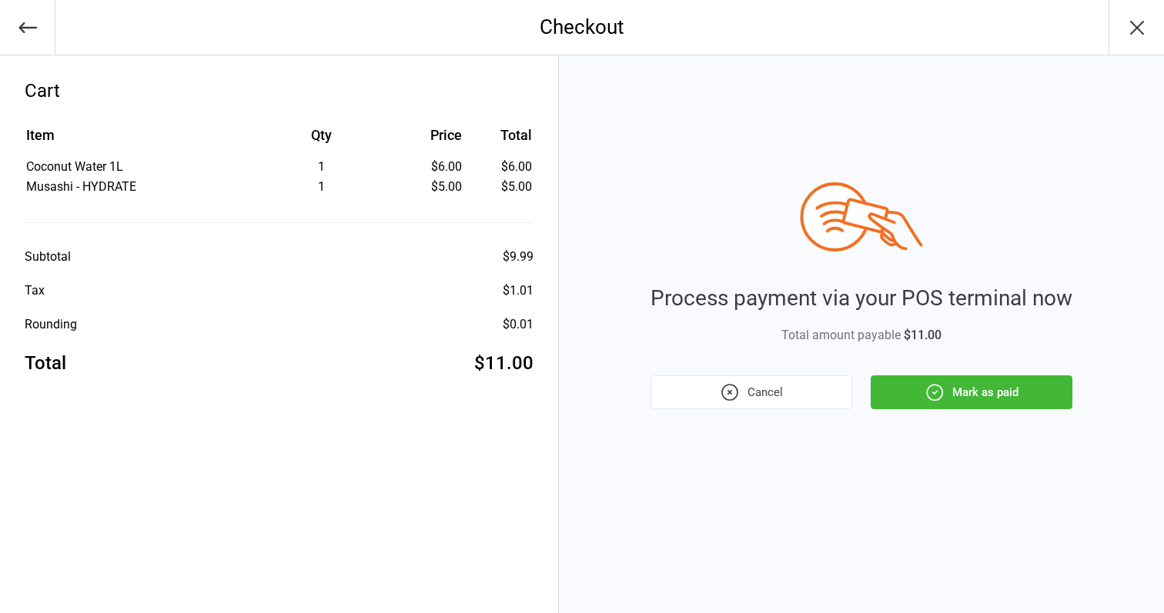
click at [928, 396] on icon "button" at bounding box center [934, 392] width 20 height 20
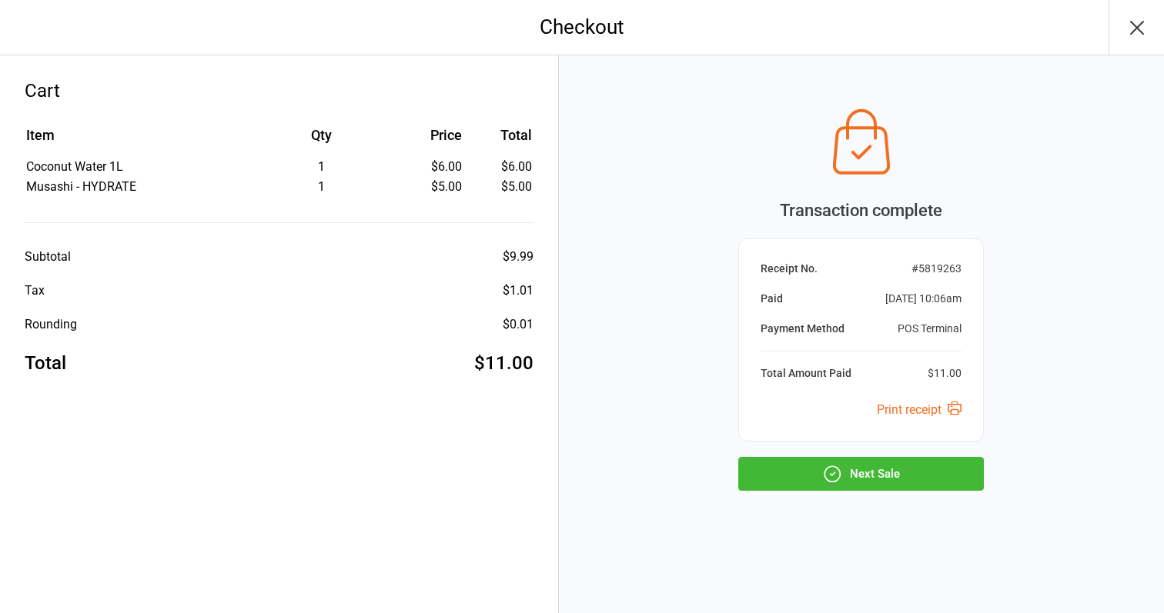
click at [888, 480] on button "Next Sale" at bounding box center [860, 474] width 245 height 34
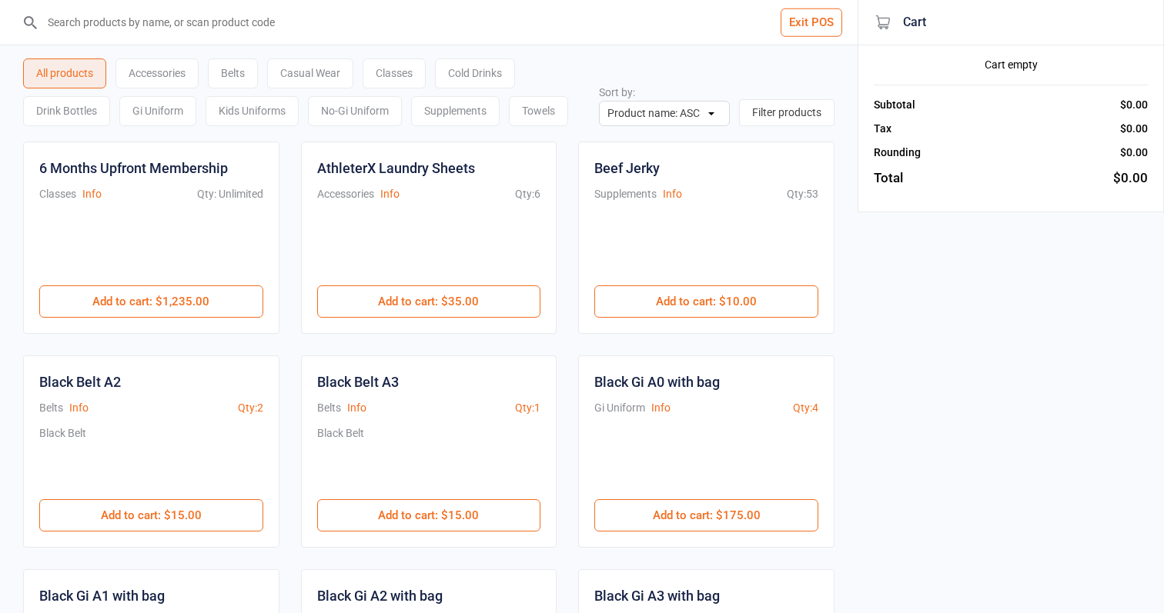
click at [353, 77] on div "Casual Wear" at bounding box center [310, 73] width 86 height 30
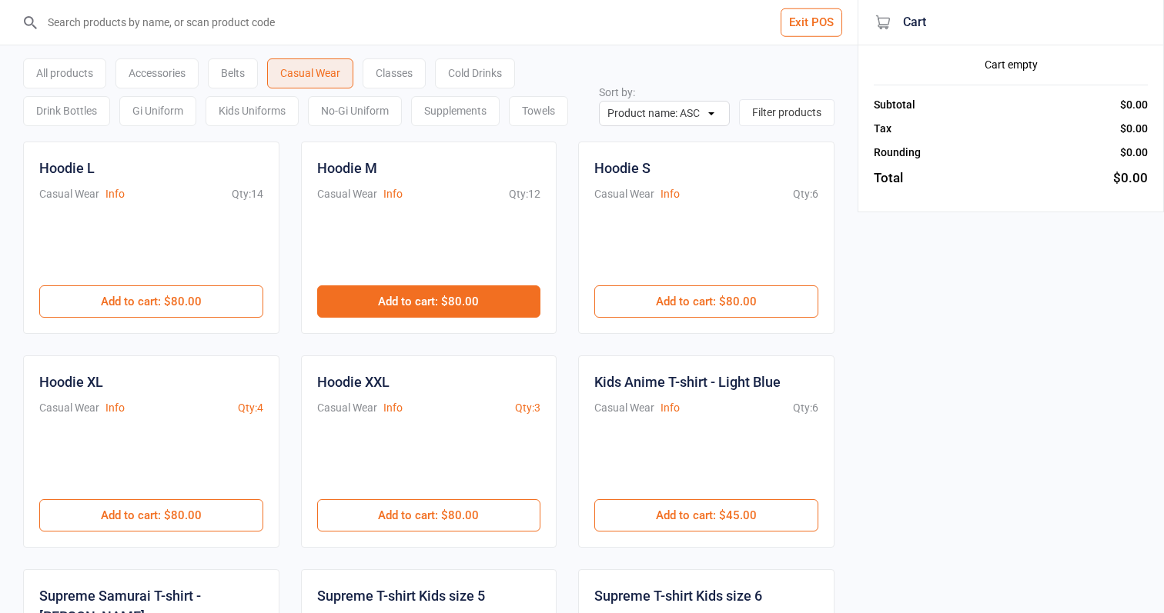
click at [441, 302] on button "Add to cart : $80.00" at bounding box center [429, 302] width 224 height 32
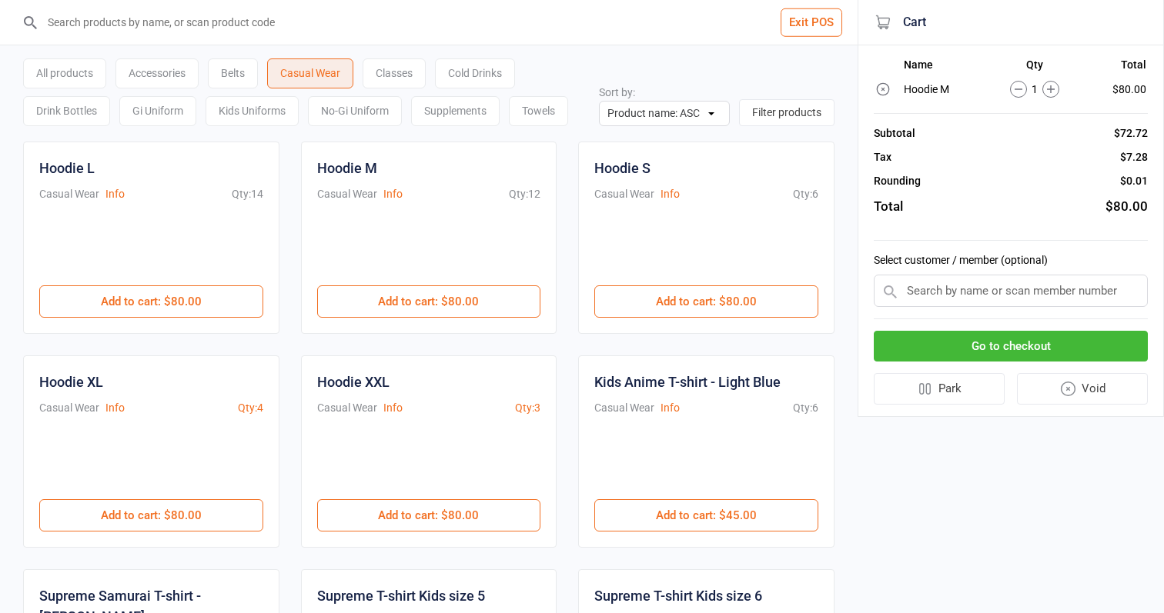
click at [980, 346] on button "Go to checkout" at bounding box center [1010, 347] width 274 height 32
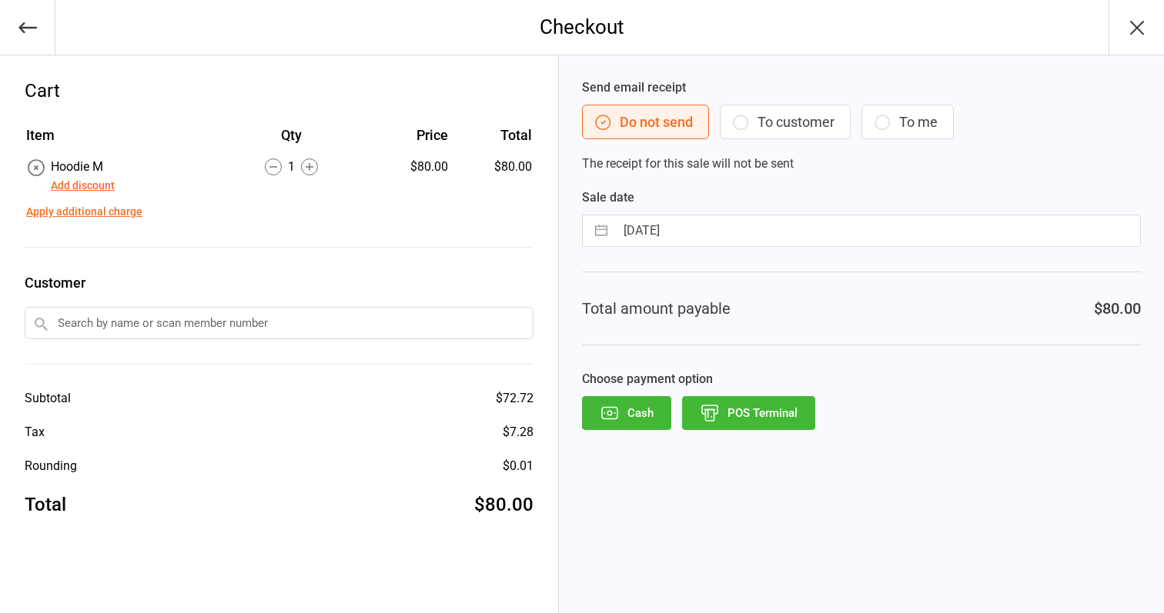
click at [793, 245] on input "[DATE]" at bounding box center [877, 230] width 525 height 31
select select "6"
select select "2025"
select select "7"
select select "2025"
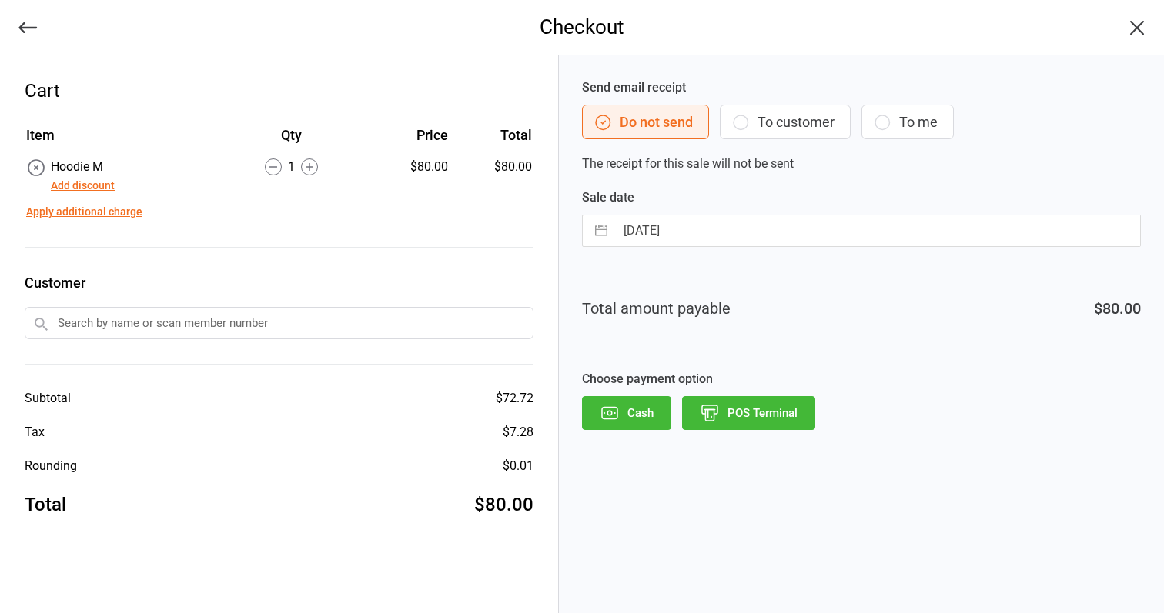
select select "8"
select select "2025"
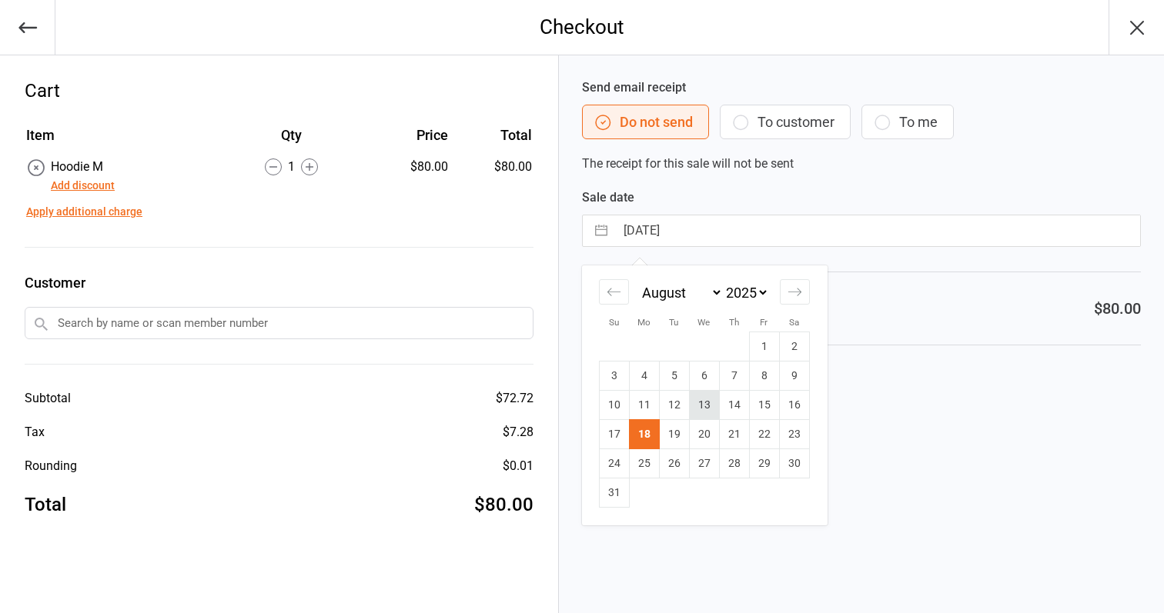
click at [716, 400] on td "13" at bounding box center [704, 405] width 30 height 29
type input "[DATE]"
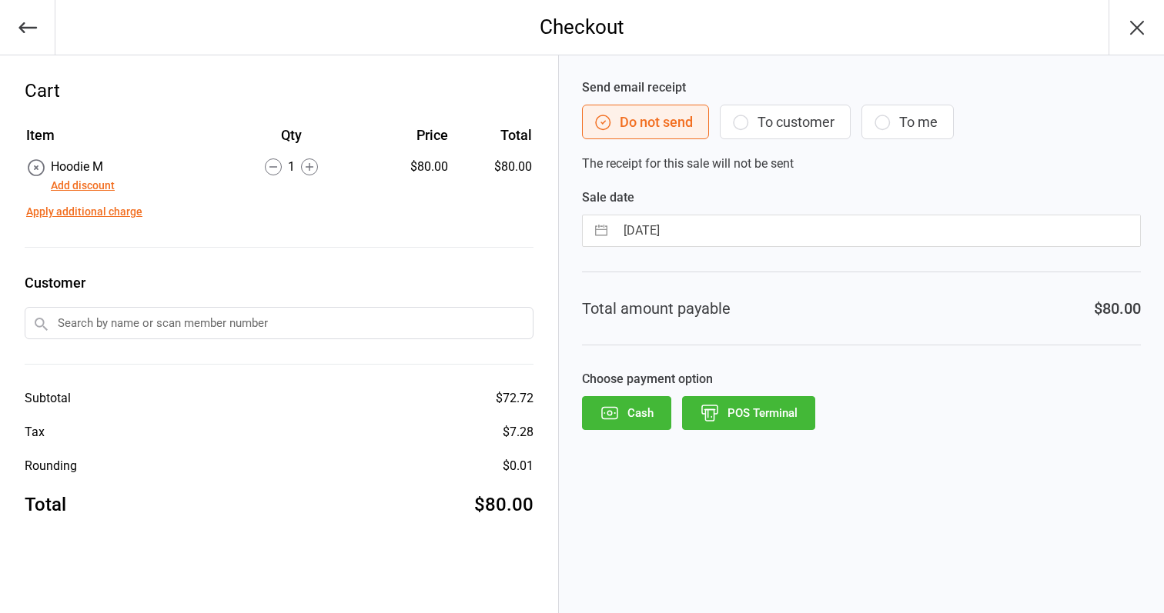
click at [763, 409] on button "POS Terminal" at bounding box center [748, 413] width 133 height 34
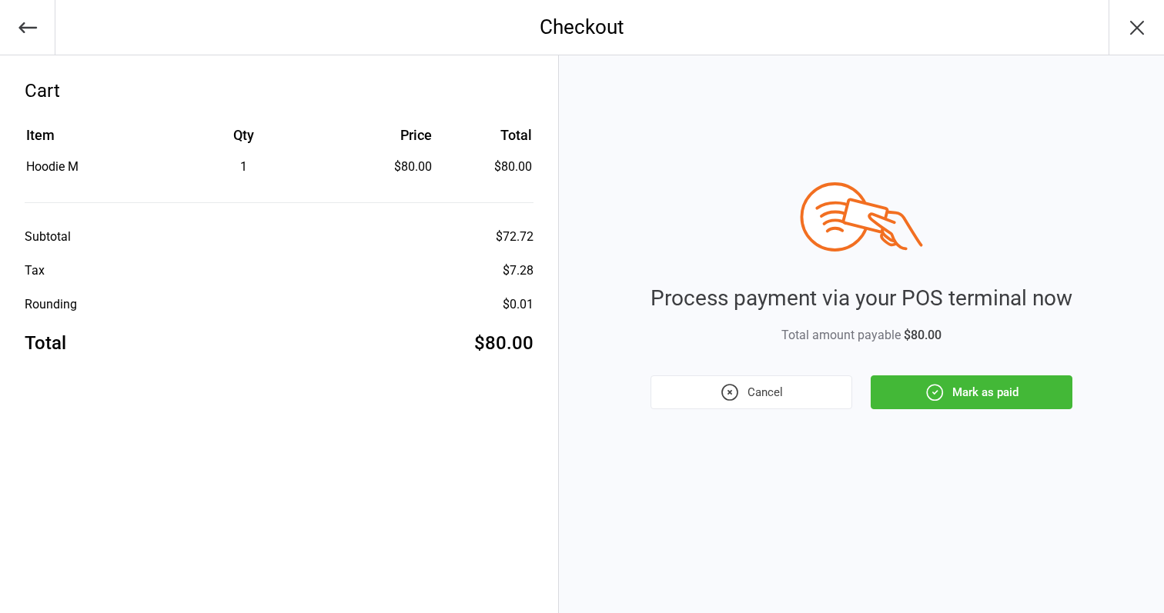
click at [970, 405] on button "Mark as paid" at bounding box center [971, 393] width 202 height 34
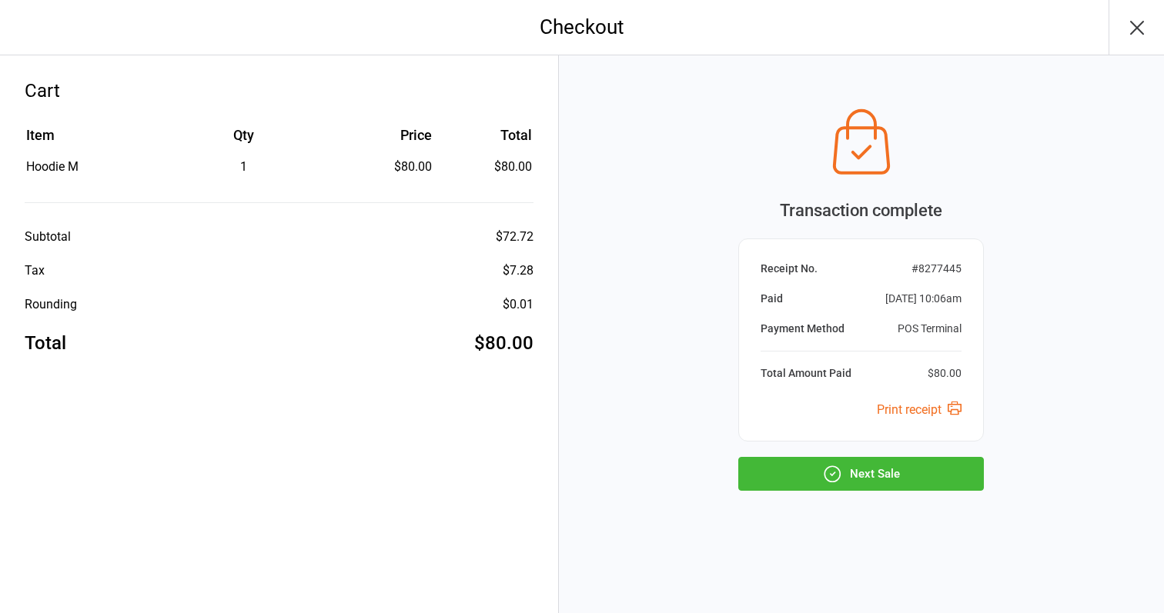
click at [914, 476] on button "Next Sale" at bounding box center [860, 474] width 245 height 34
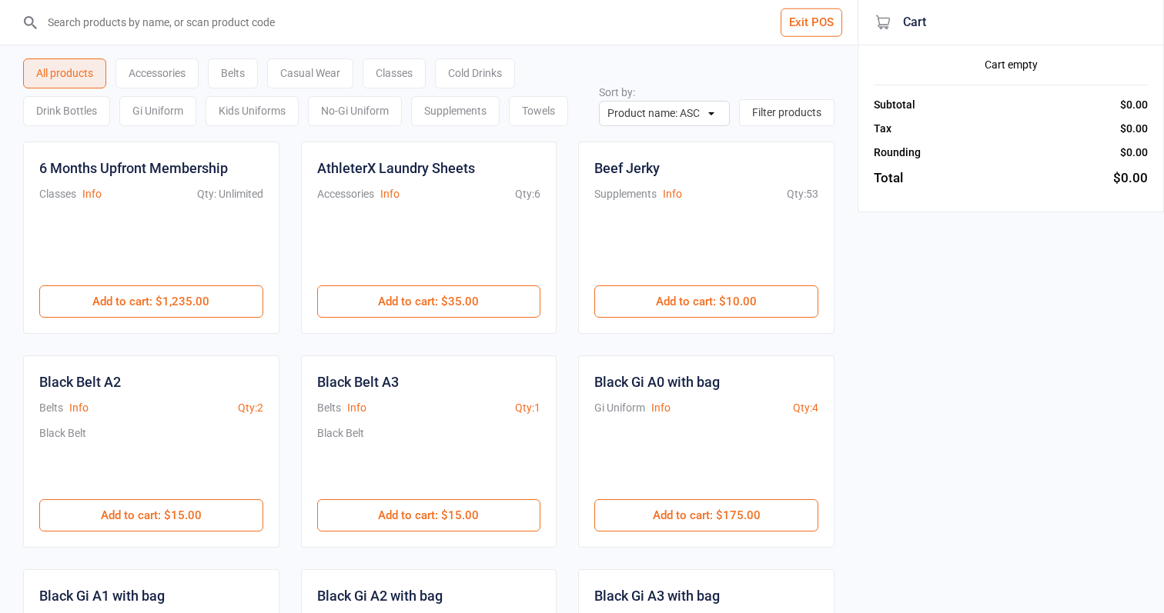
click at [468, 116] on div "Supplements" at bounding box center [455, 111] width 89 height 30
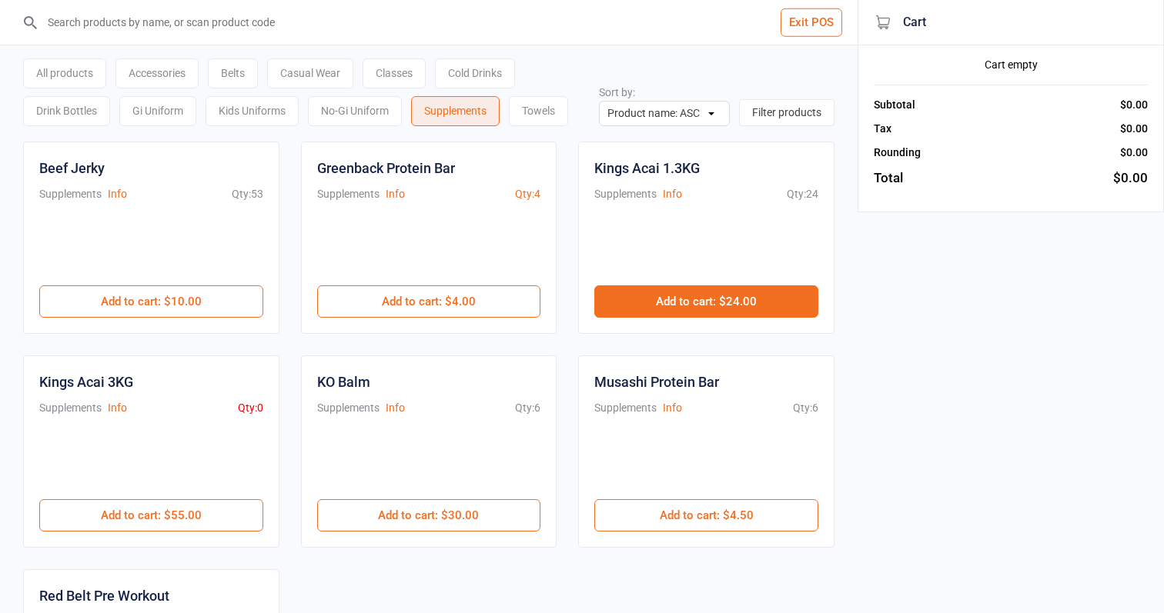
click at [618, 302] on button "Add to cart : $24.00" at bounding box center [706, 302] width 224 height 32
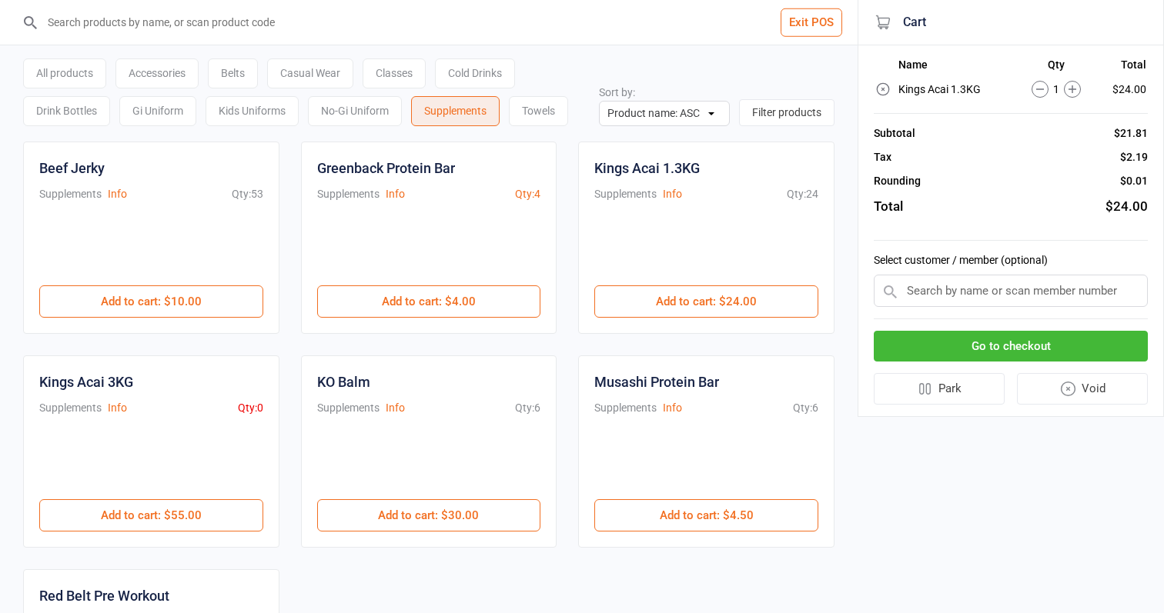
click at [1011, 347] on button "Go to checkout" at bounding box center [1010, 347] width 274 height 32
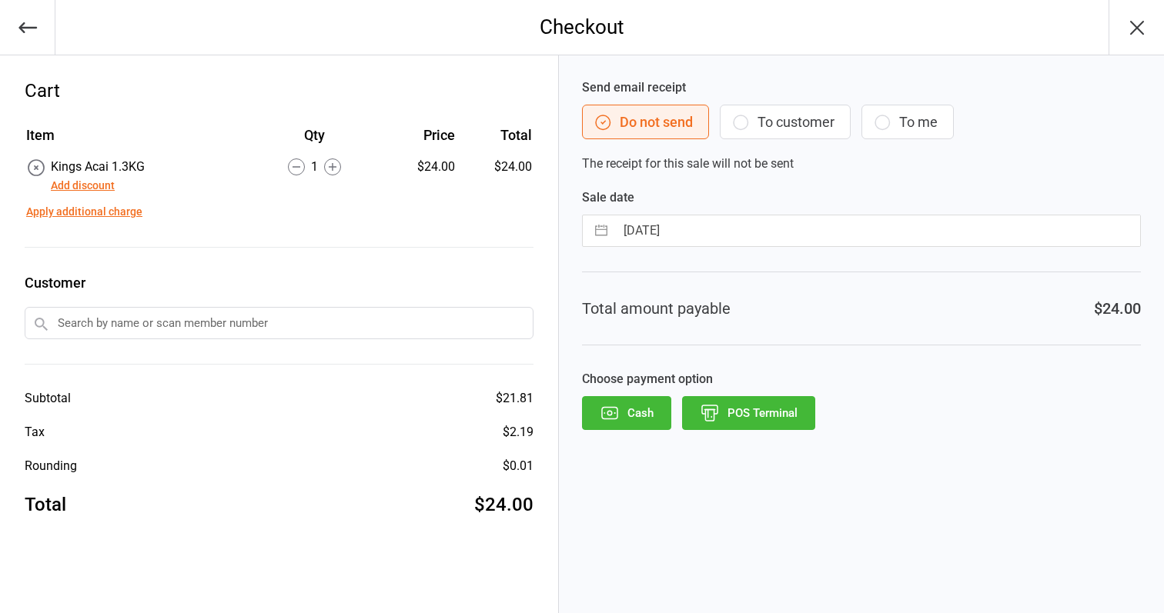
click at [768, 246] on div "[DATE] Navigate forward to interact with the calendar and select a date. Press …" at bounding box center [861, 231] width 559 height 32
select select "6"
select select "2025"
select select "7"
select select "2025"
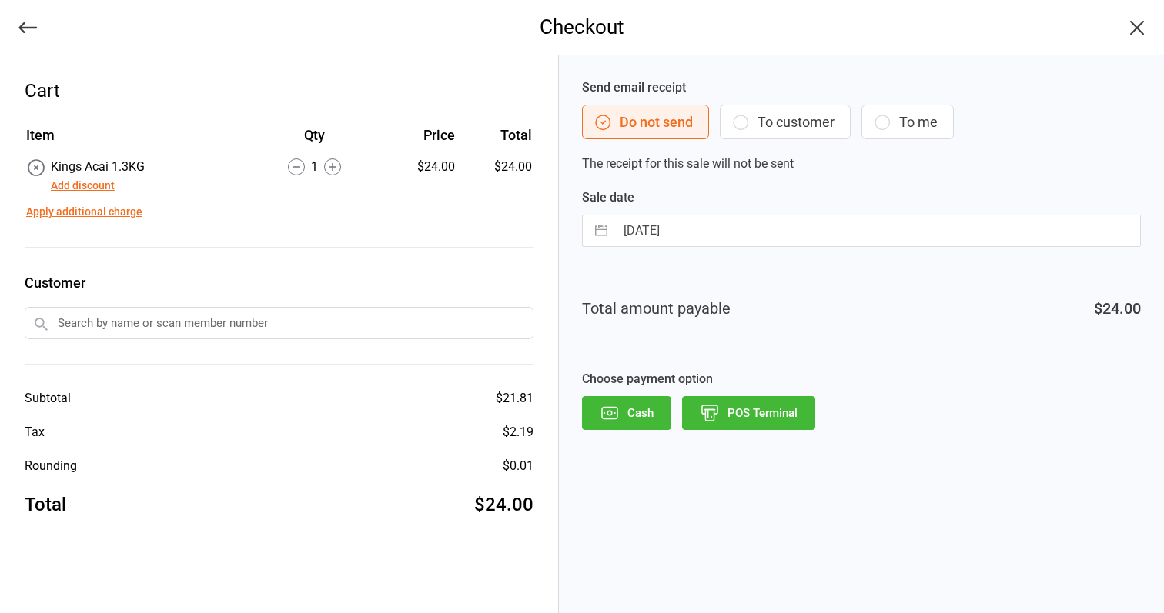
select select "8"
select select "2025"
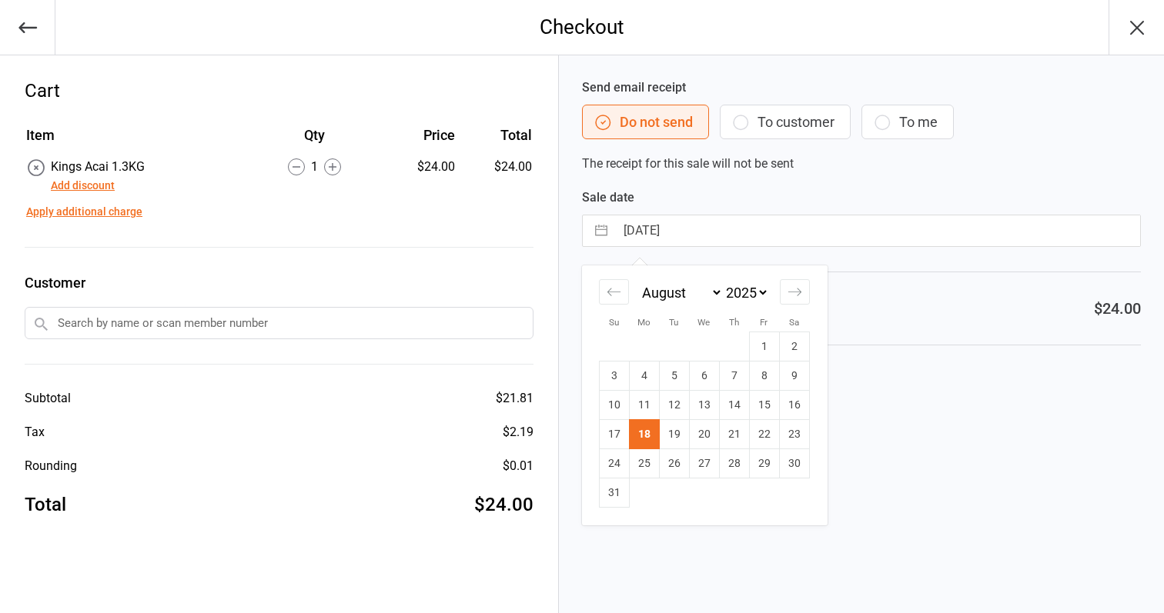
click at [759, 225] on input "[DATE]" at bounding box center [877, 230] width 525 height 31
click at [745, 406] on td "14" at bounding box center [734, 405] width 30 height 29
type input "[DATE]"
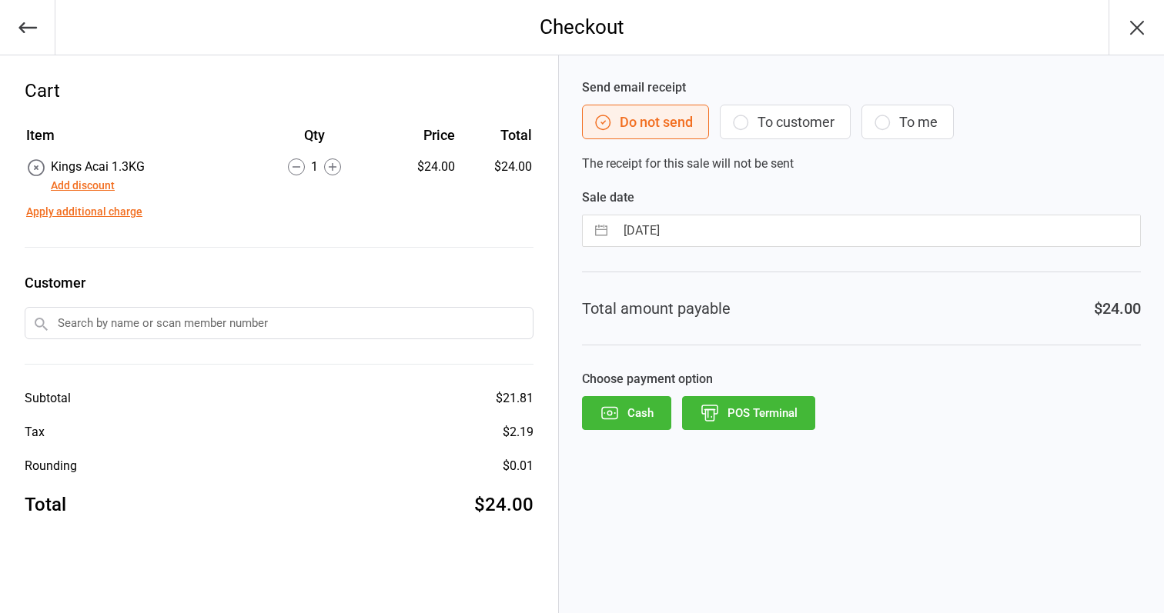
click at [772, 423] on button "POS Terminal" at bounding box center [748, 413] width 133 height 34
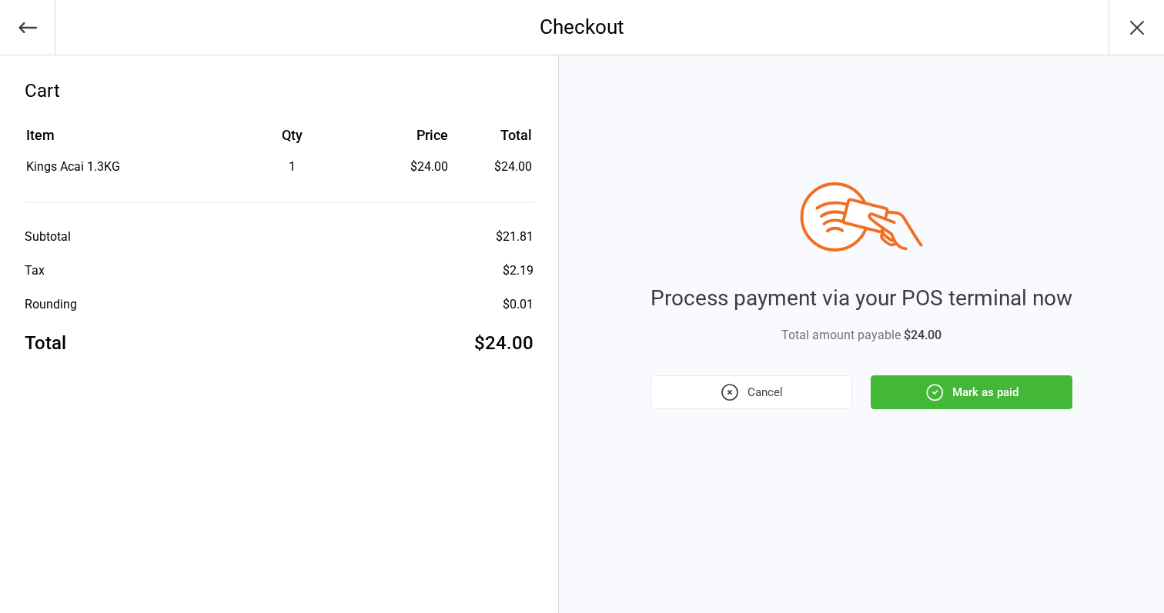
click at [897, 401] on button "Mark as paid" at bounding box center [971, 393] width 202 height 34
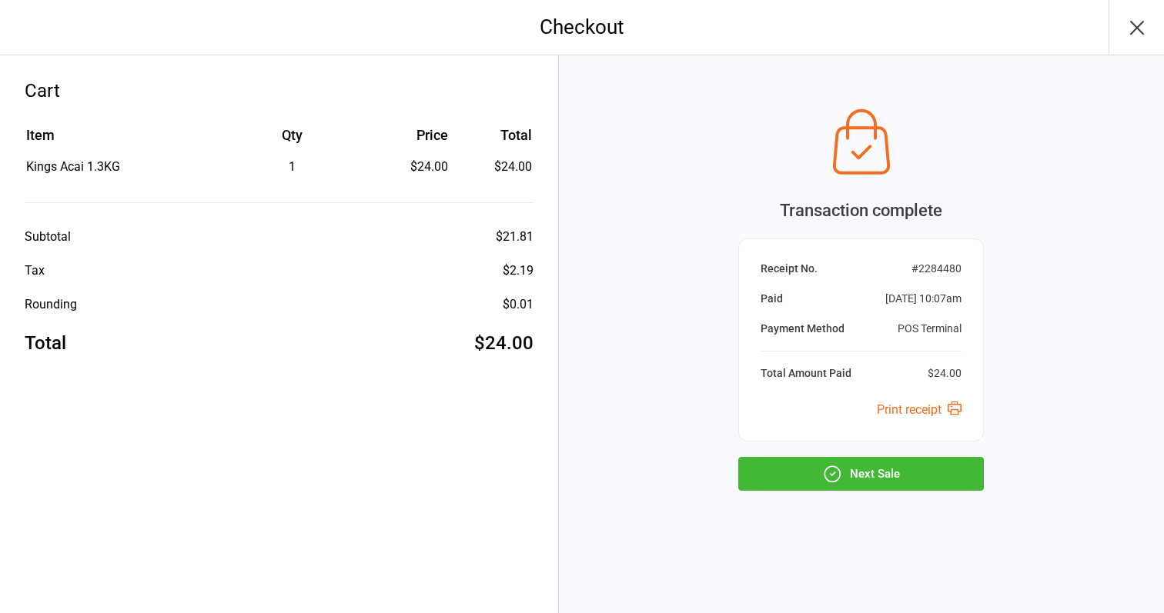
click at [928, 462] on button "Next Sale" at bounding box center [860, 474] width 245 height 34
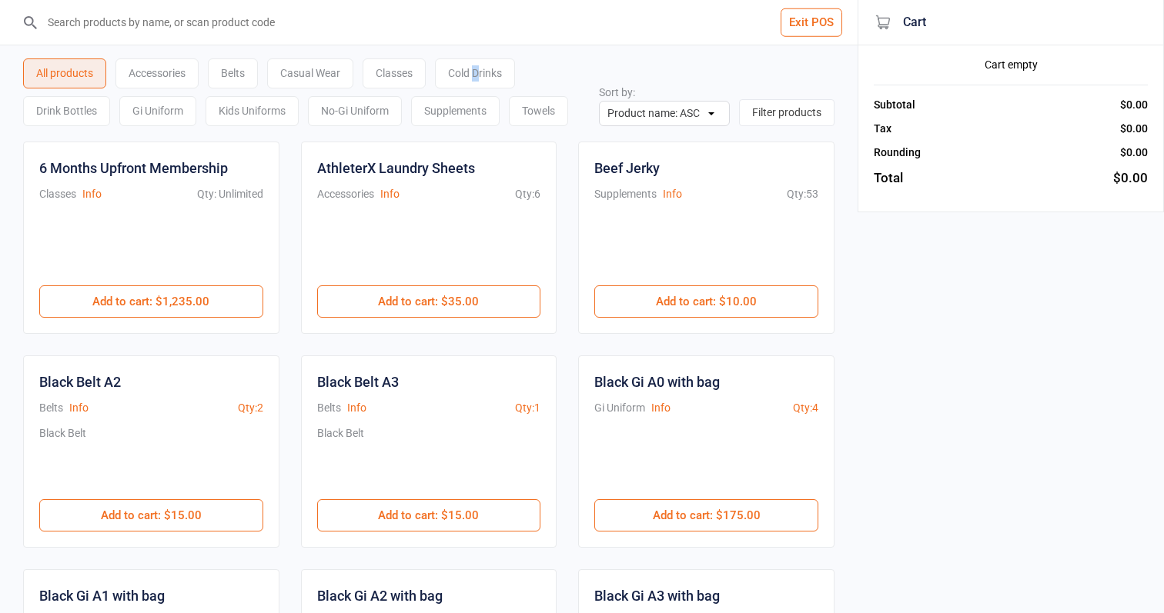
click at [480, 77] on div "Cold Drinks" at bounding box center [475, 73] width 80 height 30
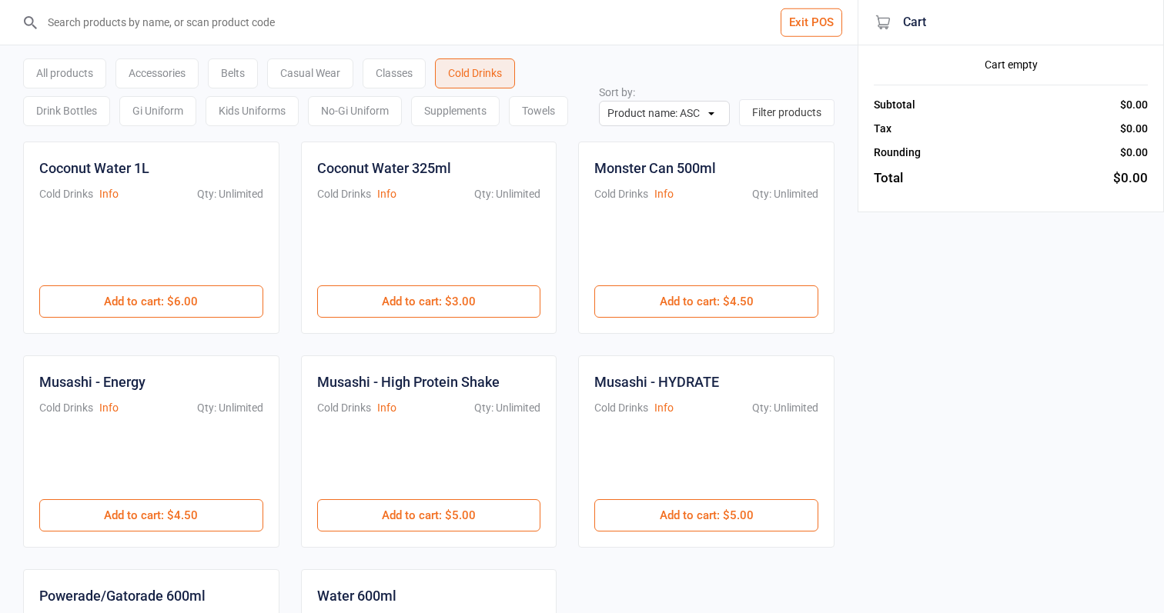
click at [508, 72] on div "Cold Drinks" at bounding box center [475, 73] width 80 height 30
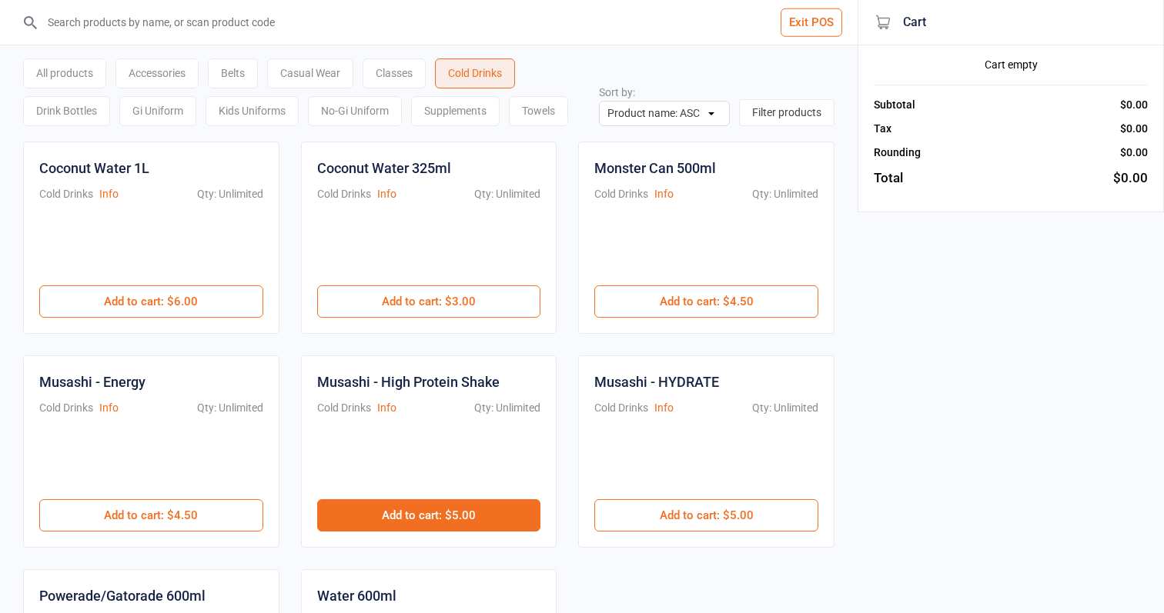
click at [457, 500] on button "Add to cart : $5.00" at bounding box center [429, 515] width 224 height 32
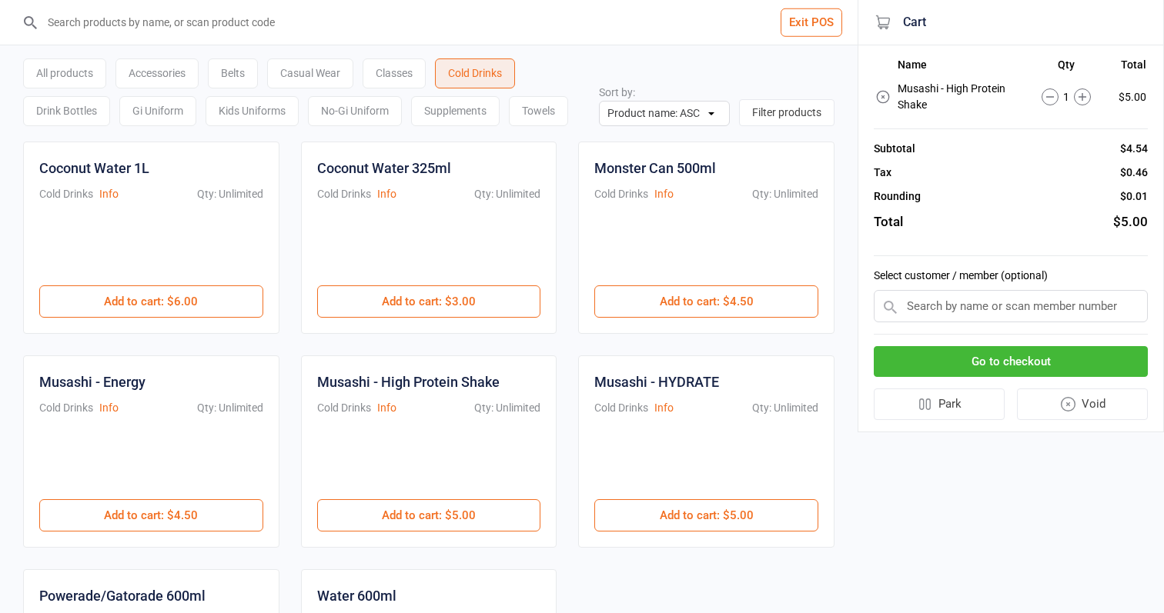
click at [1046, 370] on button "Go to checkout" at bounding box center [1010, 362] width 274 height 32
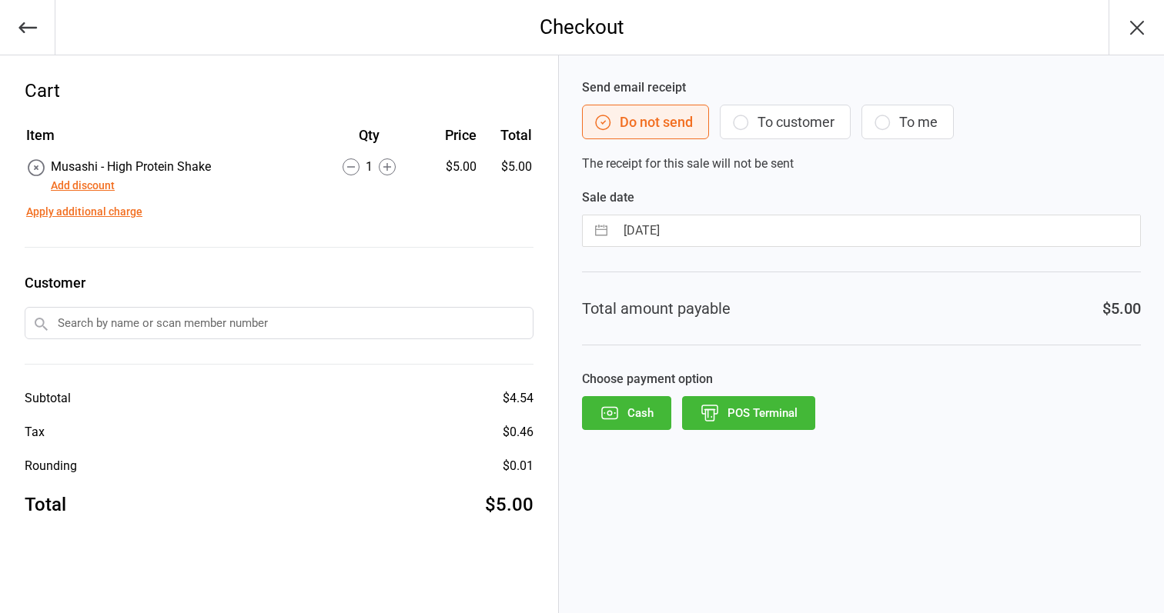
click at [729, 234] on input "[DATE]" at bounding box center [877, 230] width 525 height 31
select select "6"
select select "2025"
select select "7"
select select "2025"
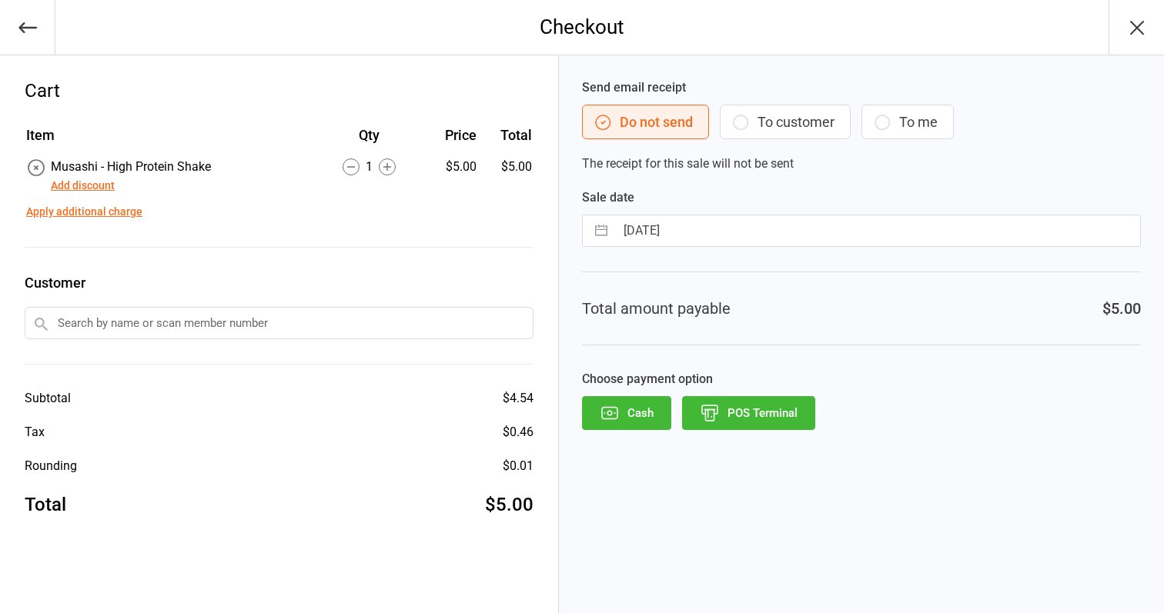
select select "8"
select select "2025"
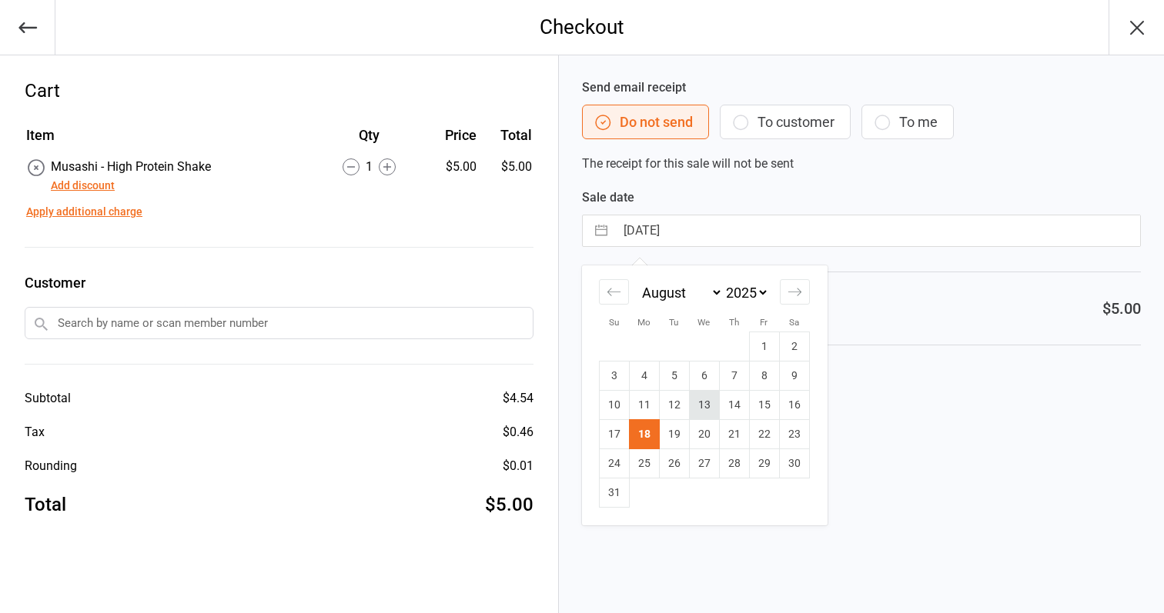
click at [717, 401] on td "13" at bounding box center [704, 405] width 30 height 29
type input "[DATE]"
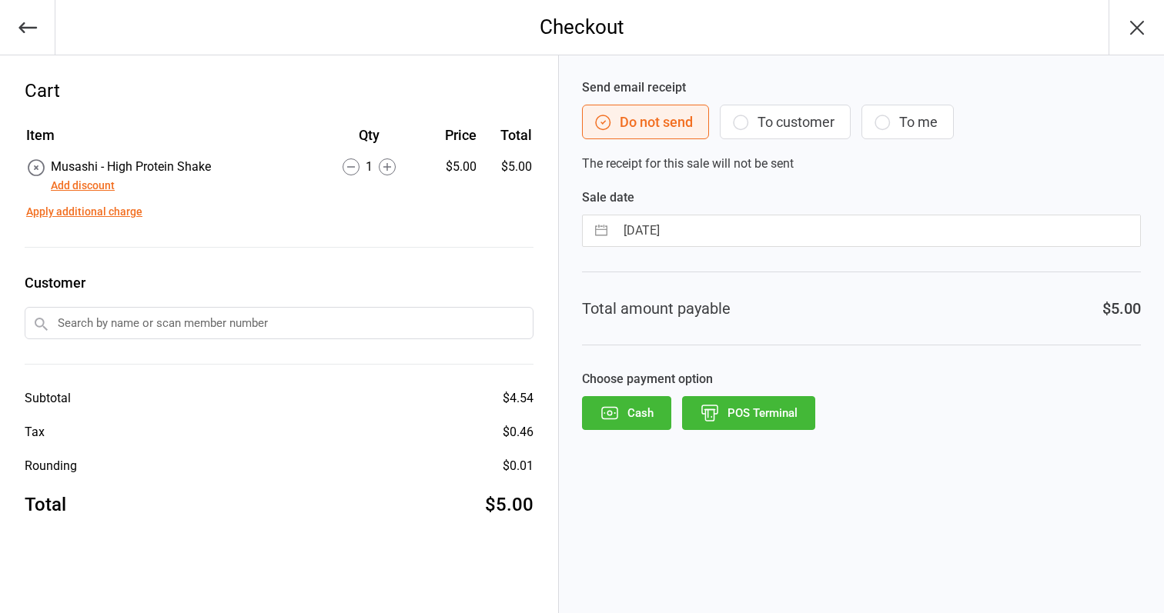
click at [737, 419] on button "POS Terminal" at bounding box center [748, 413] width 133 height 34
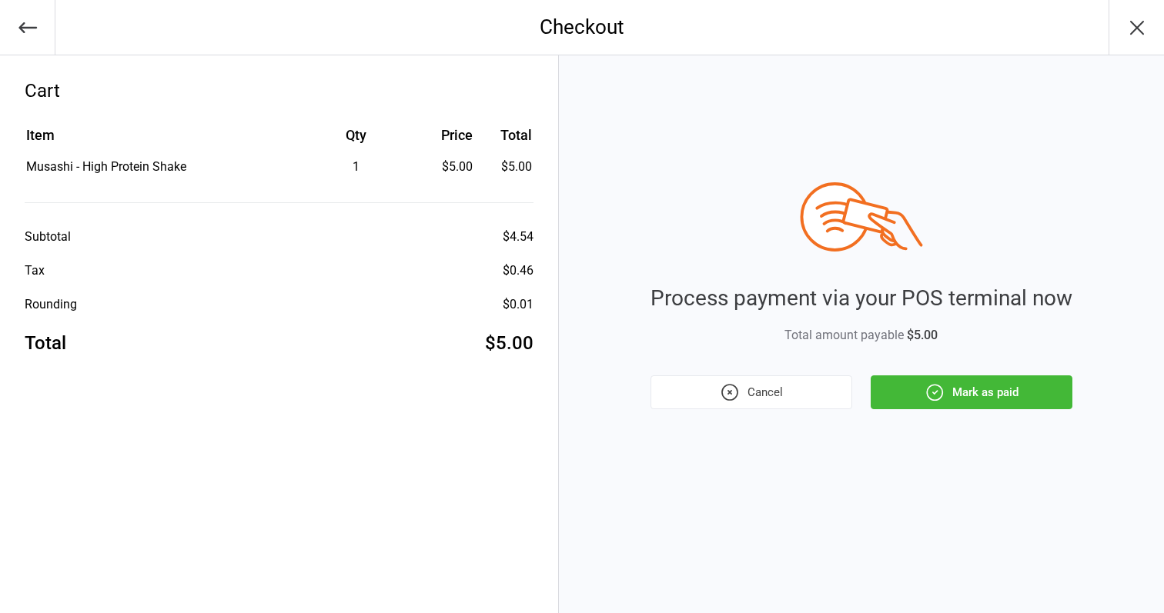
click at [969, 398] on button "Mark as paid" at bounding box center [971, 393] width 202 height 34
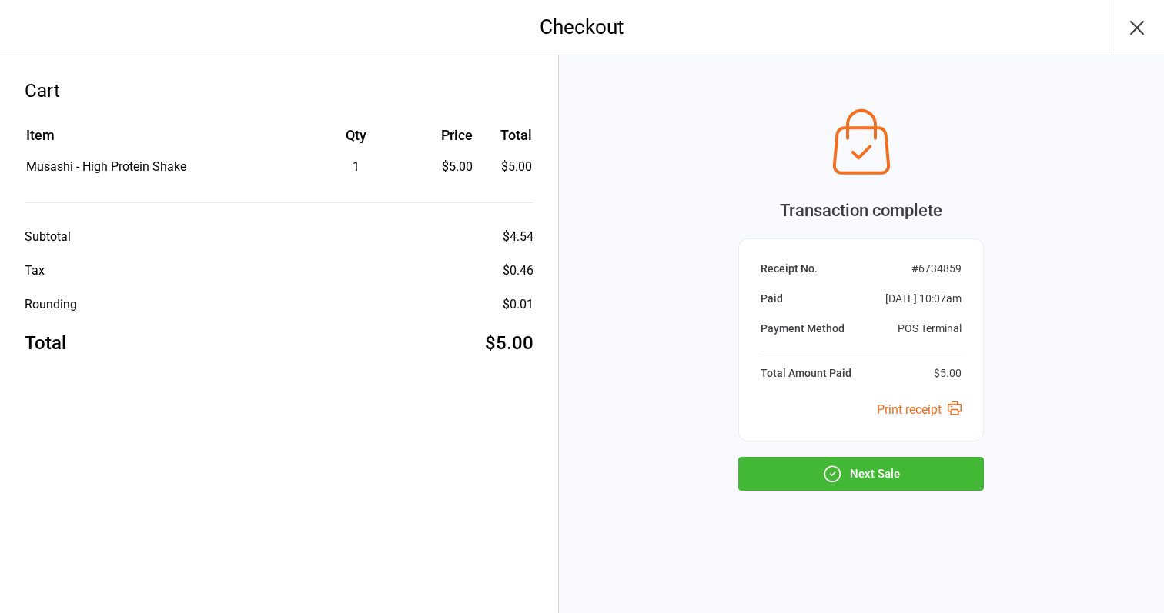
click at [941, 471] on button "Next Sale" at bounding box center [860, 474] width 245 height 34
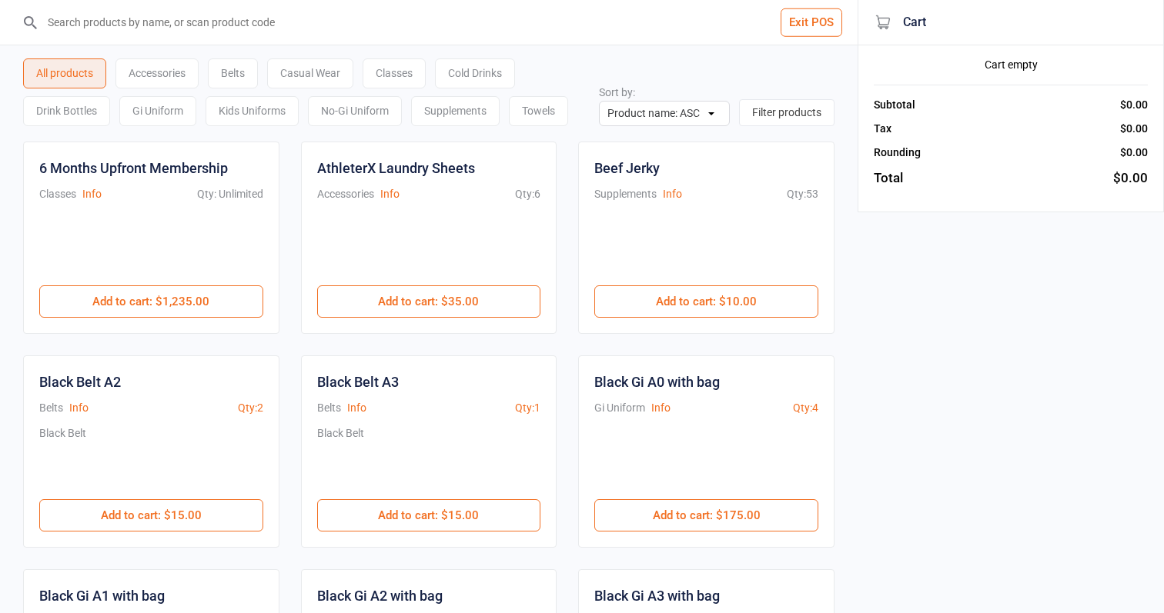
click at [406, 82] on div "Classes" at bounding box center [393, 73] width 63 height 30
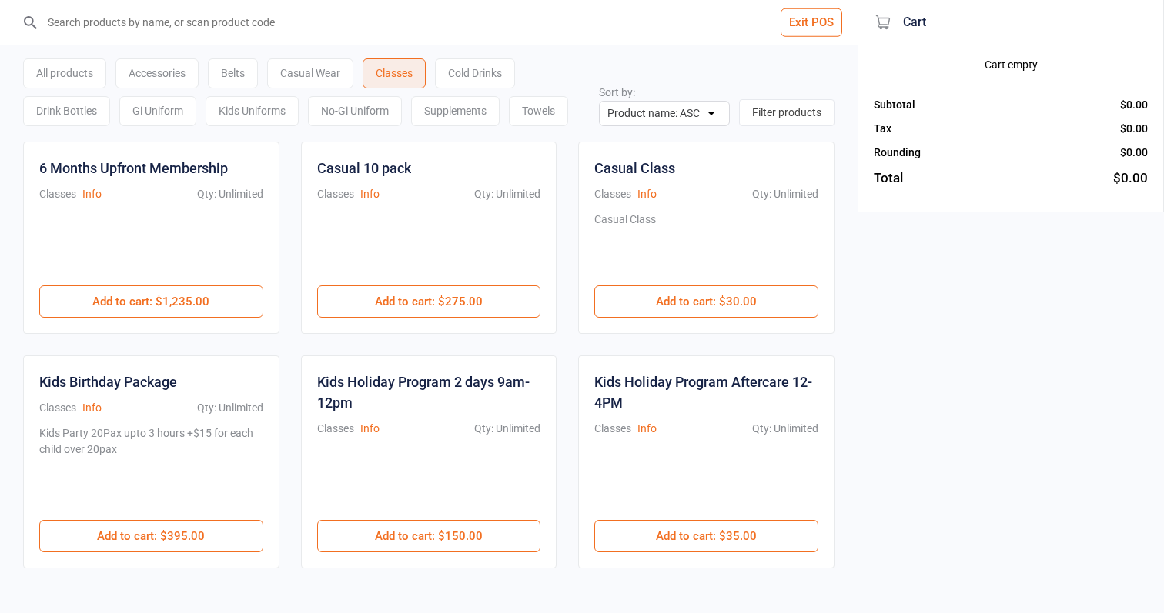
click at [467, 85] on div "Cold Drinks" at bounding box center [475, 73] width 80 height 30
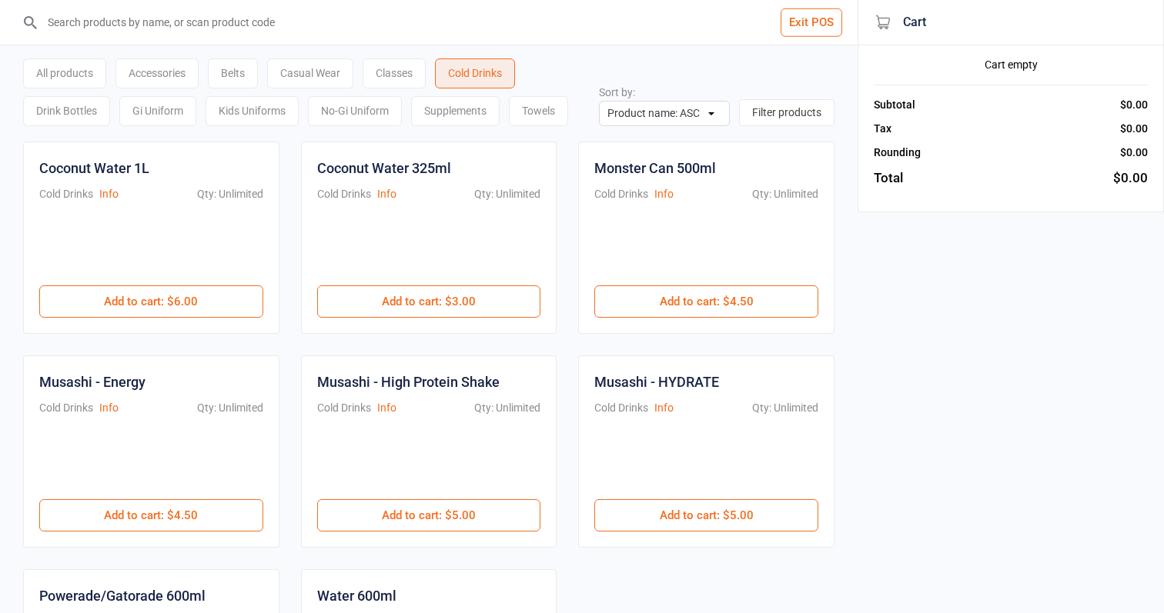
drag, startPoint x: 431, startPoint y: 308, endPoint x: 611, endPoint y: 249, distance: 189.6
click at [431, 308] on button "Add to cart : $3.00" at bounding box center [429, 302] width 224 height 32
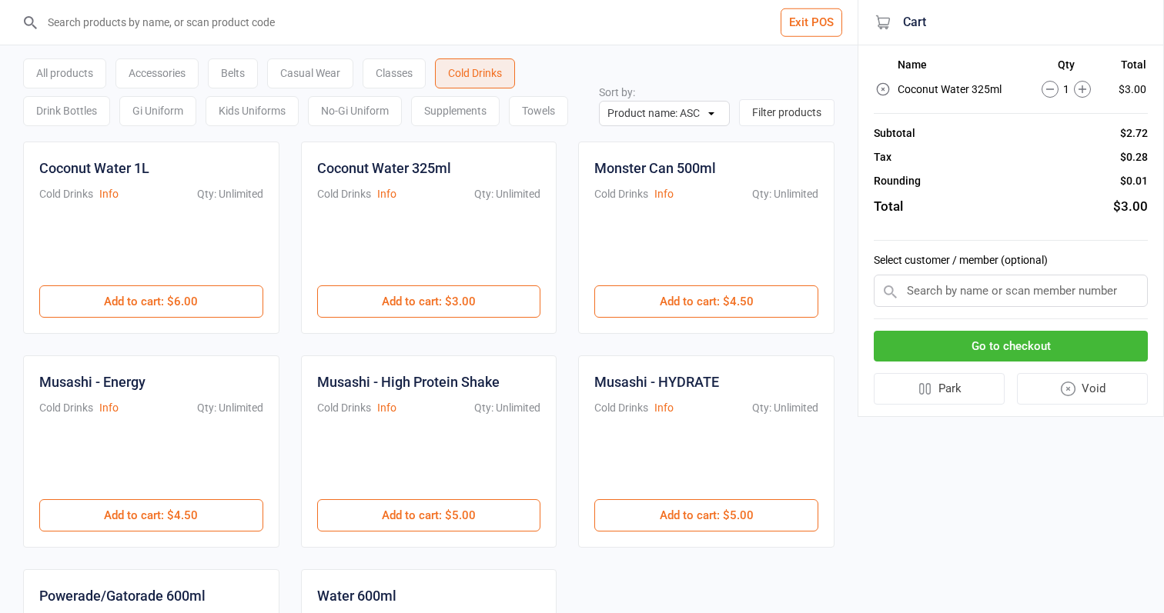
click at [1045, 362] on div "Go to checkout Park Void" at bounding box center [1010, 368] width 274 height 98
click at [1045, 346] on button "Go to checkout" at bounding box center [1010, 347] width 274 height 32
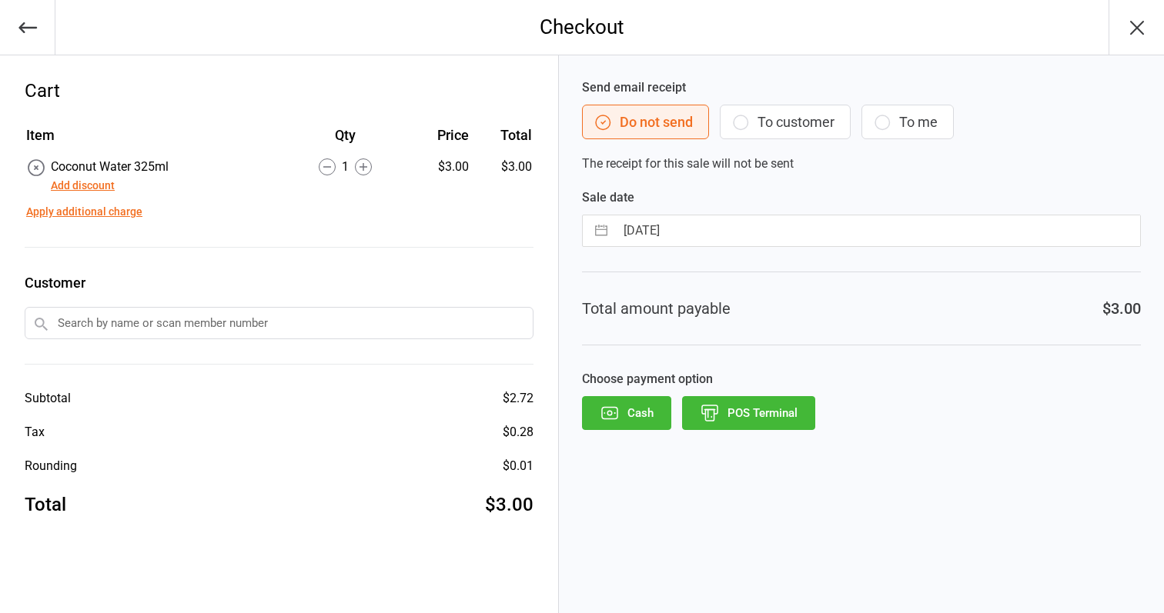
select select "6"
select select "2025"
select select "7"
select select "2025"
select select "8"
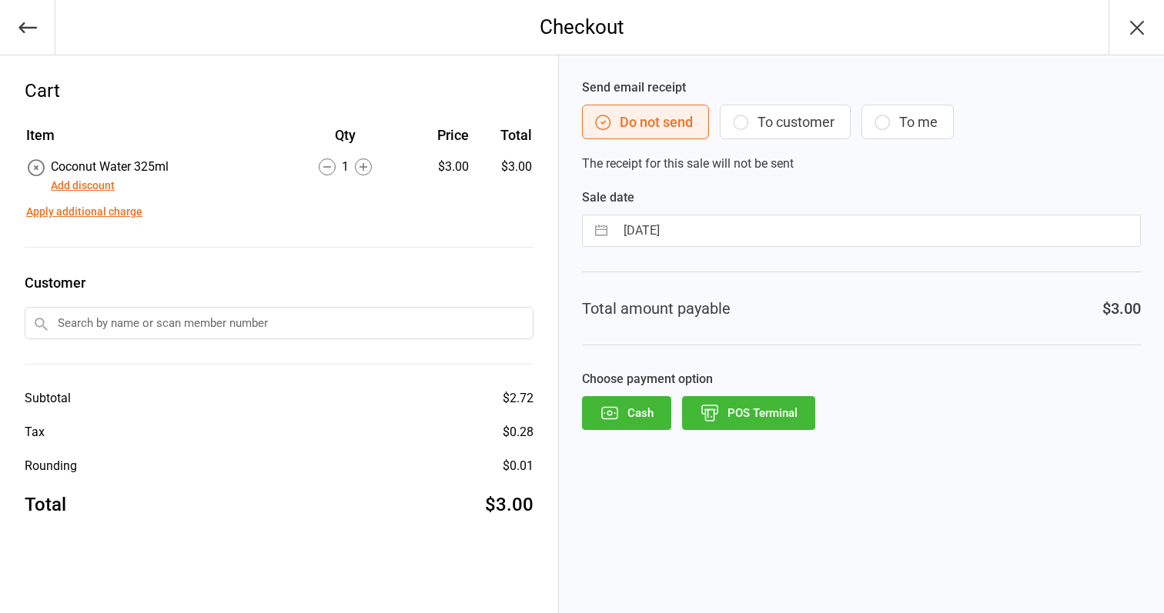
select select "2025"
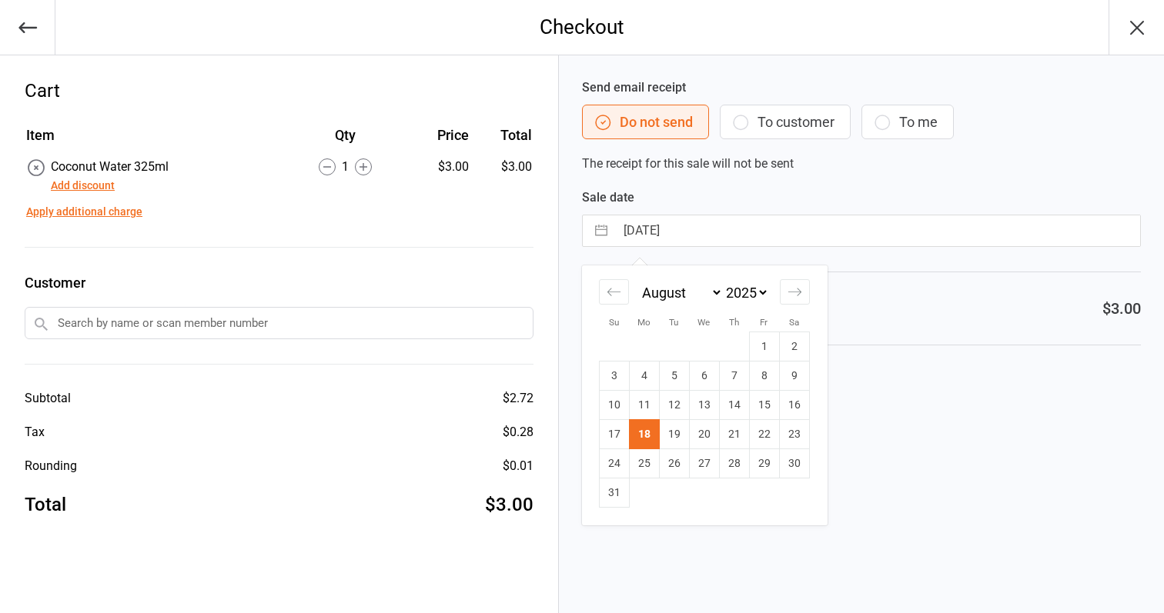
click at [750, 220] on input "[DATE]" at bounding box center [877, 230] width 525 height 31
click at [737, 406] on td "14" at bounding box center [734, 405] width 30 height 29
type input "[DATE]"
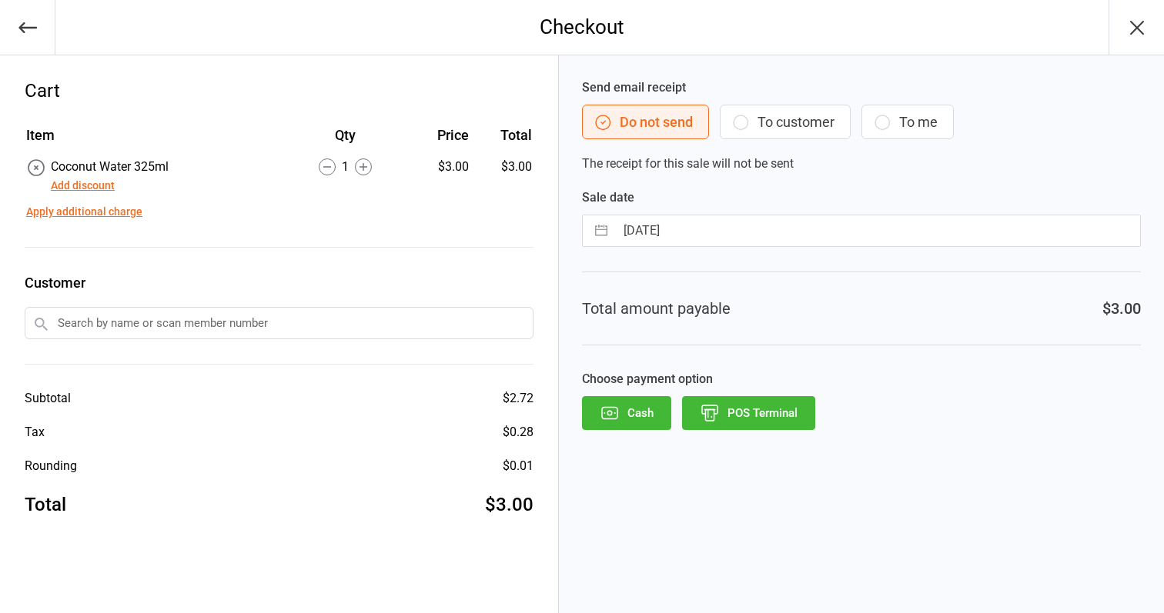
click at [779, 419] on button "POS Terminal" at bounding box center [748, 413] width 133 height 34
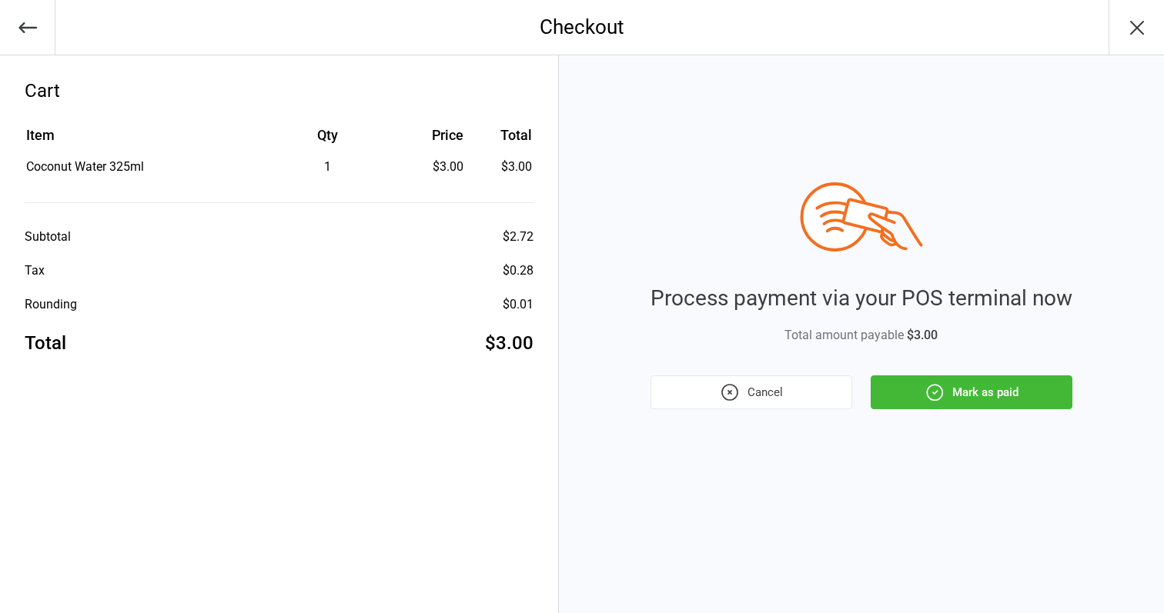
click at [1013, 397] on button "Mark as paid" at bounding box center [971, 393] width 202 height 34
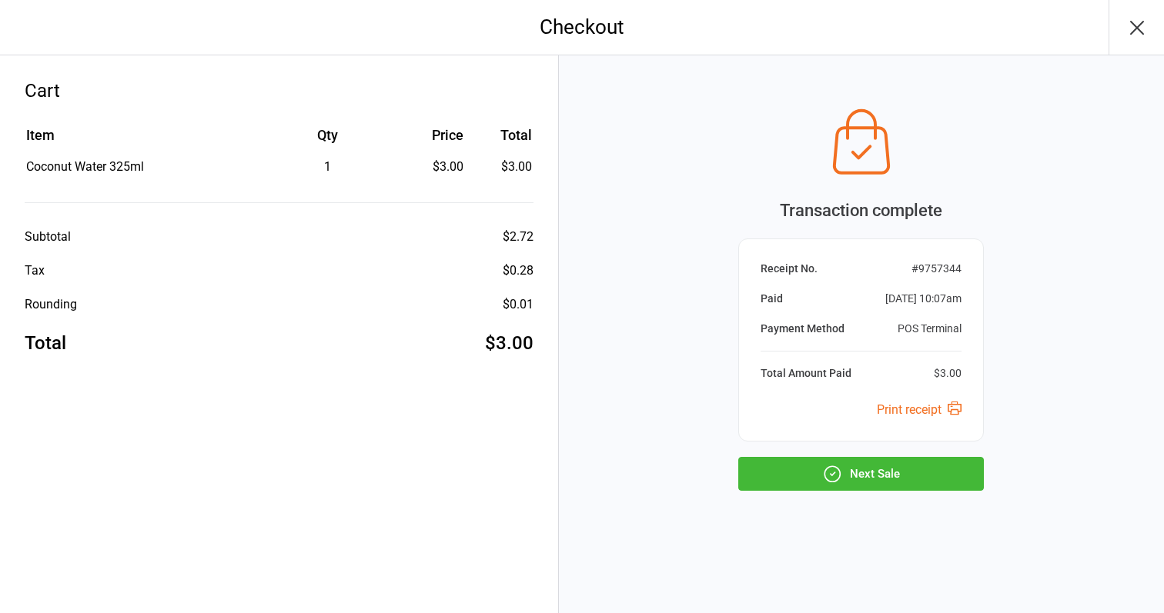
click at [930, 477] on button "Next Sale" at bounding box center [860, 474] width 245 height 34
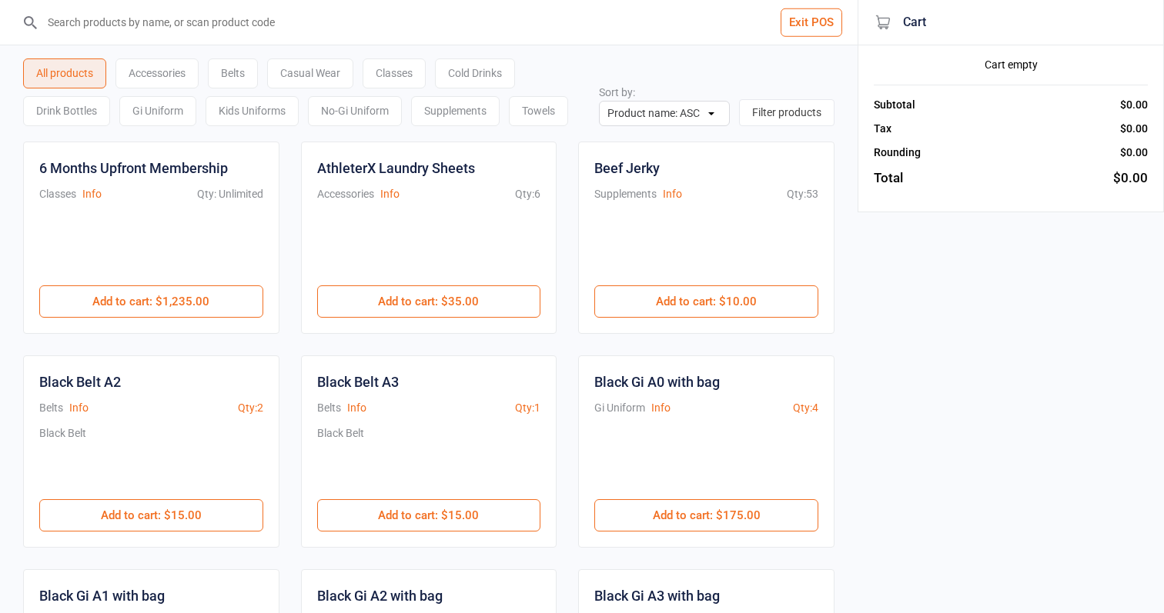
click at [511, 57] on div "All products Accessories Belts Casual Wear Classes Cold Drinks Drink Bottles Gi…" at bounding box center [311, 88] width 576 height 75
click at [499, 73] on div "Cold Drinks" at bounding box center [475, 73] width 80 height 30
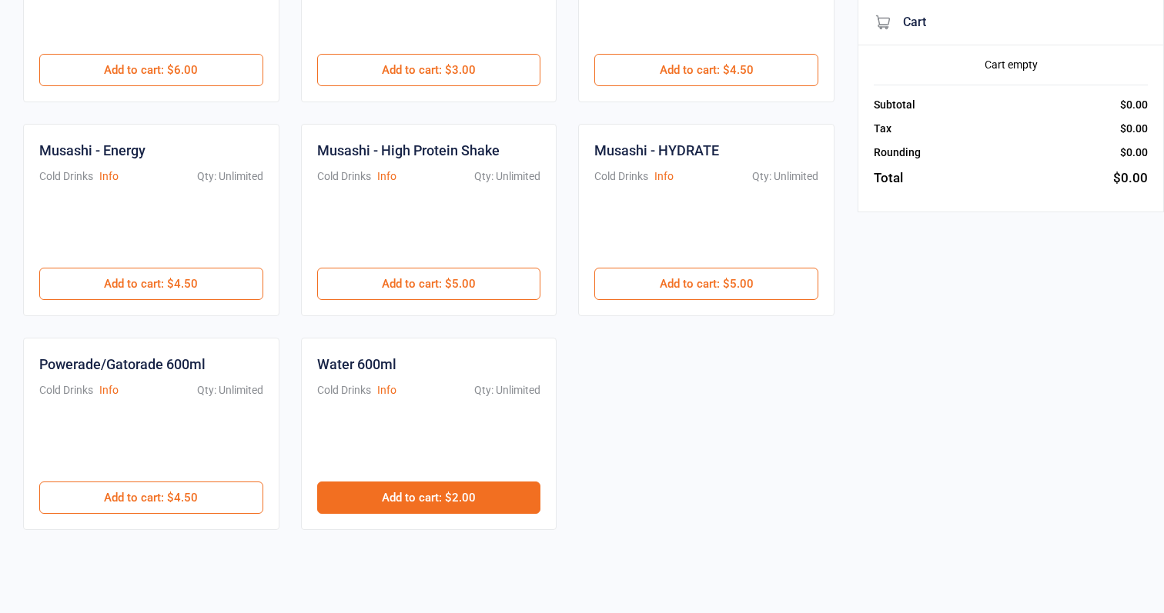
click at [439, 497] on button "Add to cart : $2.00" at bounding box center [429, 498] width 224 height 32
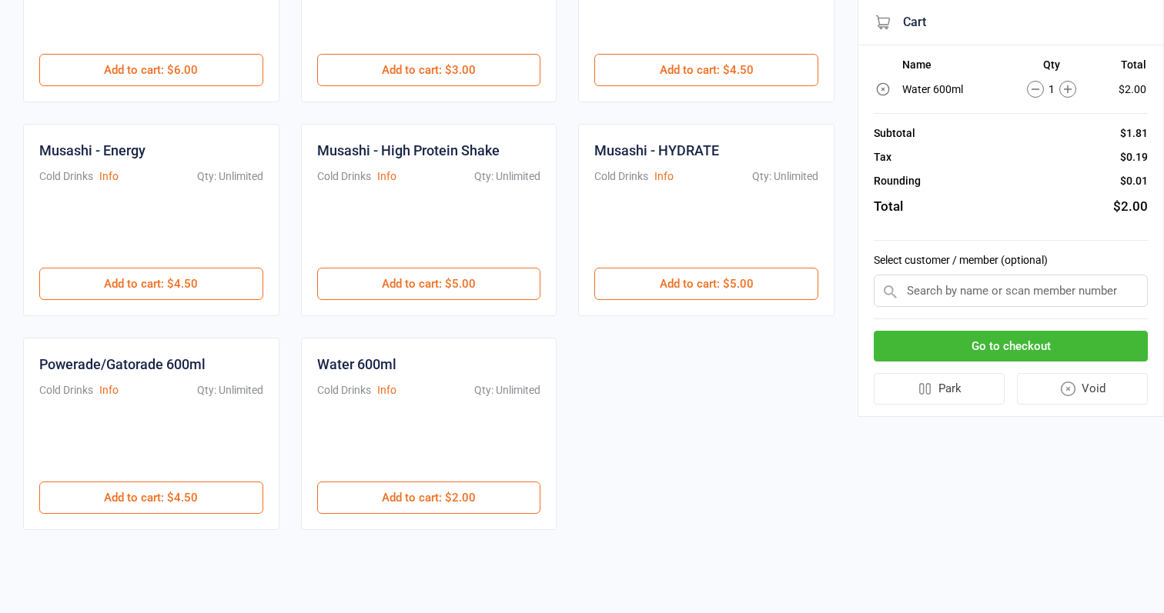
click at [1051, 340] on button "Go to checkout" at bounding box center [1010, 347] width 274 height 32
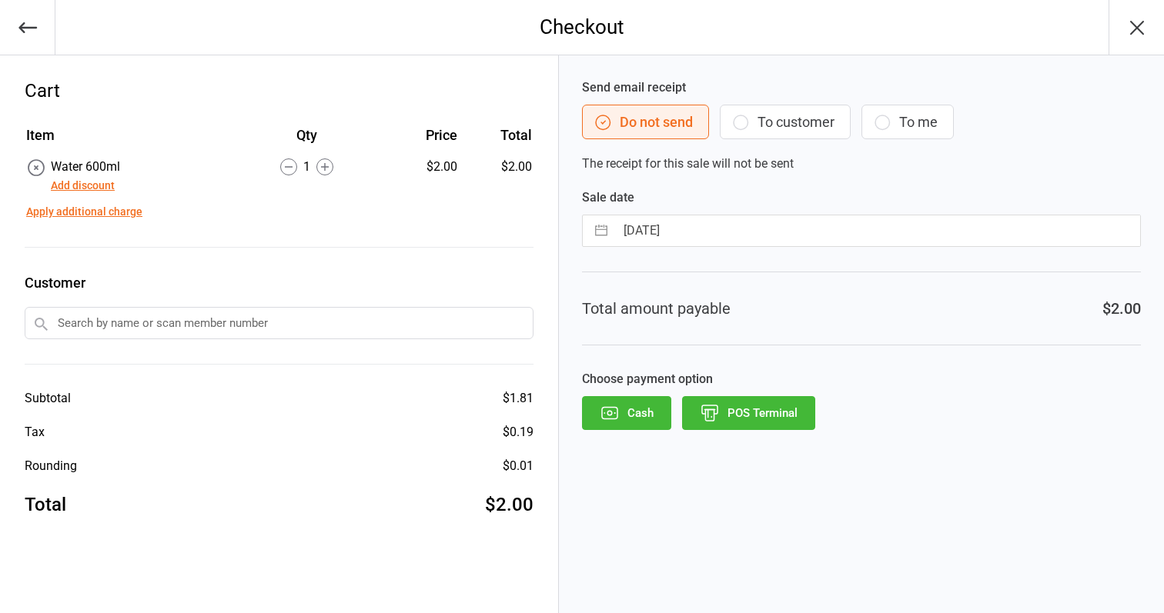
select select "6"
select select "2025"
select select "7"
select select "2025"
select select "8"
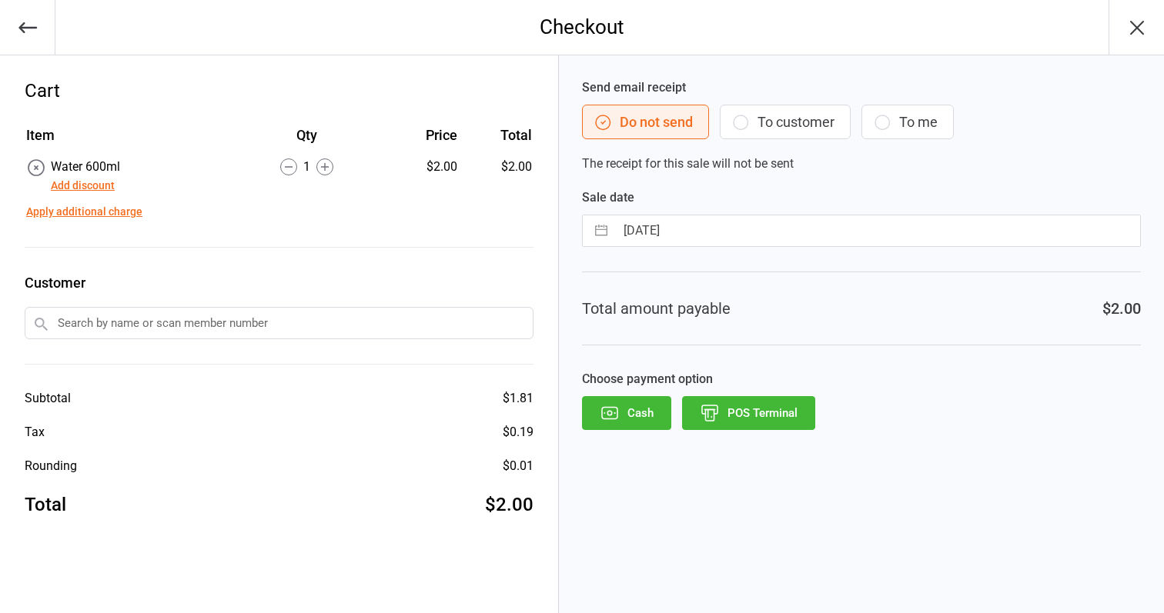
select select "2025"
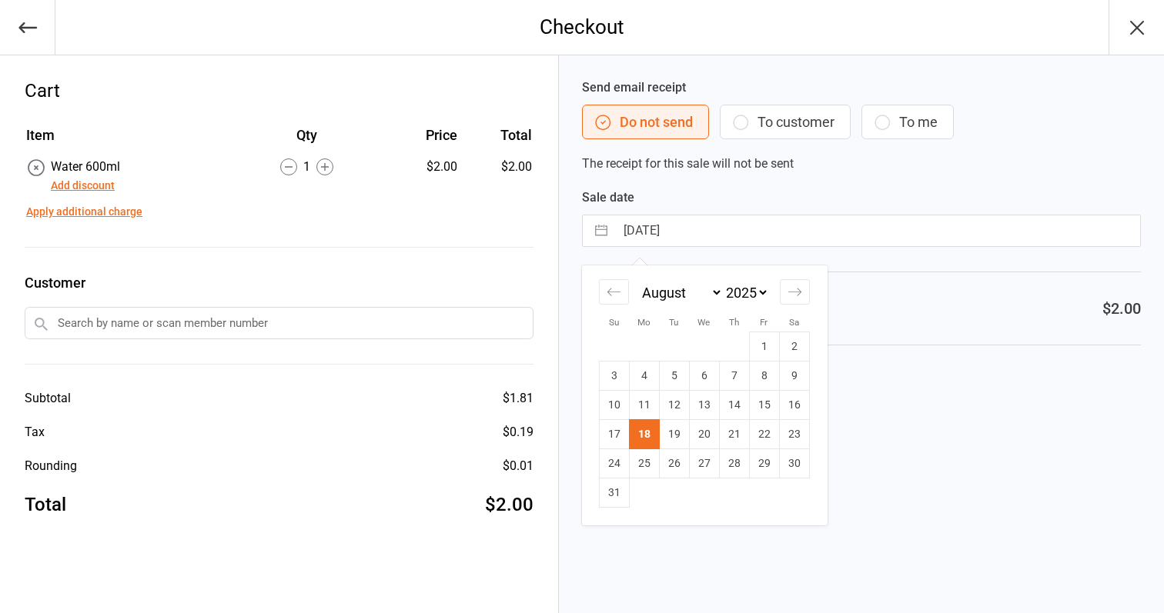
click at [709, 226] on input "[DATE]" at bounding box center [877, 230] width 525 height 31
click at [707, 401] on td "13" at bounding box center [704, 405] width 30 height 29
type input "[DATE]"
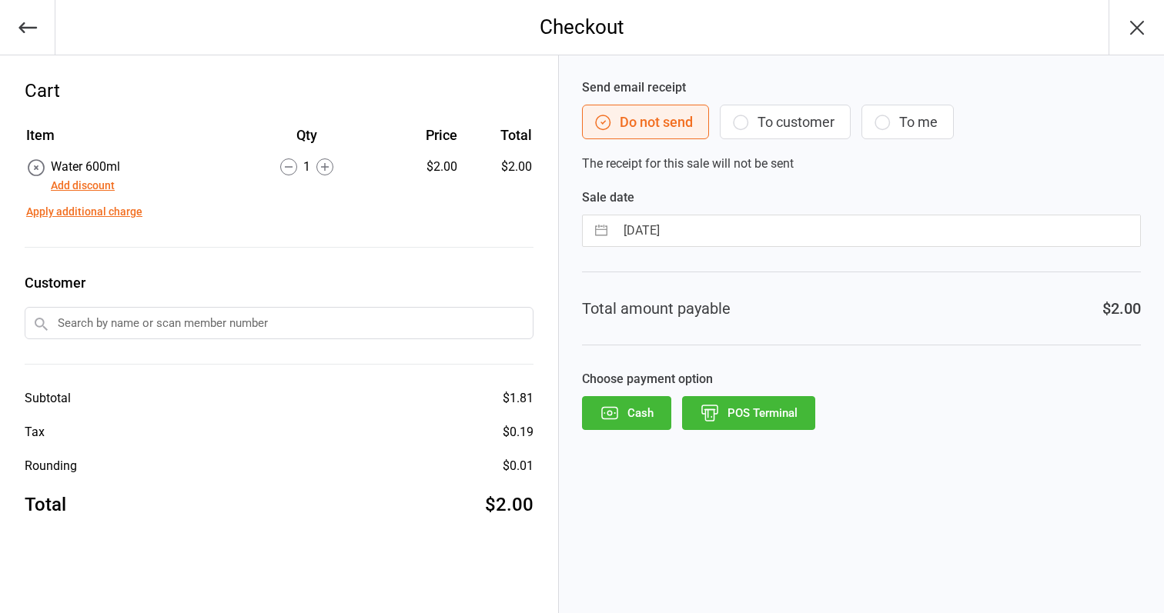
click at [736, 409] on button "POS Terminal" at bounding box center [748, 413] width 133 height 34
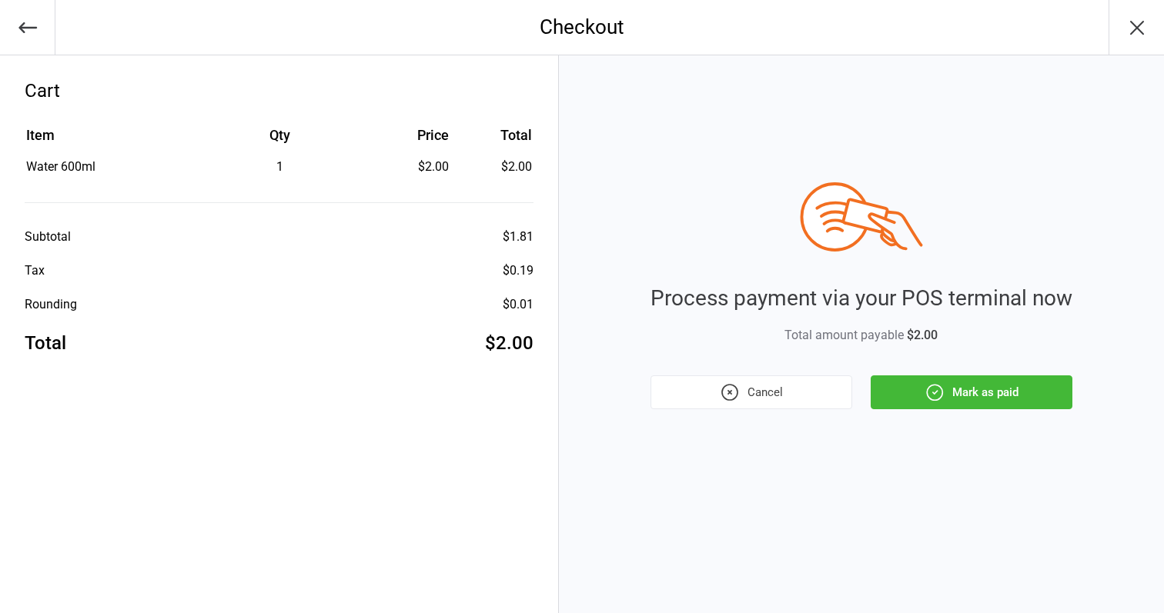
click at [944, 402] on icon "button" at bounding box center [934, 392] width 20 height 20
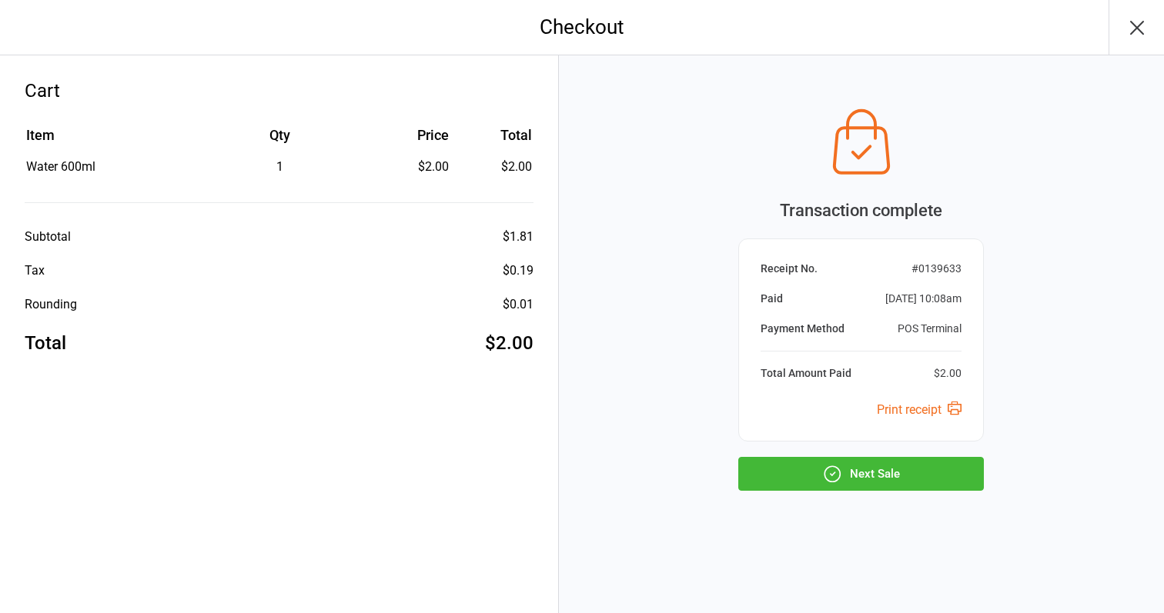
click at [968, 478] on button "Next Sale" at bounding box center [860, 474] width 245 height 34
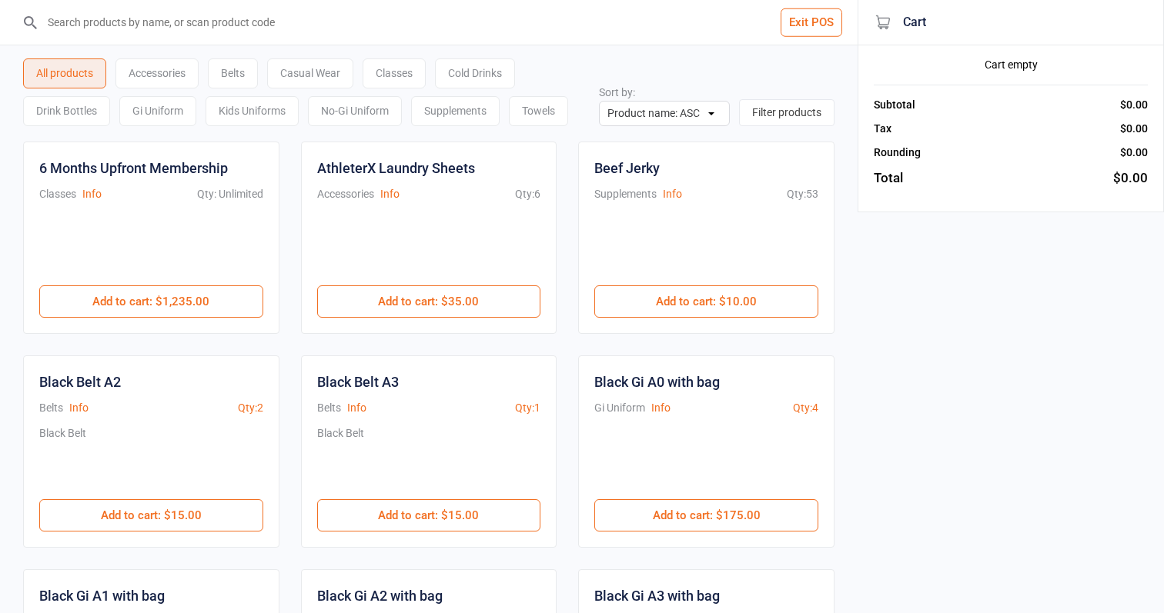
click at [336, 58] on div "Casual Wear" at bounding box center [310, 73] width 86 height 30
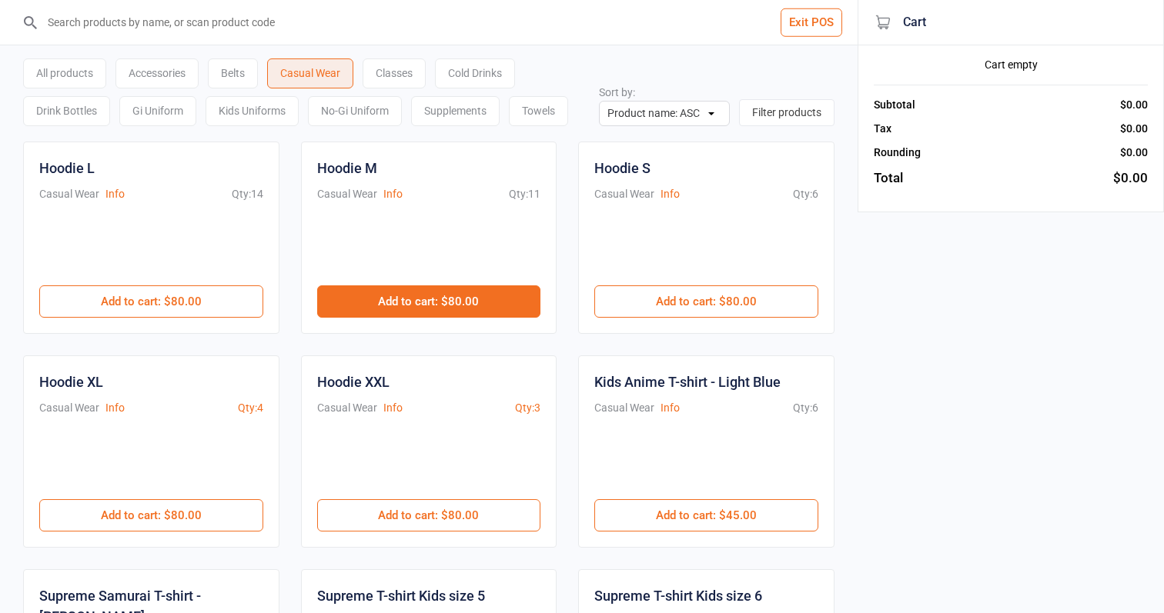
click at [459, 312] on button "Add to cart : $80.00" at bounding box center [429, 302] width 224 height 32
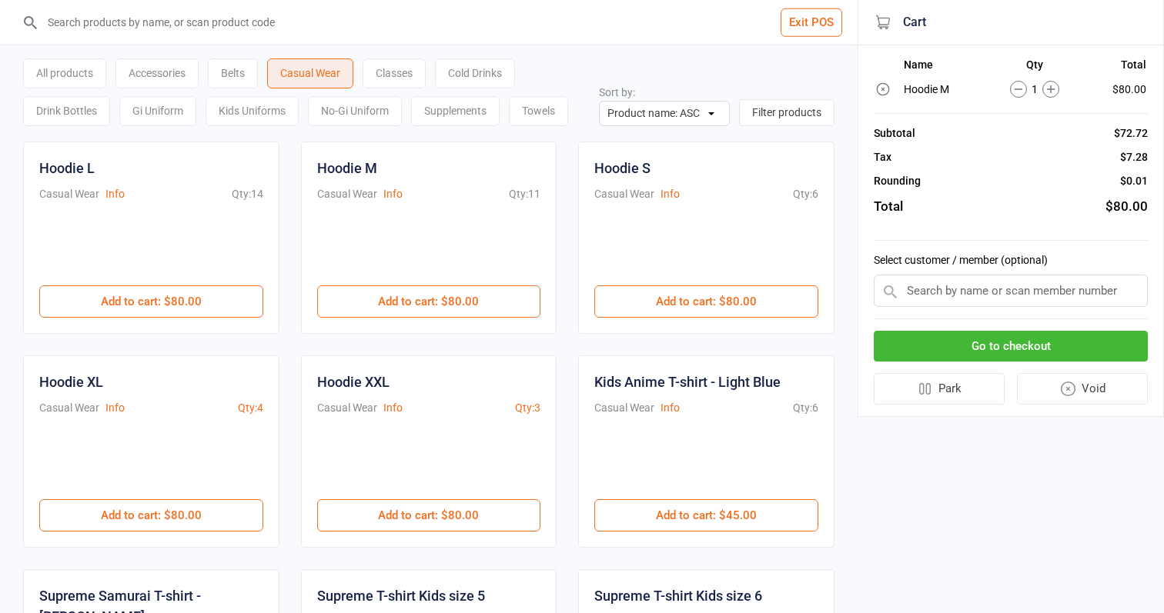
click at [940, 346] on button "Go to checkout" at bounding box center [1010, 347] width 274 height 32
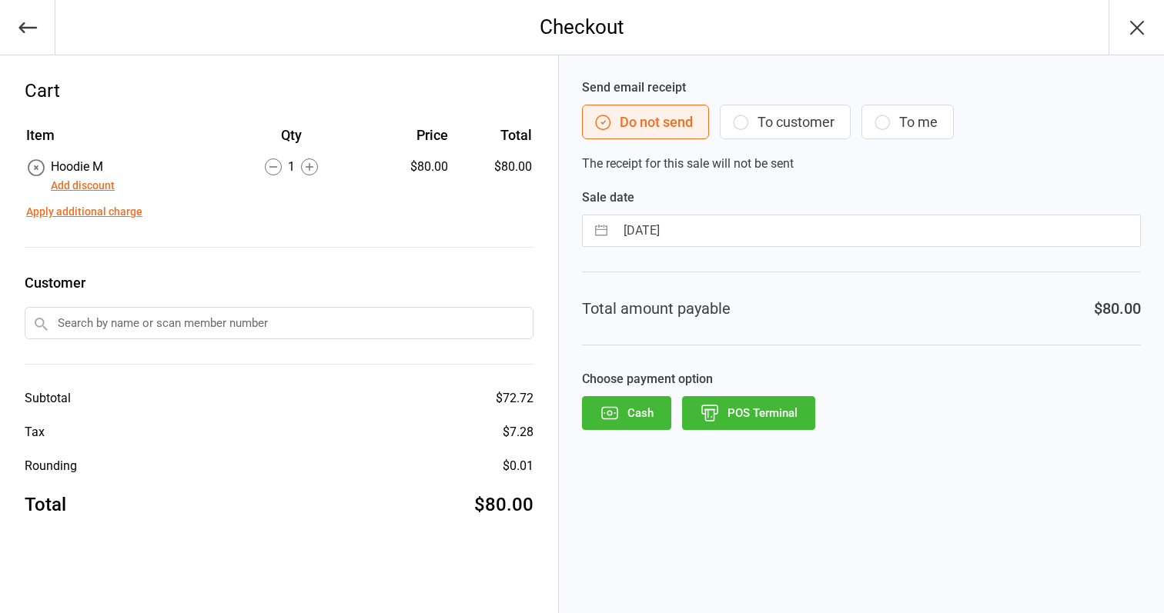
click at [802, 233] on input "[DATE]" at bounding box center [877, 230] width 525 height 31
select select "6"
select select "2025"
select select "7"
select select "2025"
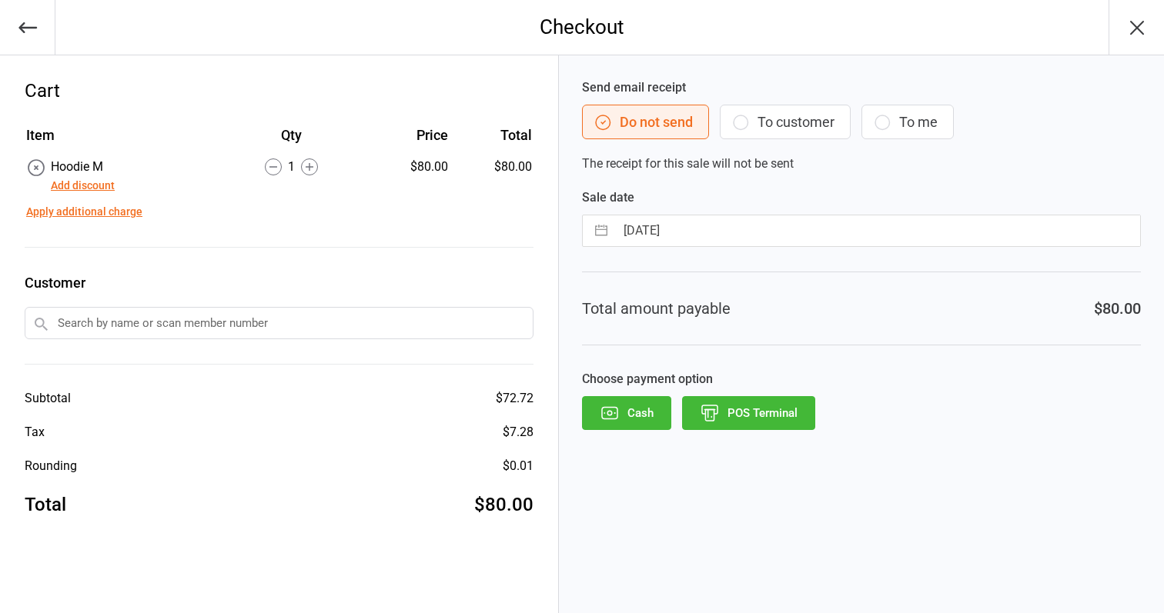
select select "8"
select select "2025"
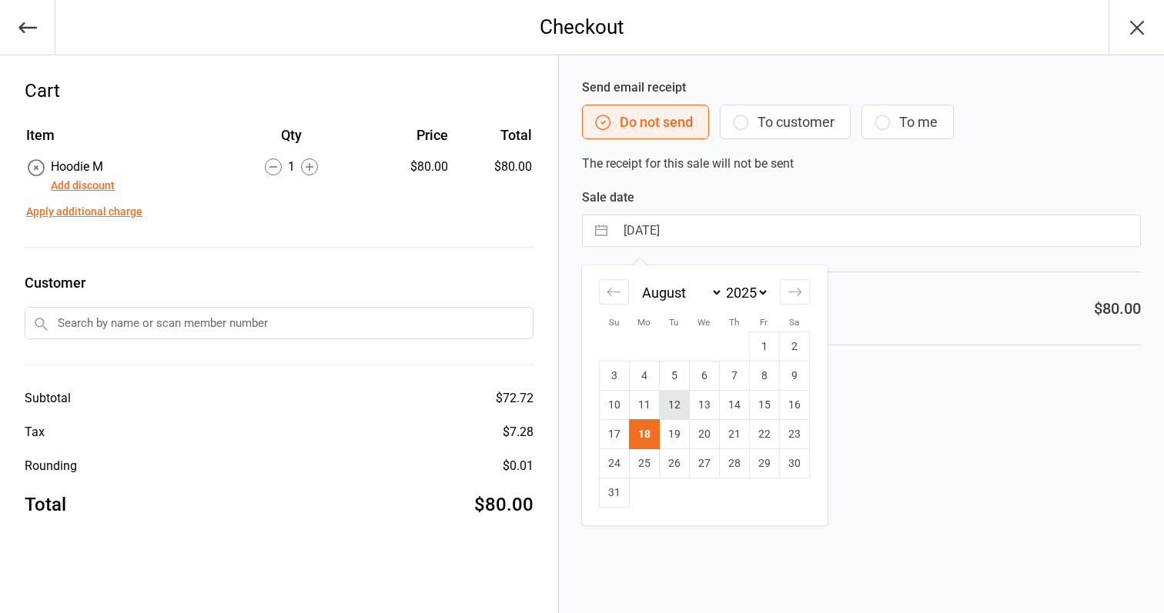
click at [678, 409] on td "12" at bounding box center [674, 405] width 30 height 29
type input "[DATE]"
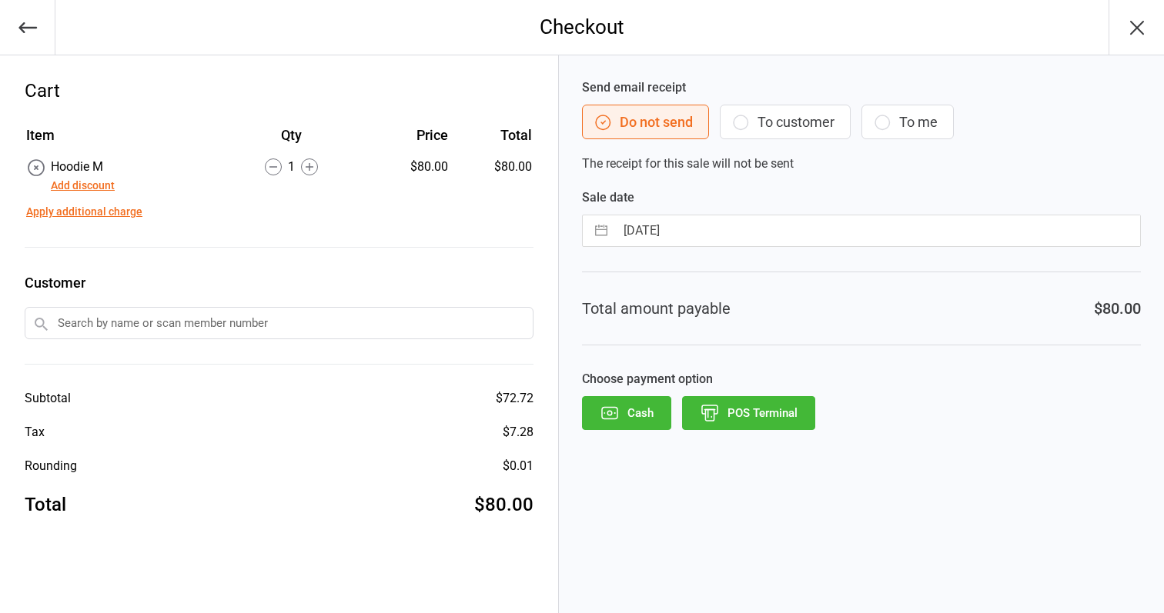
click at [740, 419] on button "POS Terminal" at bounding box center [748, 413] width 133 height 34
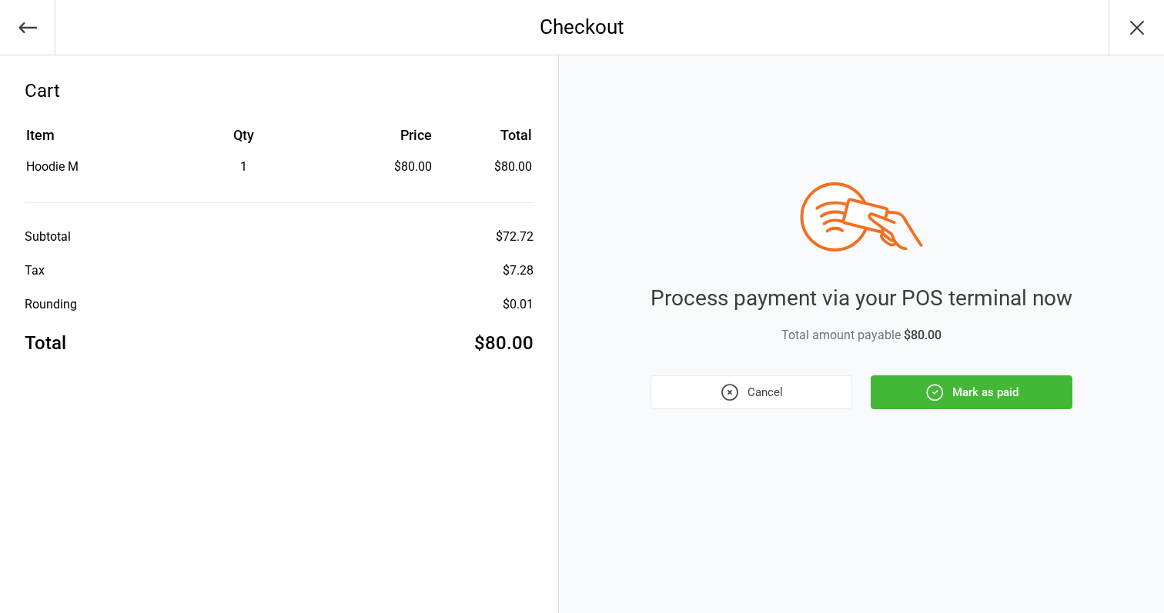
click at [964, 392] on button "Mark as paid" at bounding box center [971, 393] width 202 height 34
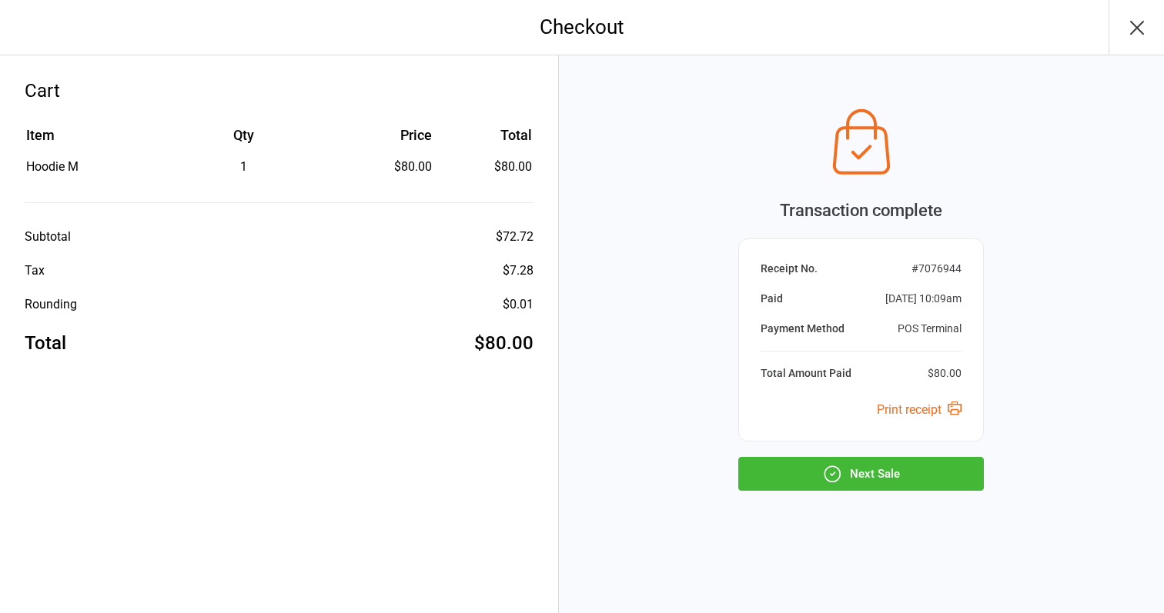
click at [974, 469] on button "Next Sale" at bounding box center [860, 474] width 245 height 34
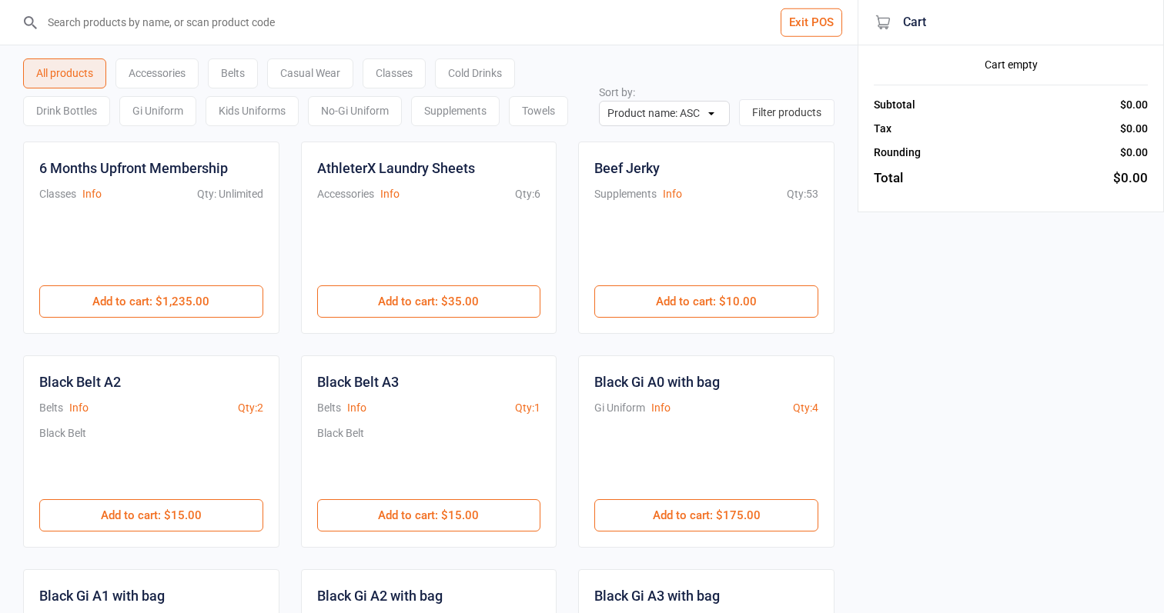
click at [331, 83] on div "Casual Wear" at bounding box center [310, 73] width 86 height 30
